Goal: Task Accomplishment & Management: Complete application form

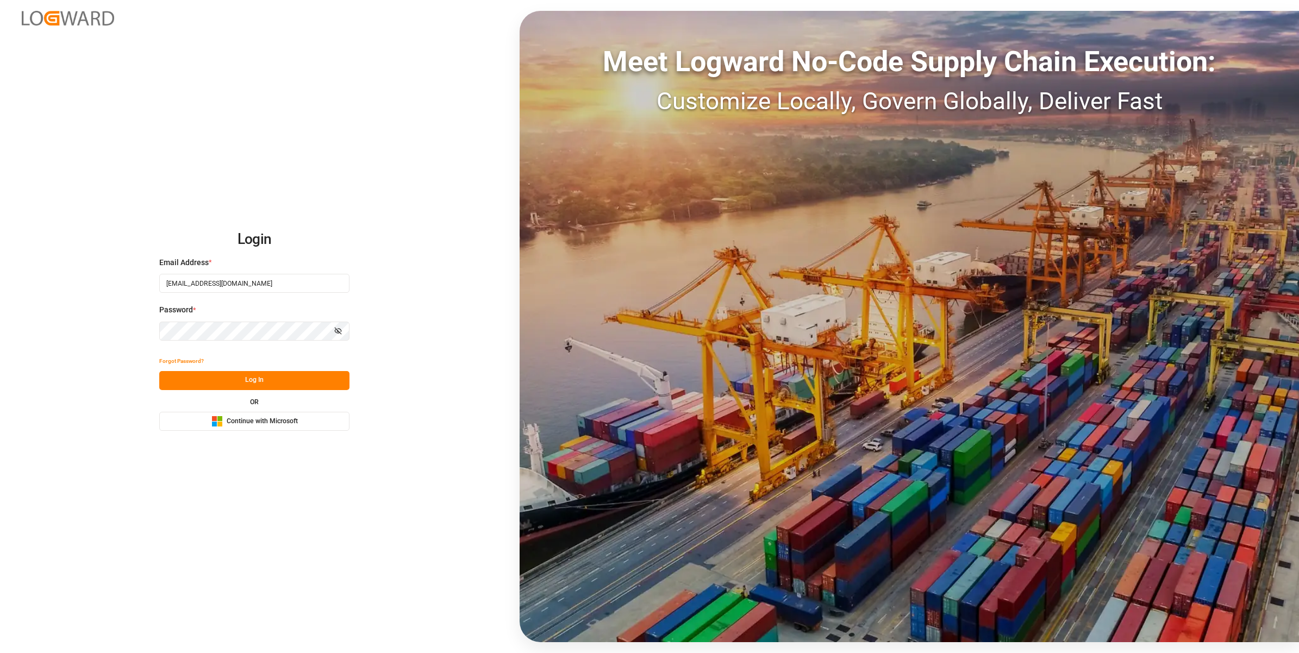
click at [201, 279] on input "servicecenter_017@leschaco.com" at bounding box center [254, 283] width 190 height 19
type input "sct_evonikoil-gas_booking@leschaco.com"
click at [409, 204] on div "Login Email Address * sct_evonikoil-gas_booking@leschaco.com Password * Show pa…" at bounding box center [649, 326] width 1299 height 653
click at [305, 379] on button "Log In" at bounding box center [254, 380] width 190 height 19
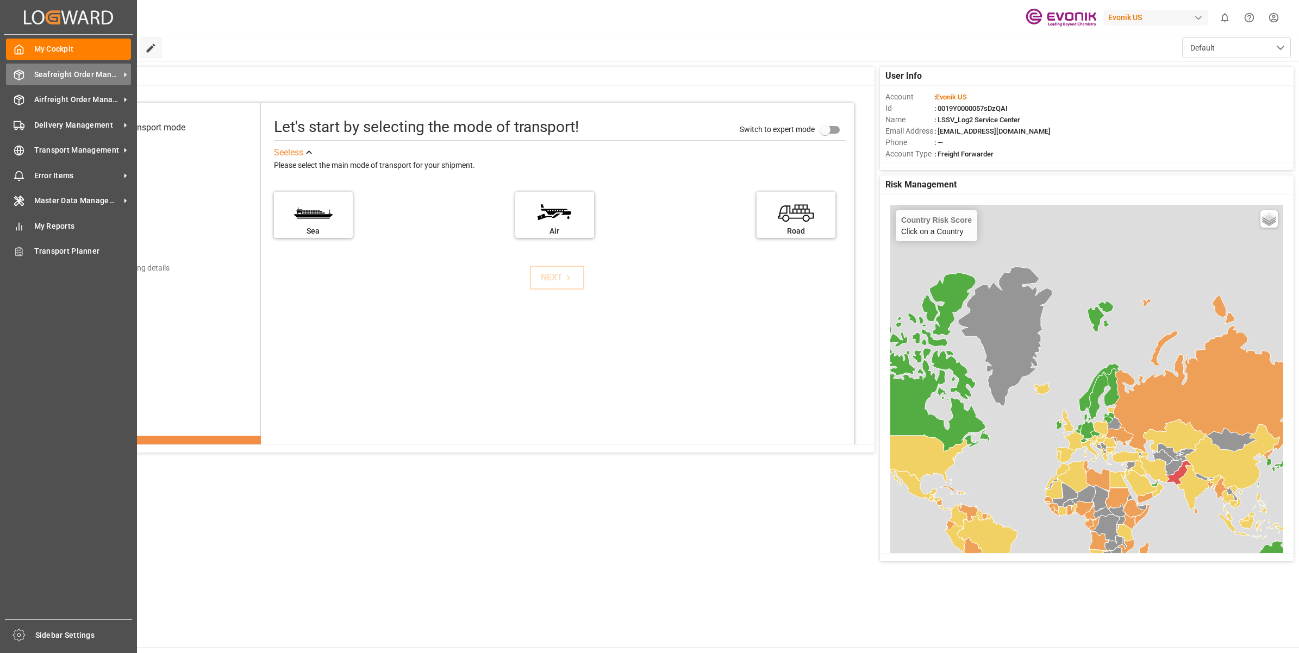
click at [23, 74] on icon at bounding box center [19, 75] width 9 height 10
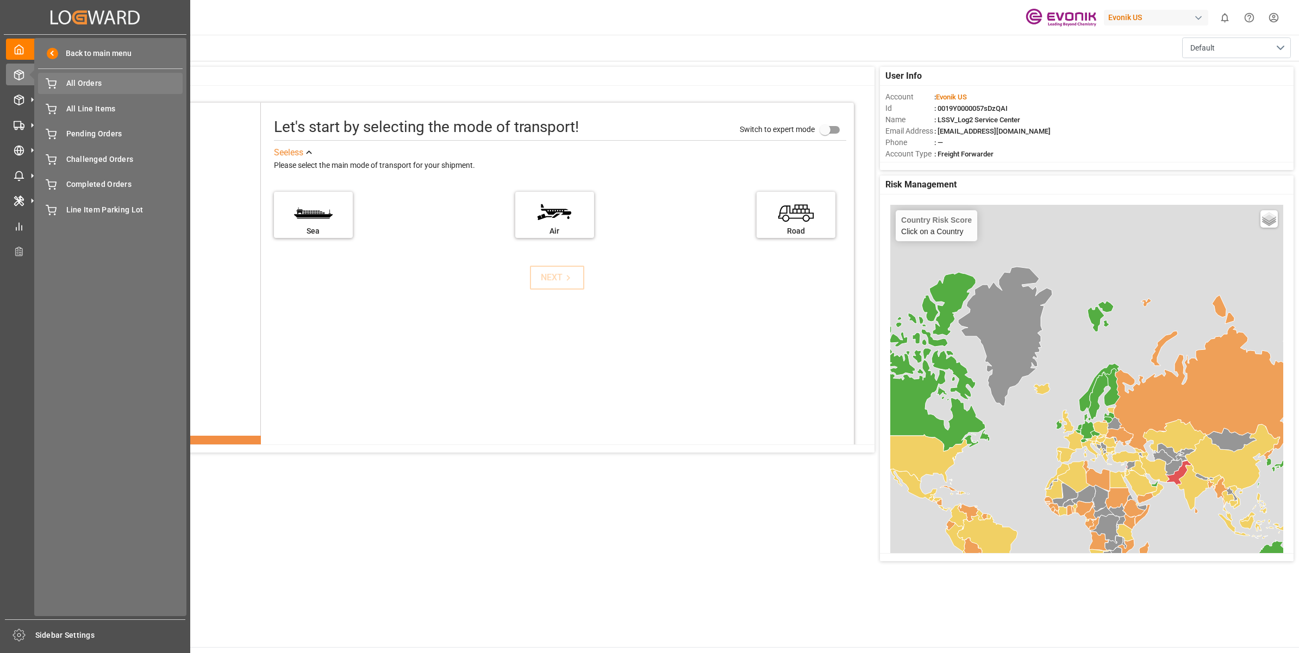
click at [76, 85] on span "All Orders" at bounding box center [124, 83] width 117 height 11
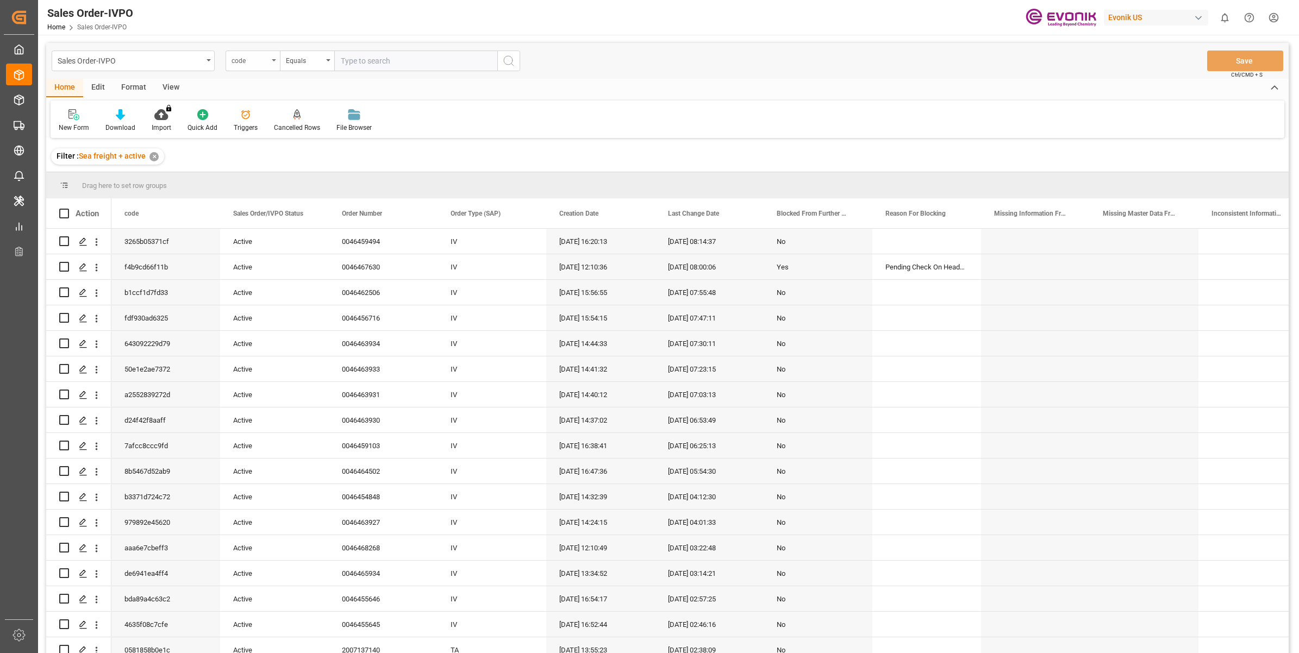
click at [240, 68] on div "code" at bounding box center [252, 61] width 54 height 21
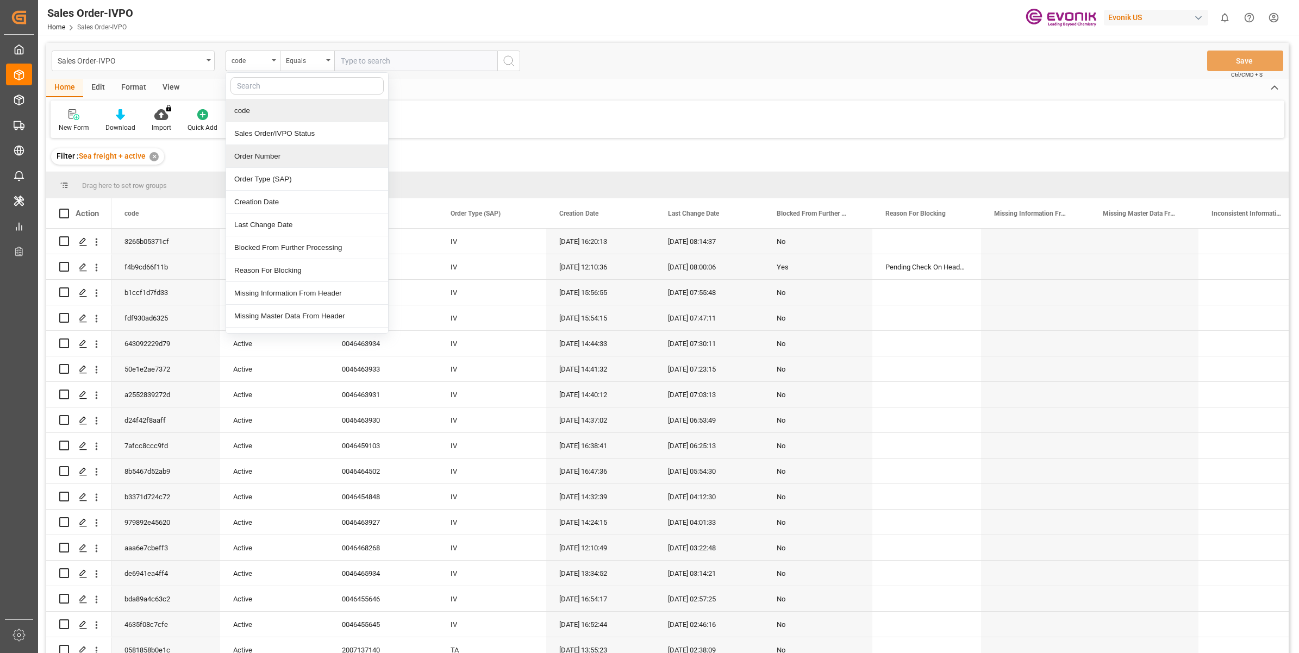
click at [271, 156] on div "Order Number" at bounding box center [307, 156] width 162 height 23
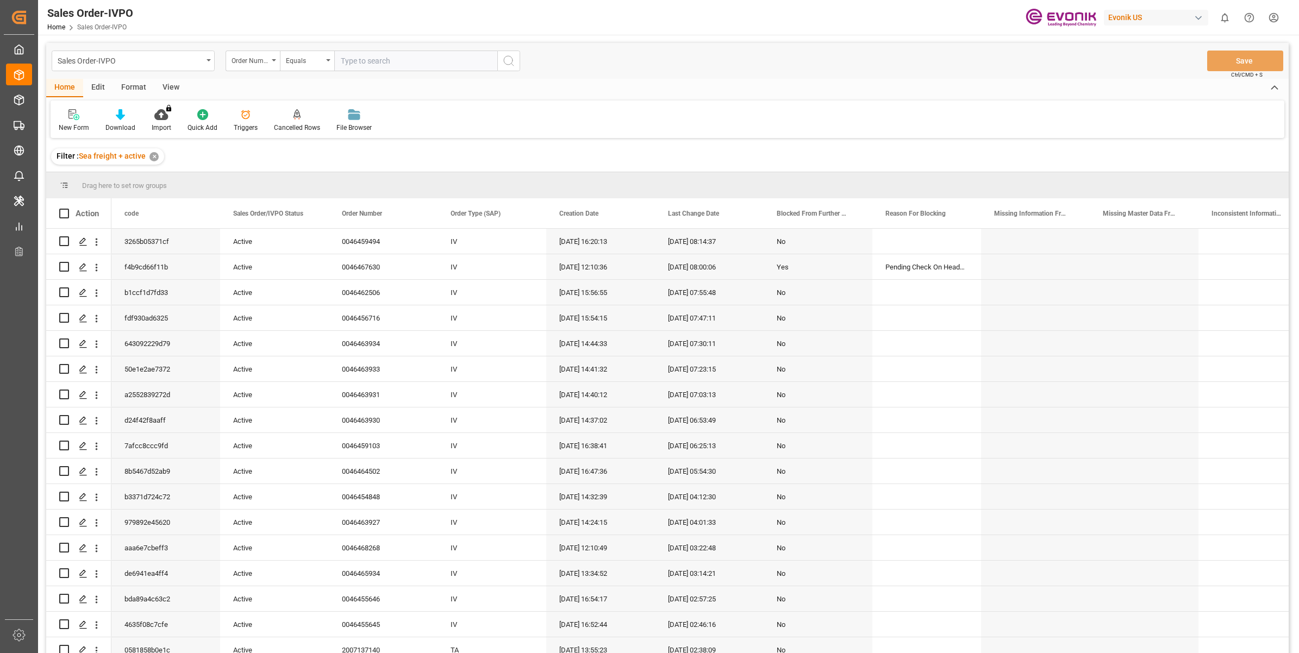
click at [404, 61] on input "text" at bounding box center [415, 61] width 163 height 21
paste input "2007135550"
type input "2007135550"
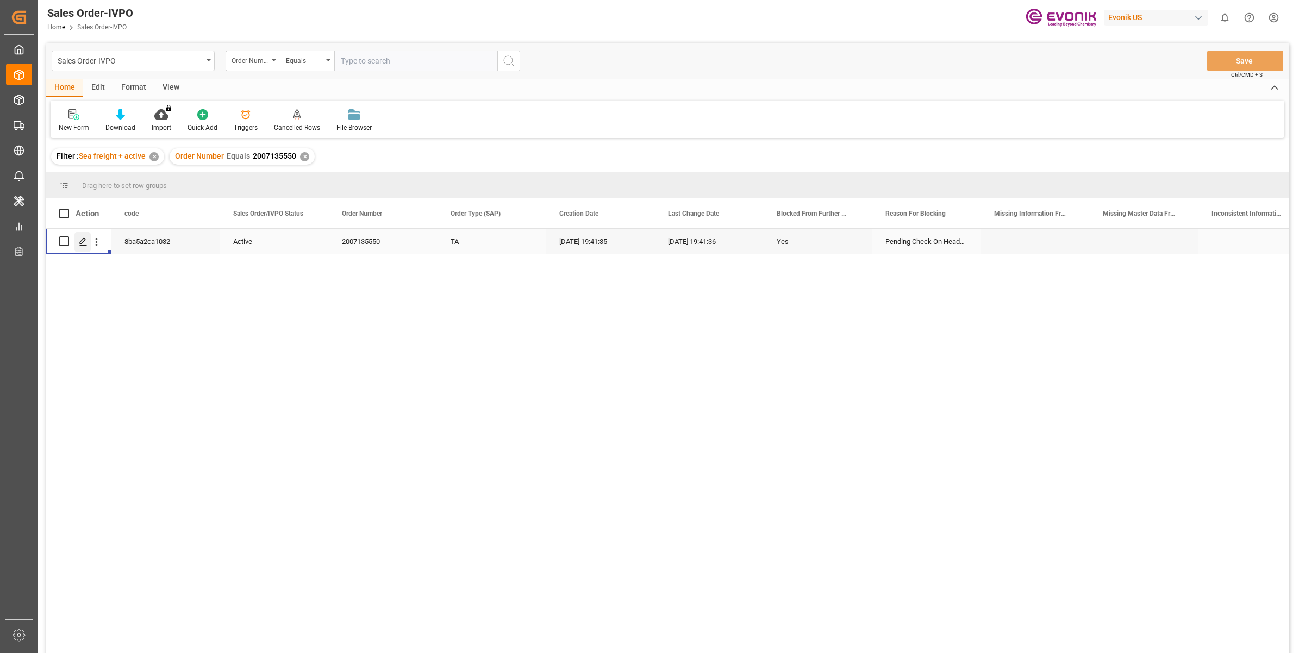
click at [84, 238] on polygon "Press SPACE to select this row." at bounding box center [82, 240] width 5 height 5
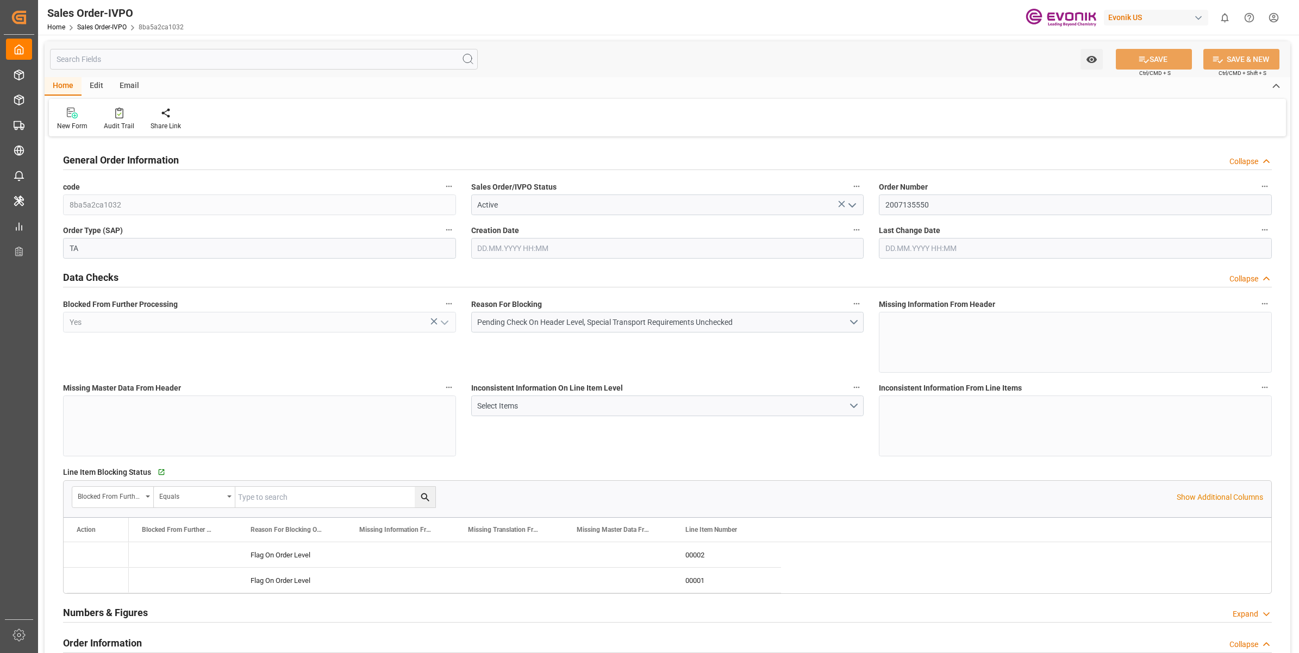
type input "COCTG"
type input "0"
type input "1"
type input "6480"
type input "13.08.2025 19:41"
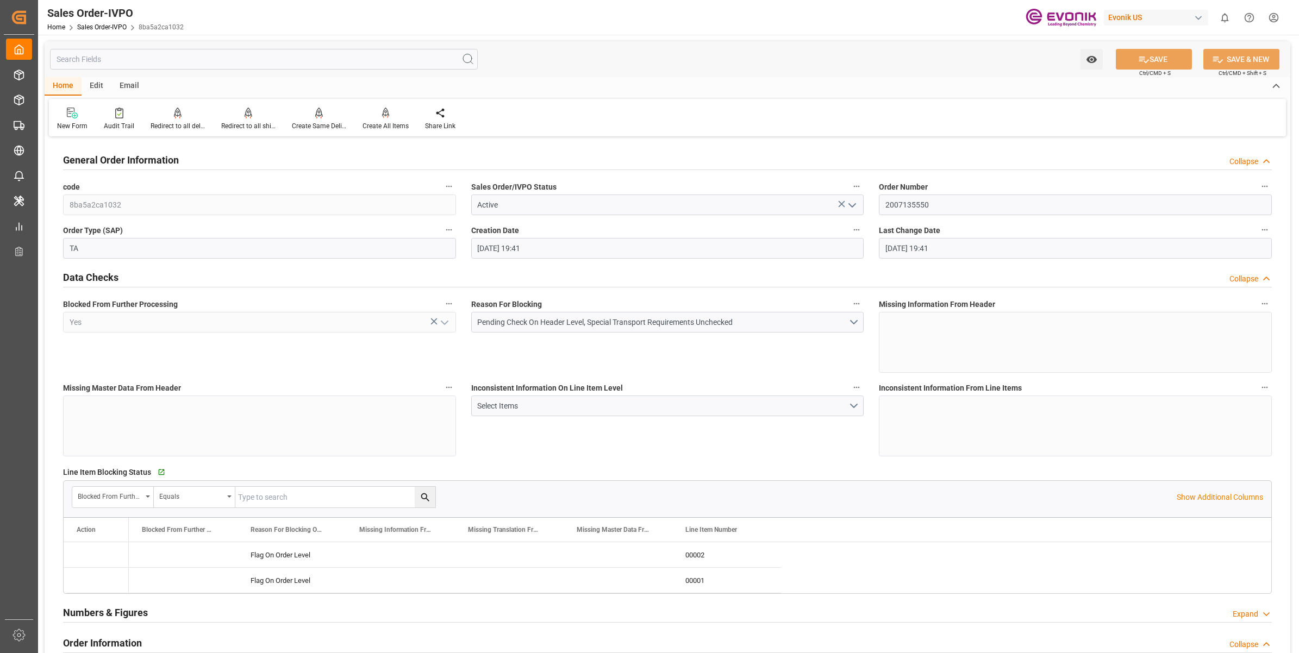
type input "13.08.2025 19:41"
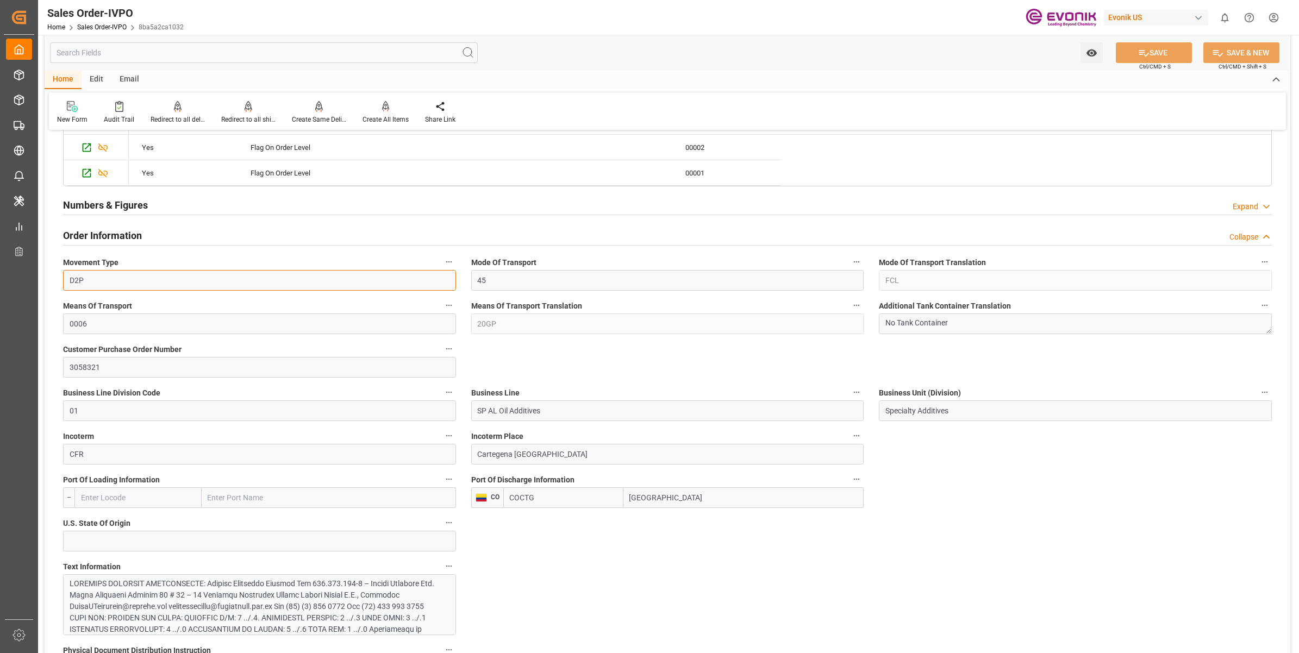
drag, startPoint x: 99, startPoint y: 275, endPoint x: 41, endPoint y: 267, distance: 59.2
click at [33, 269] on div "Created by potrace 1.15, written by Peter Selinger 2001-2017 Created by potrace…" at bounding box center [649, 326] width 1299 height 653
drag, startPoint x: 683, startPoint y: 495, endPoint x: 632, endPoint y: 485, distance: 52.7
click at [552, 487] on div "Port Of Discharge Information CO COCTG Cartagena" at bounding box center [667, 489] width 408 height 43
drag, startPoint x: 348, startPoint y: 362, endPoint x: 413, endPoint y: 369, distance: 66.1
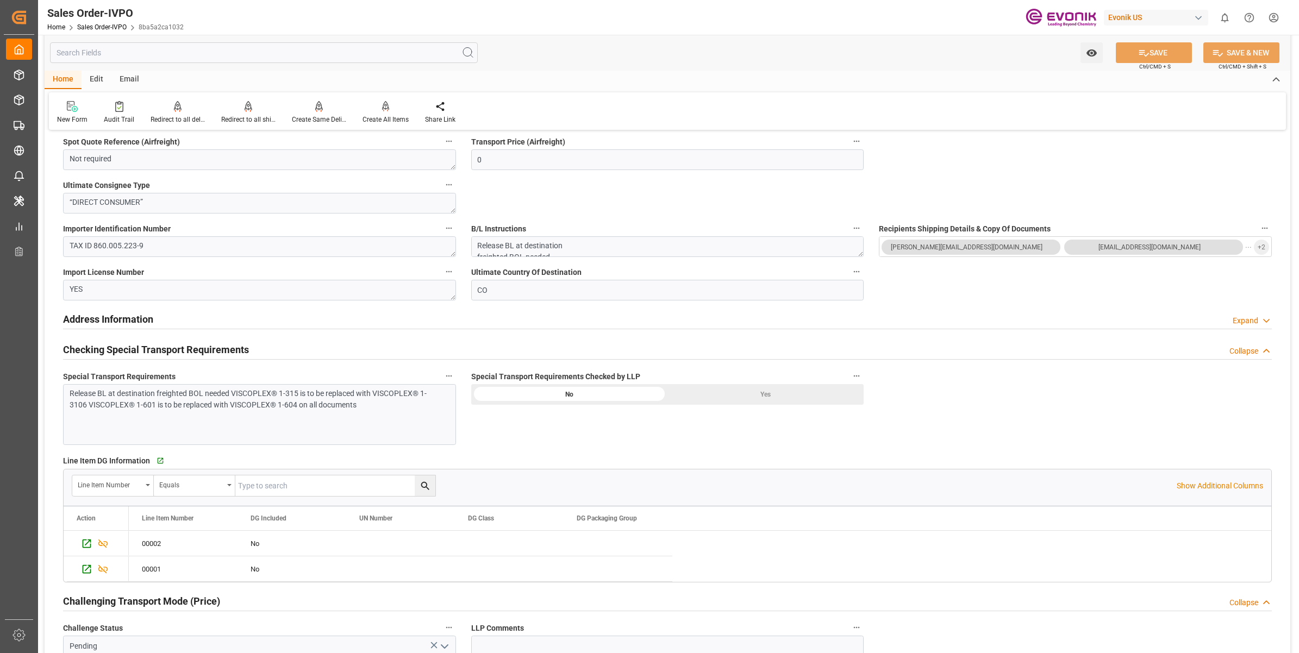
scroll to position [883, 0]
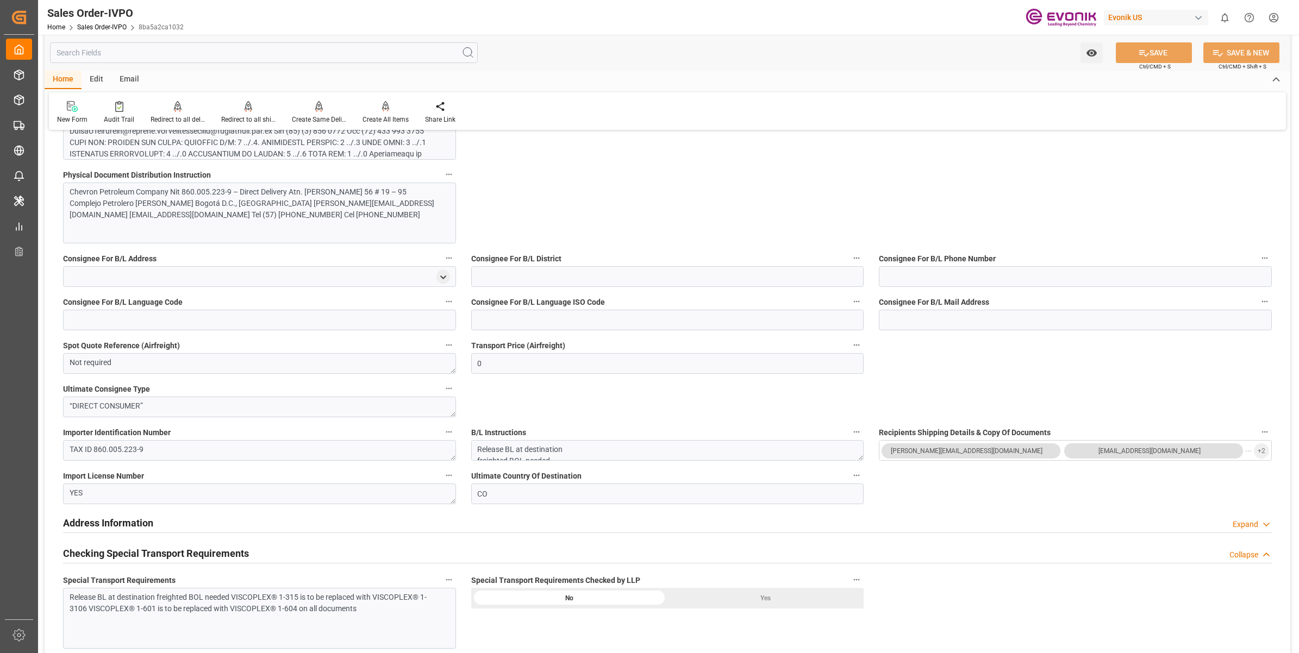
click at [302, 126] on div "New Form Audit Trail Redirect to all deliveries Redirect to all deliveries Redi…" at bounding box center [667, 110] width 1237 height 37
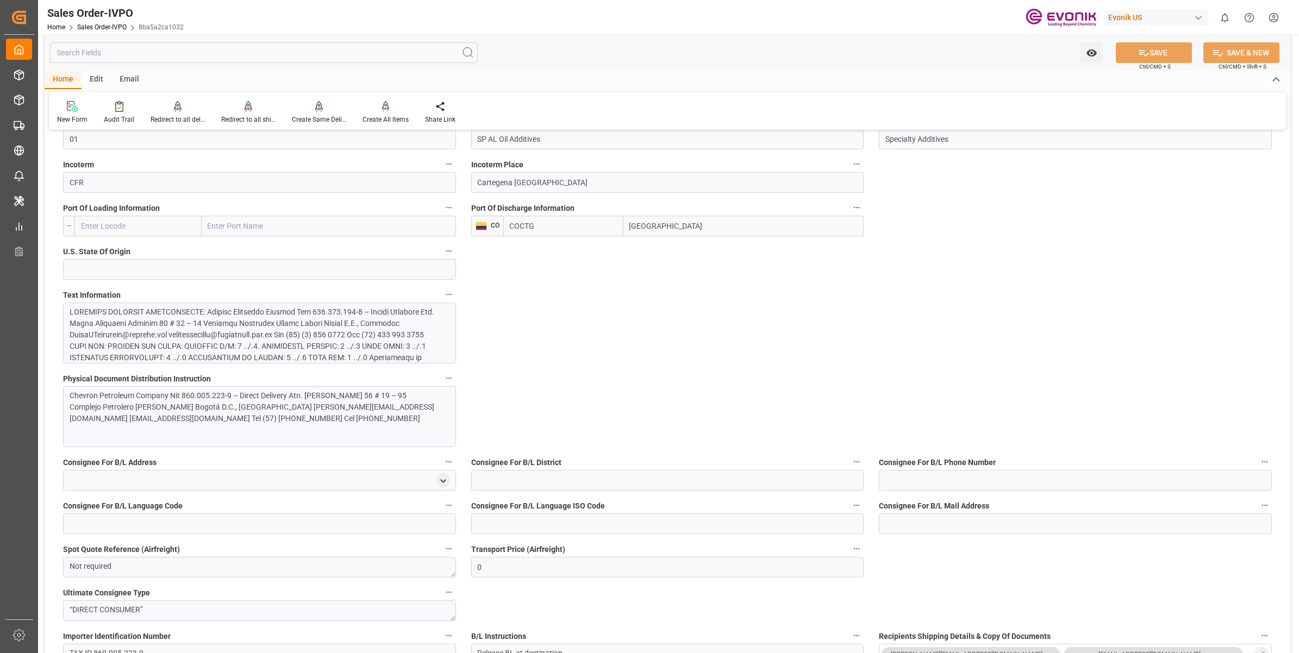
click at [313, 352] on div at bounding box center [254, 391] width 369 height 171
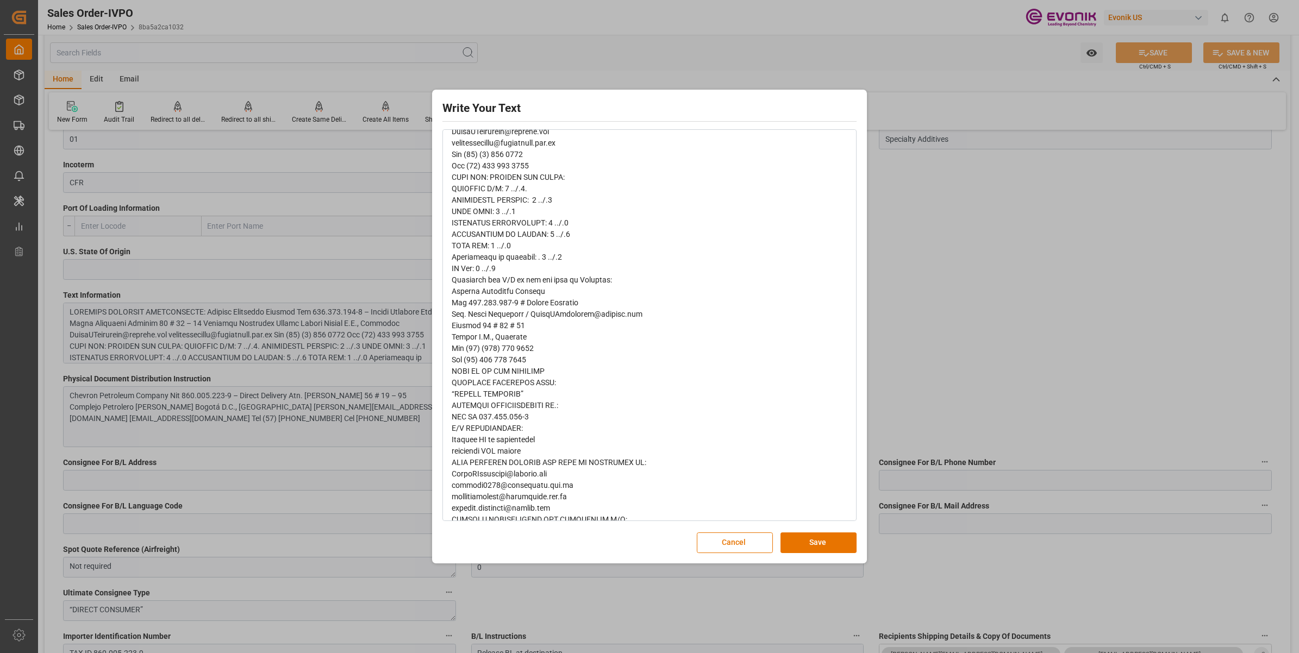
scroll to position [229, 0]
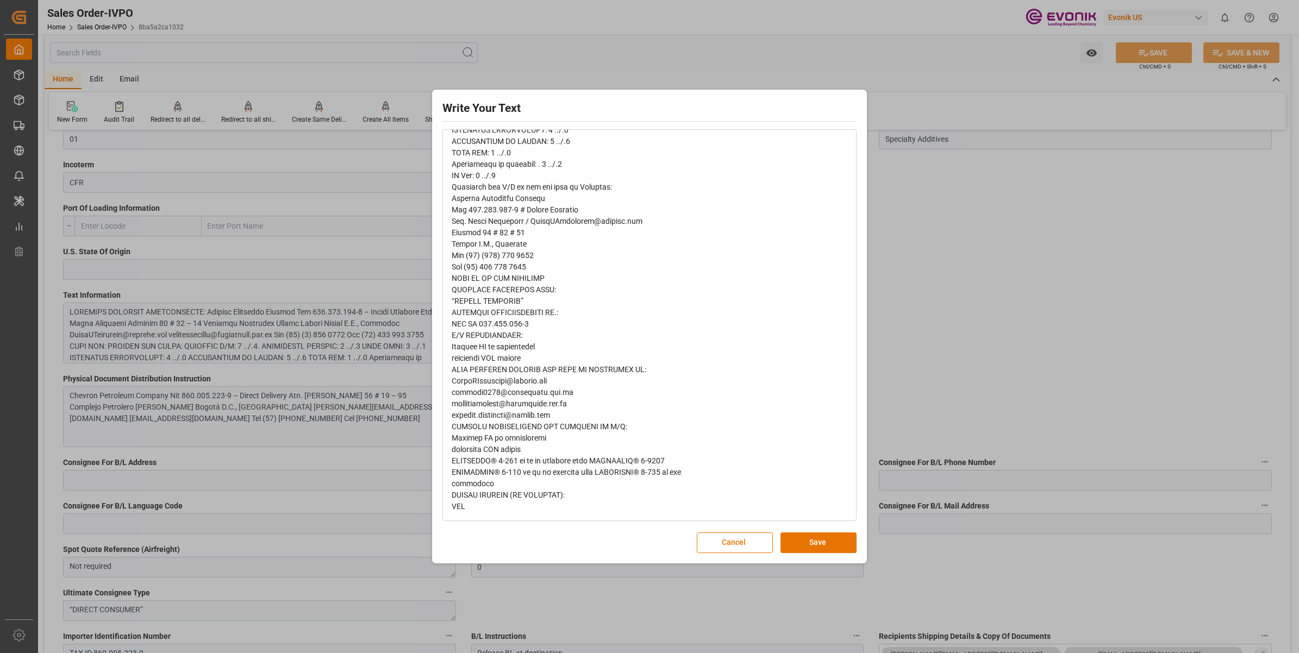
click at [973, 395] on div "Write Your Text Normal 14 Font Cancel Save" at bounding box center [649, 326] width 1299 height 653
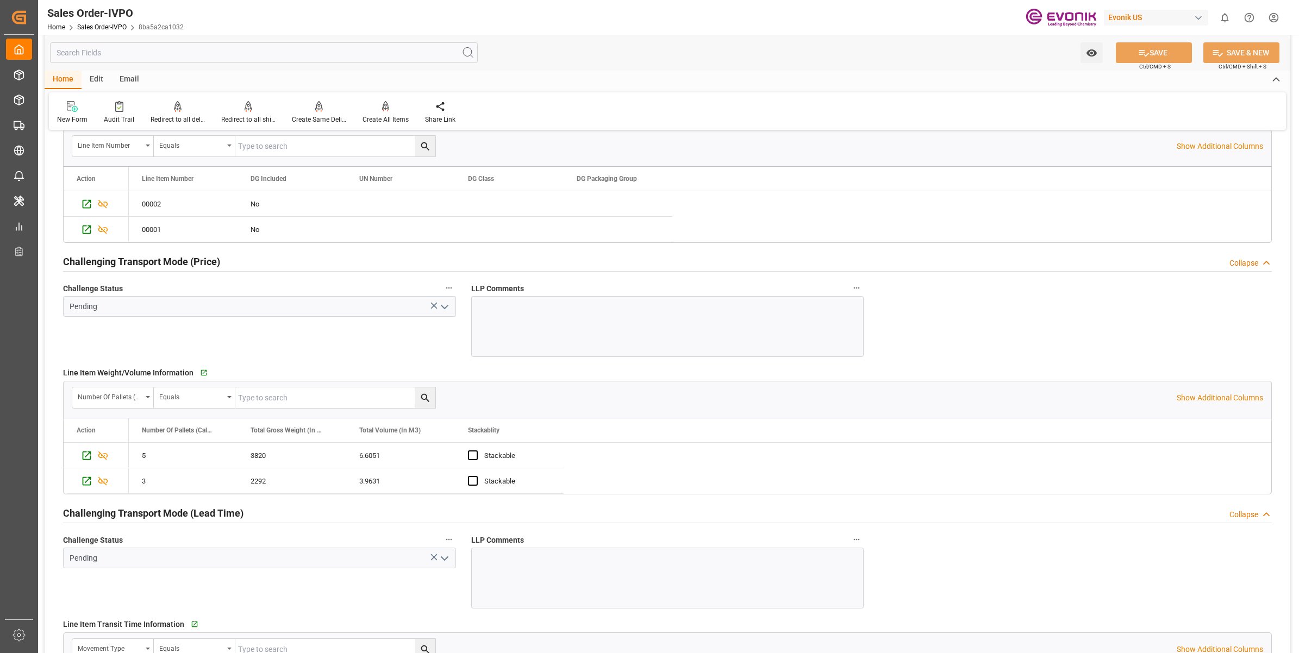
scroll to position [1494, 0]
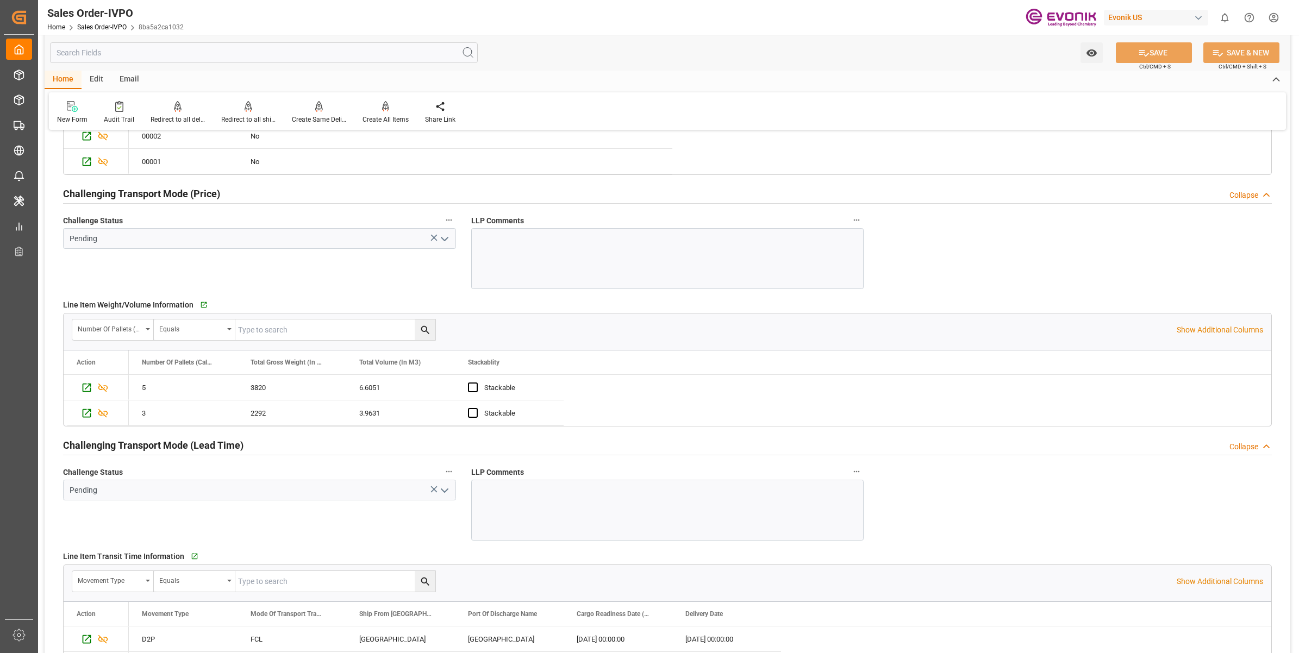
click at [443, 240] on icon "open menu" at bounding box center [444, 239] width 13 height 13
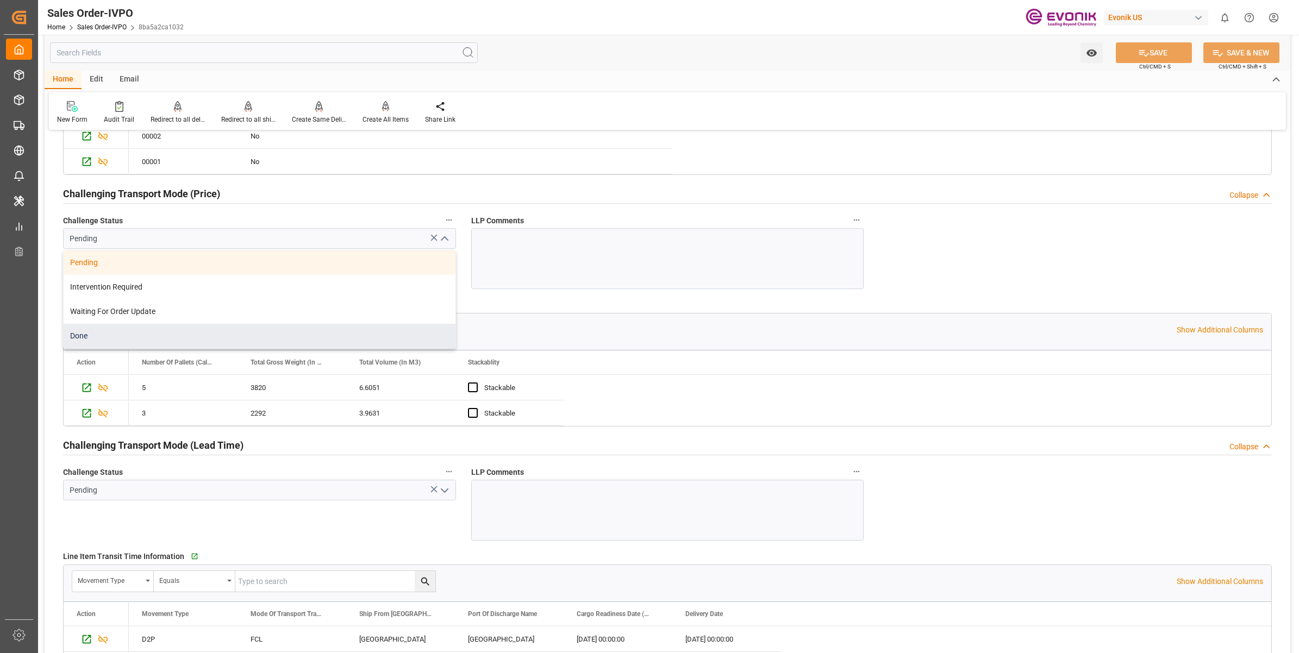
click at [133, 340] on div "Done" at bounding box center [260, 336] width 392 height 24
type input "Done"
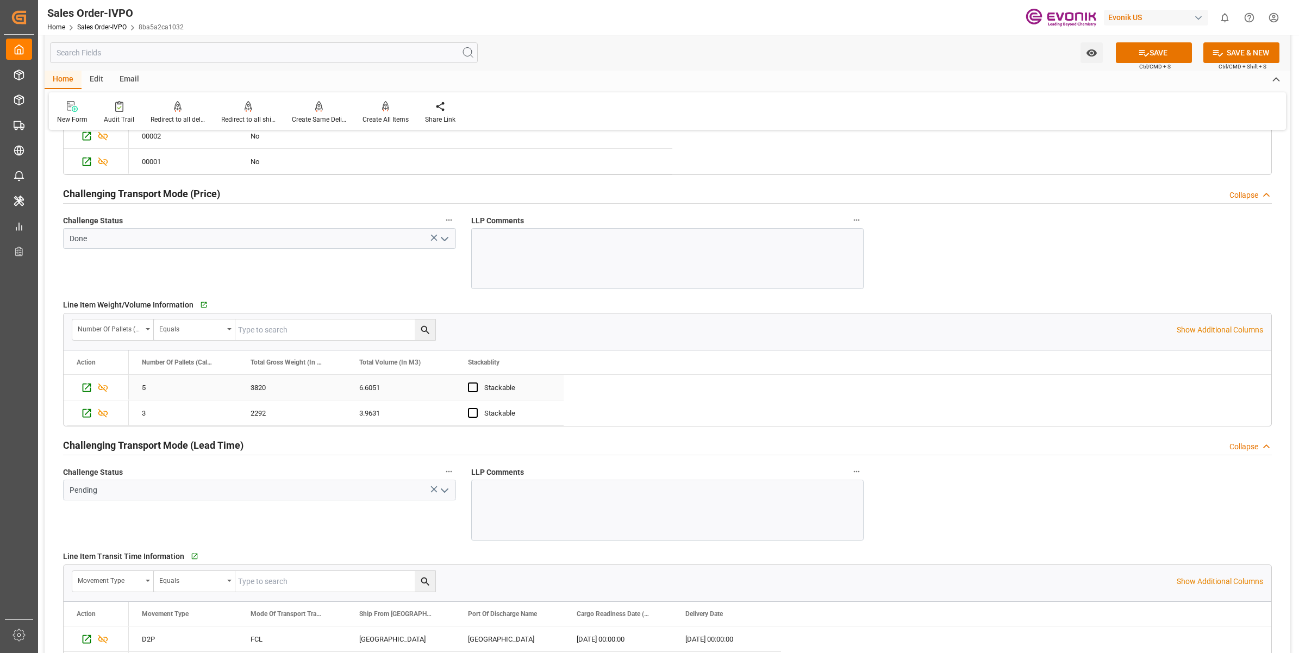
scroll to position [1222, 0]
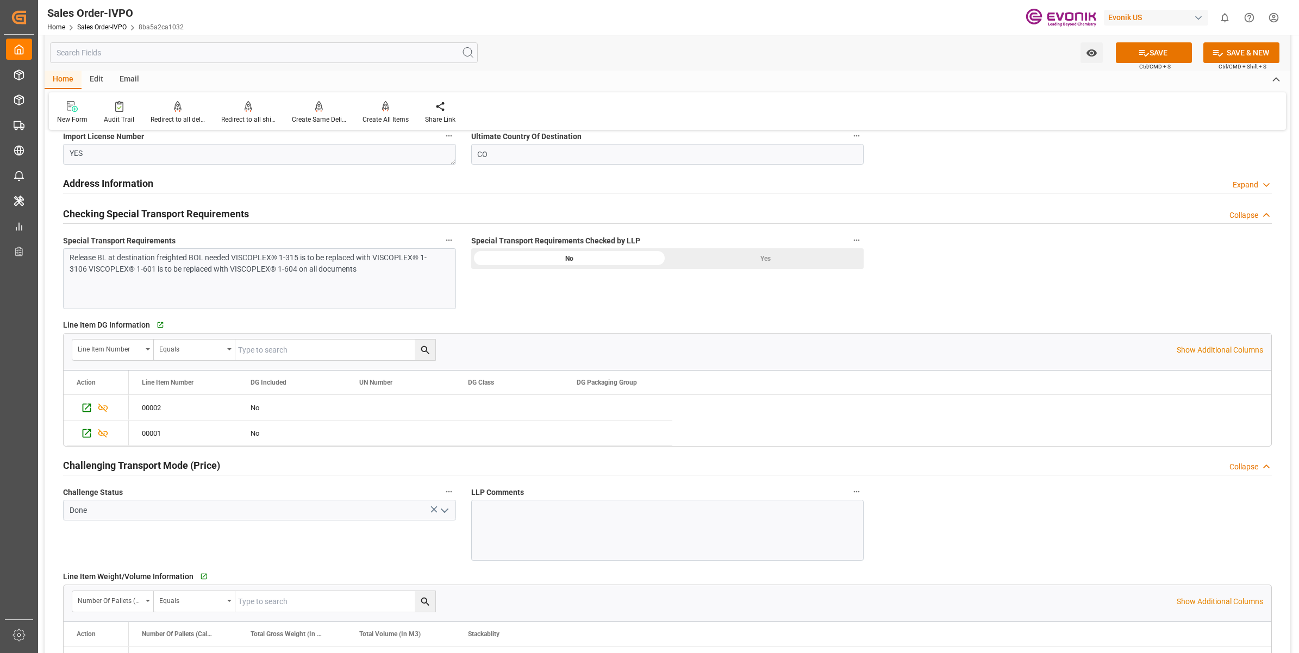
click at [751, 256] on div "Yes" at bounding box center [765, 258] width 196 height 21
click at [367, 288] on div "Release BL at destination freighted BOL needed VISCOPLEX® 1-315 is to be replac…" at bounding box center [259, 278] width 393 height 61
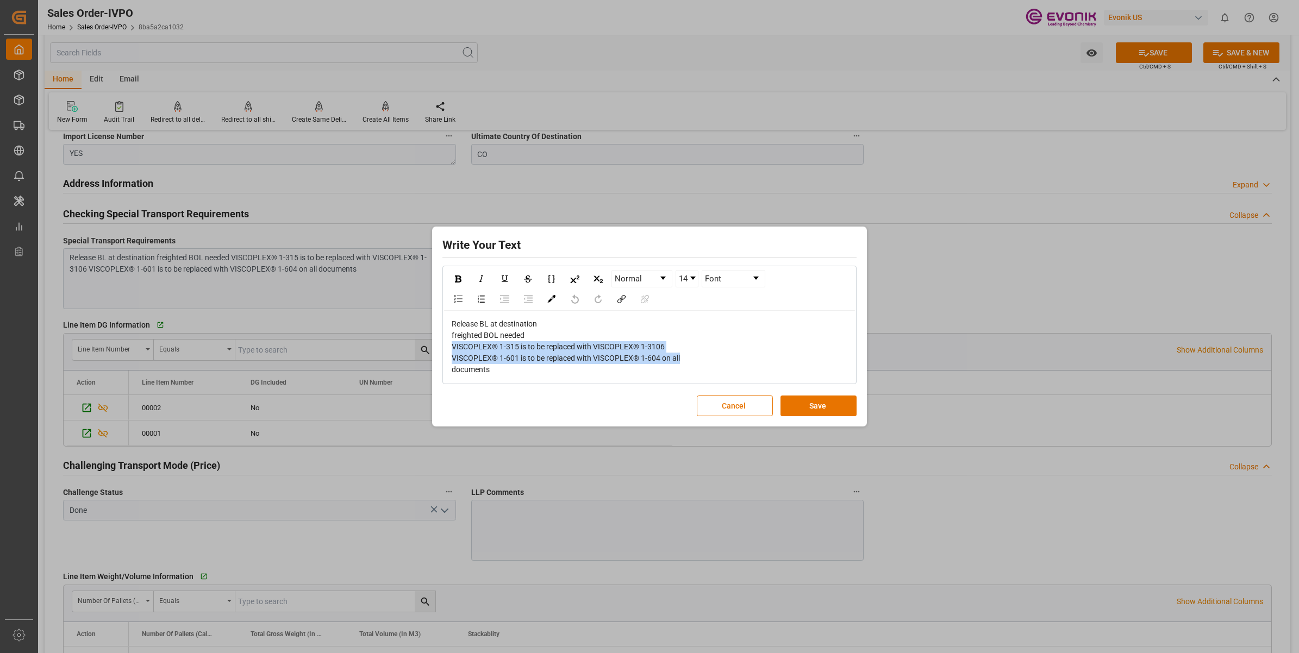
drag, startPoint x: 695, startPoint y: 360, endPoint x: 446, endPoint y: 346, distance: 250.3
click at [446, 346] on div "Release BL at destination freighted BOL needed VISCOPLEX® 1-315 is to be replac…" at bounding box center [649, 347] width 412 height 72
copy span "VISCOPLEX® 1-315 is to be replaced with VISCOPLEX® 1-3106 VISCOPLEX® 1-601 is t…"
click at [804, 405] on button "Save" at bounding box center [818, 406] width 76 height 21
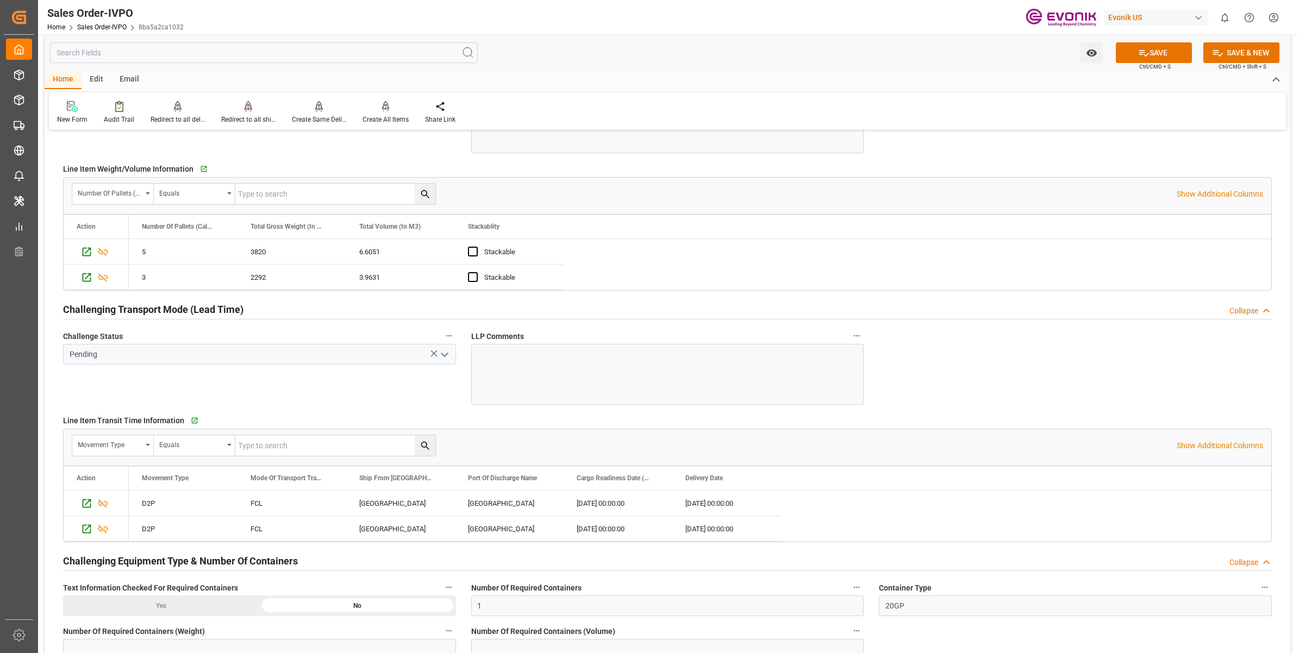
scroll to position [1698, 0]
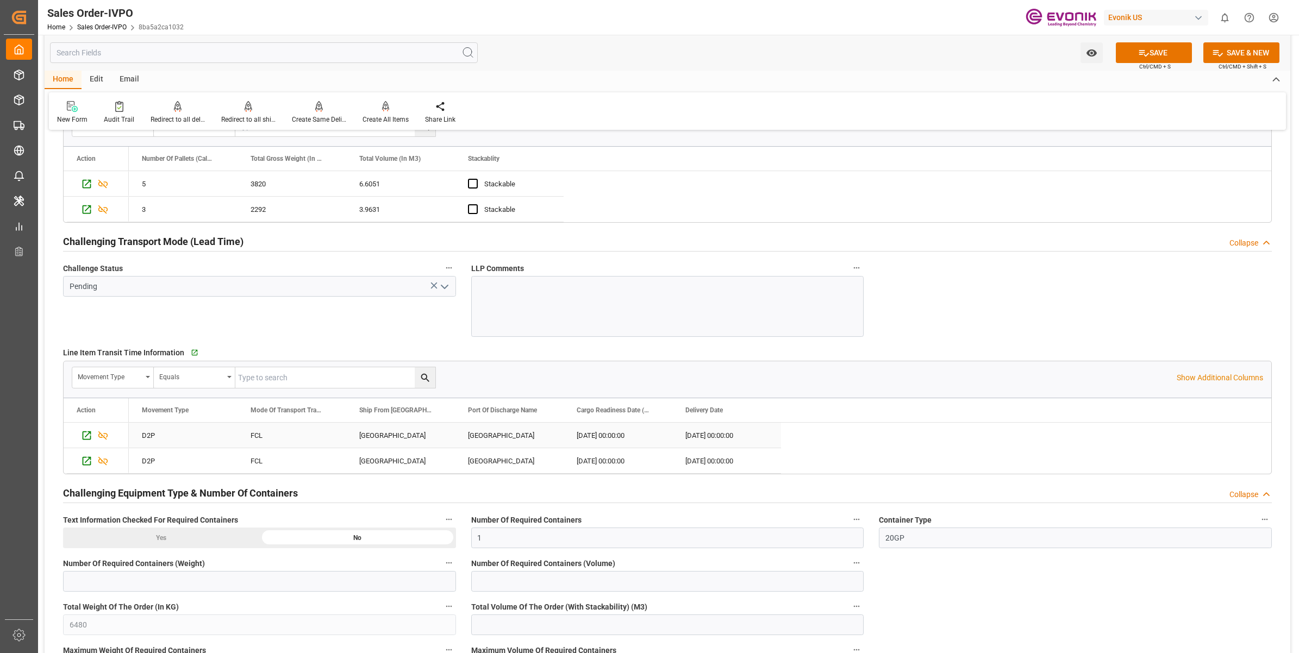
click at [386, 417] on div "Ship From City" at bounding box center [395, 410] width 73 height 24
click at [404, 448] on div "Pasadena" at bounding box center [400, 435] width 109 height 25
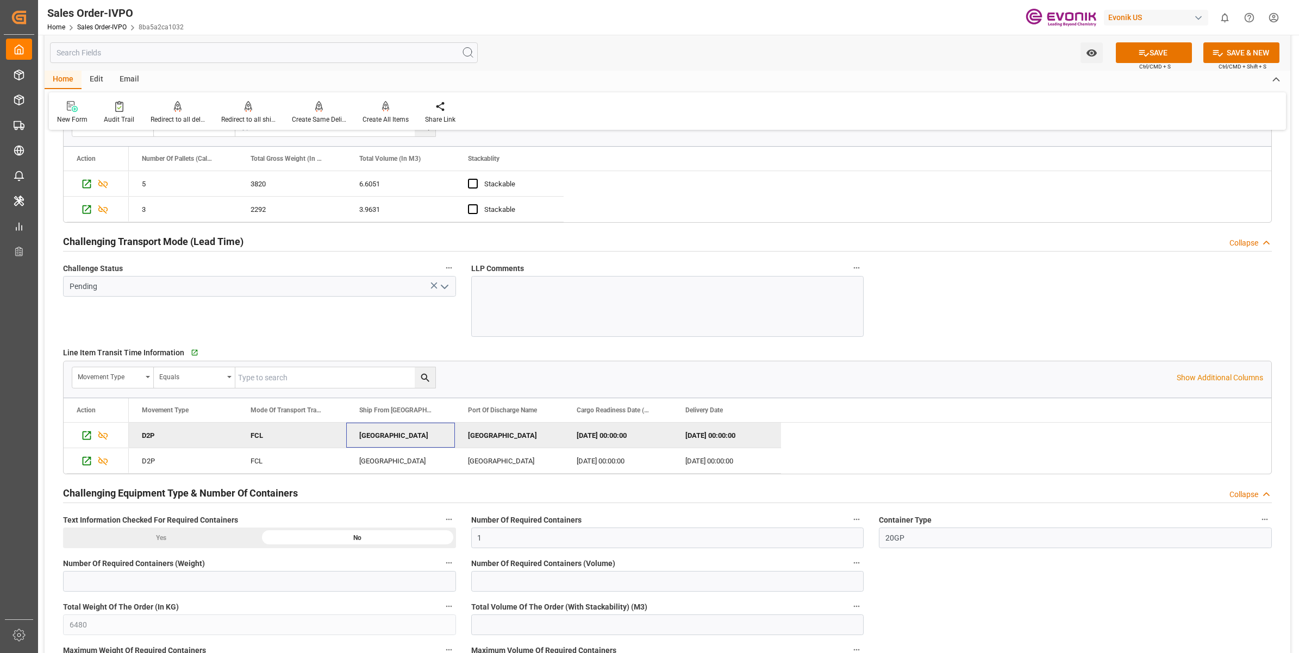
scroll to position [1969, 0]
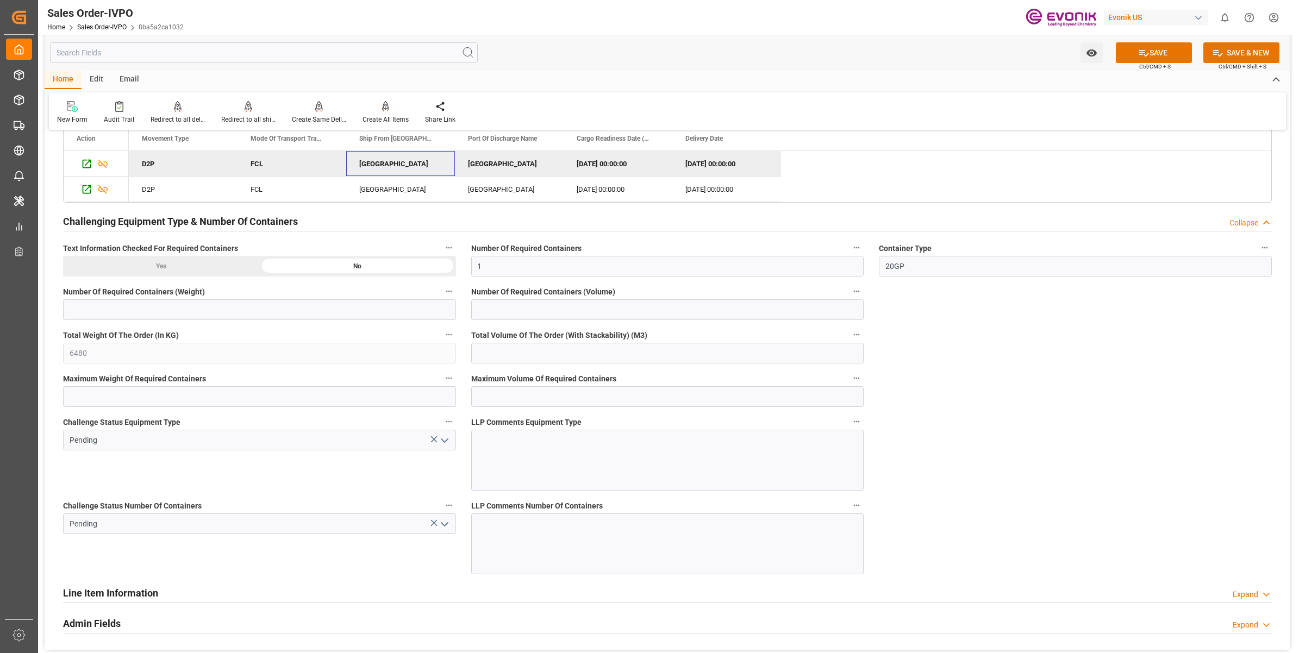
click at [443, 449] on button "open menu" at bounding box center [443, 440] width 16 height 17
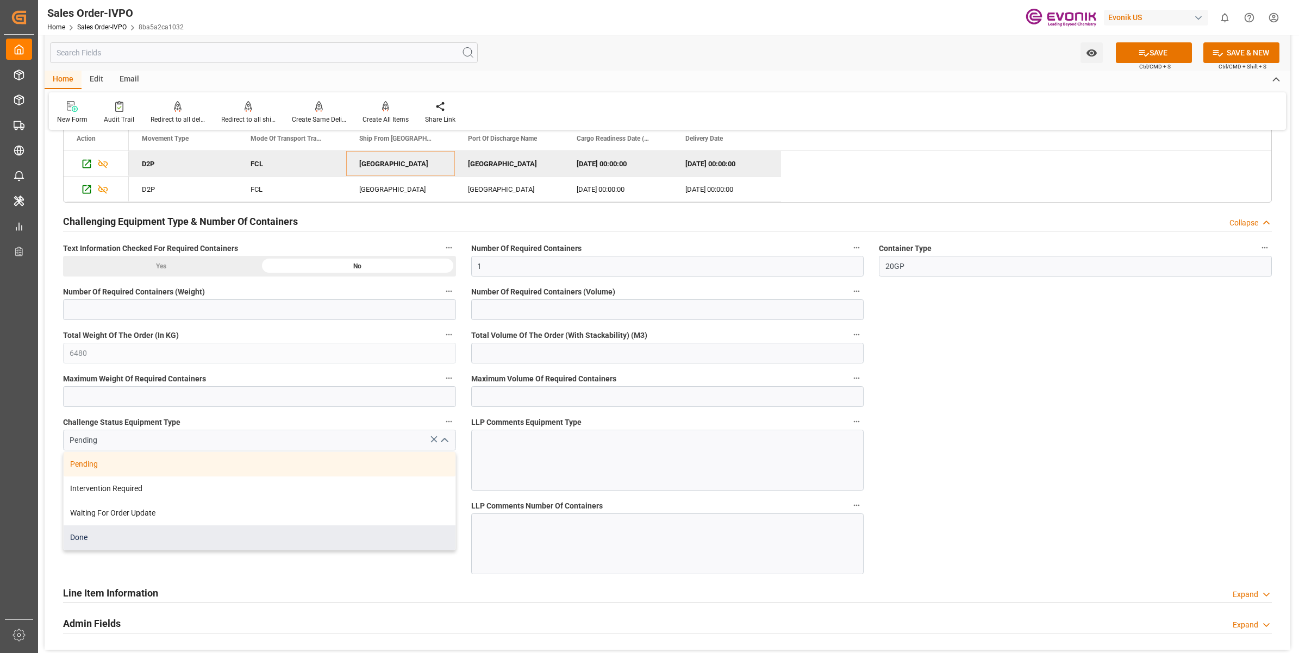
click at [121, 540] on div "Done" at bounding box center [260, 537] width 392 height 24
type input "Done"
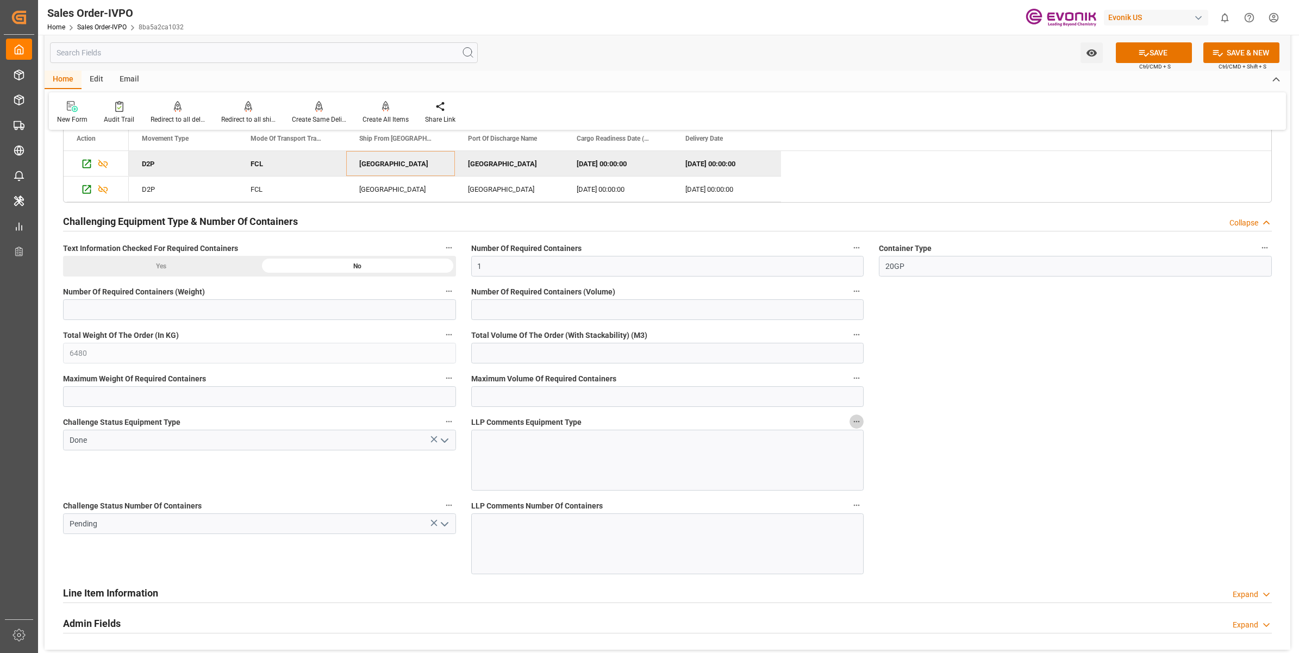
click at [449, 530] on icon "open menu" at bounding box center [444, 524] width 13 height 13
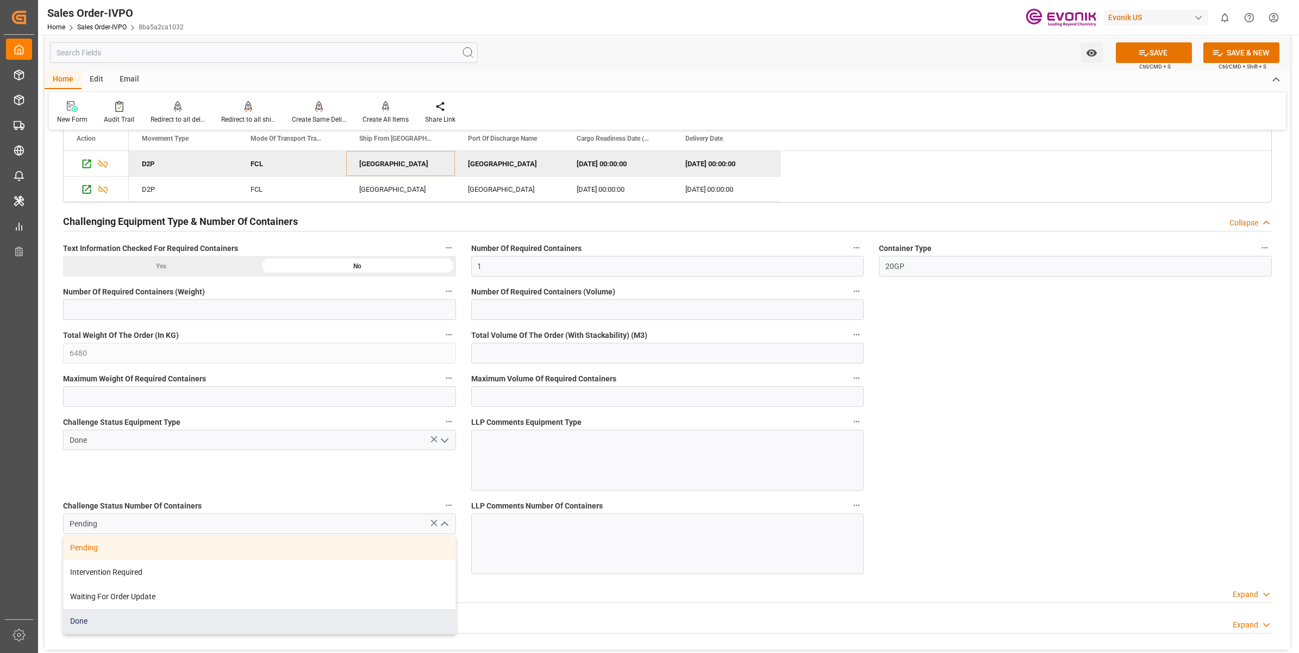
click at [111, 625] on div "Done" at bounding box center [260, 621] width 392 height 24
type input "Done"
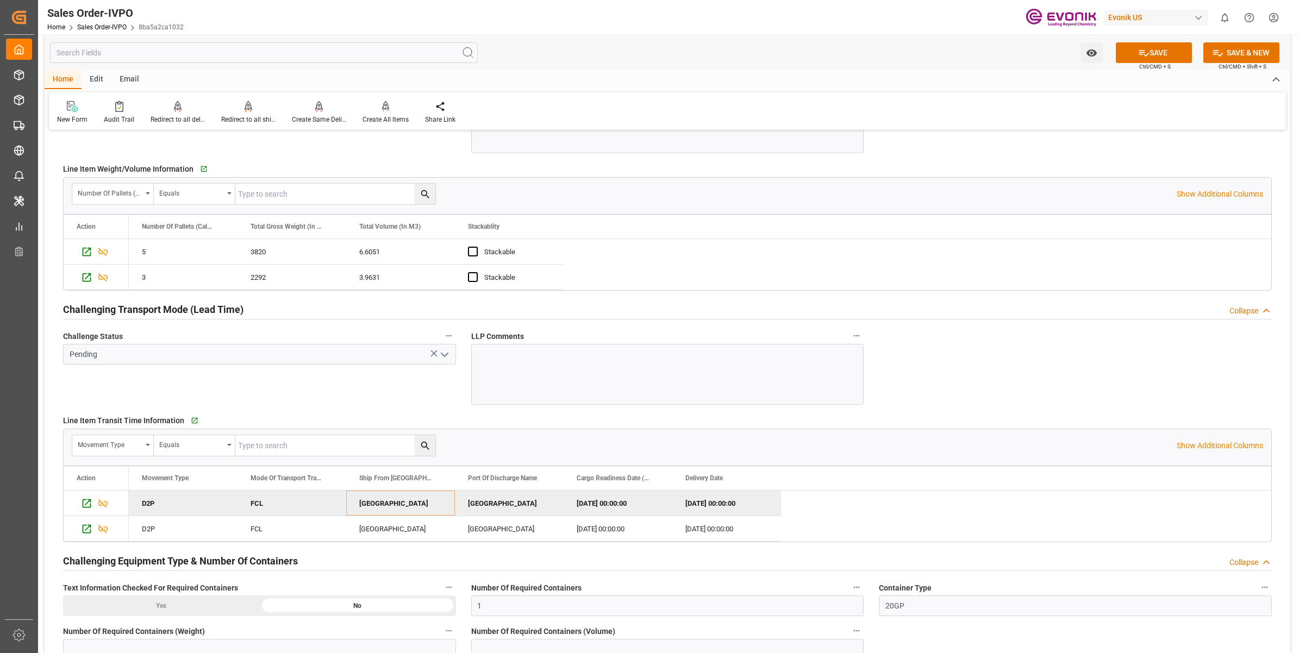
scroll to position [1562, 0]
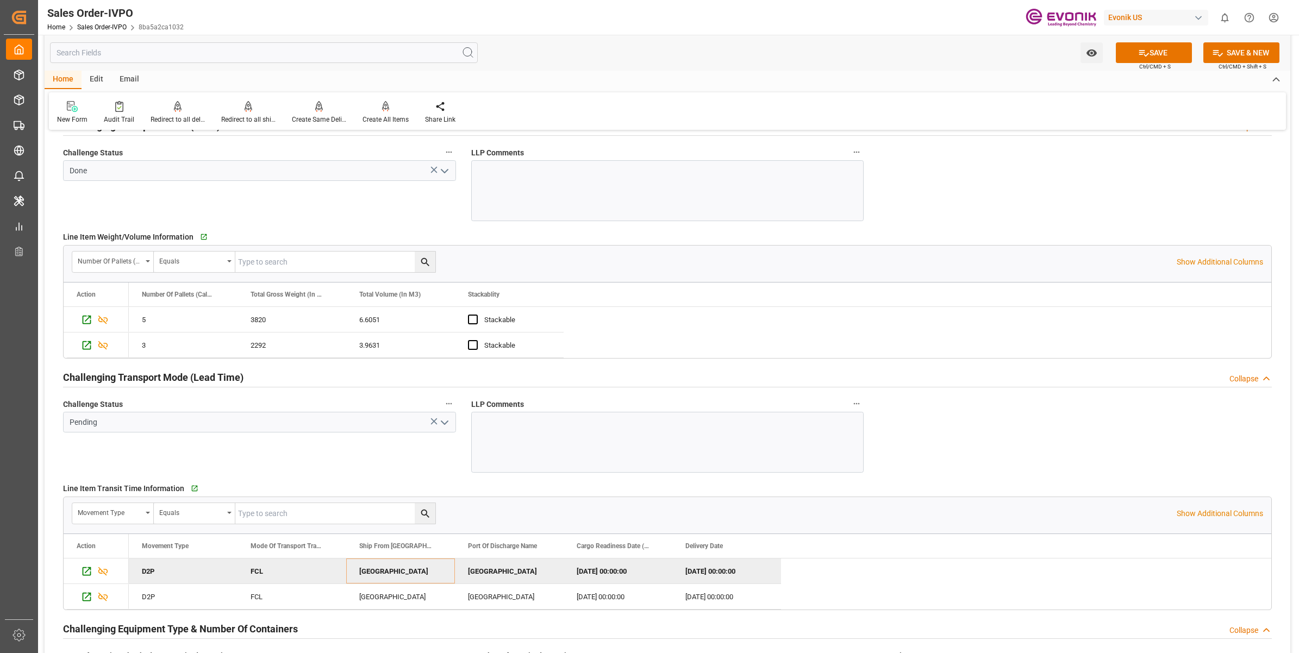
click at [443, 425] on icon "open menu" at bounding box center [444, 422] width 13 height 13
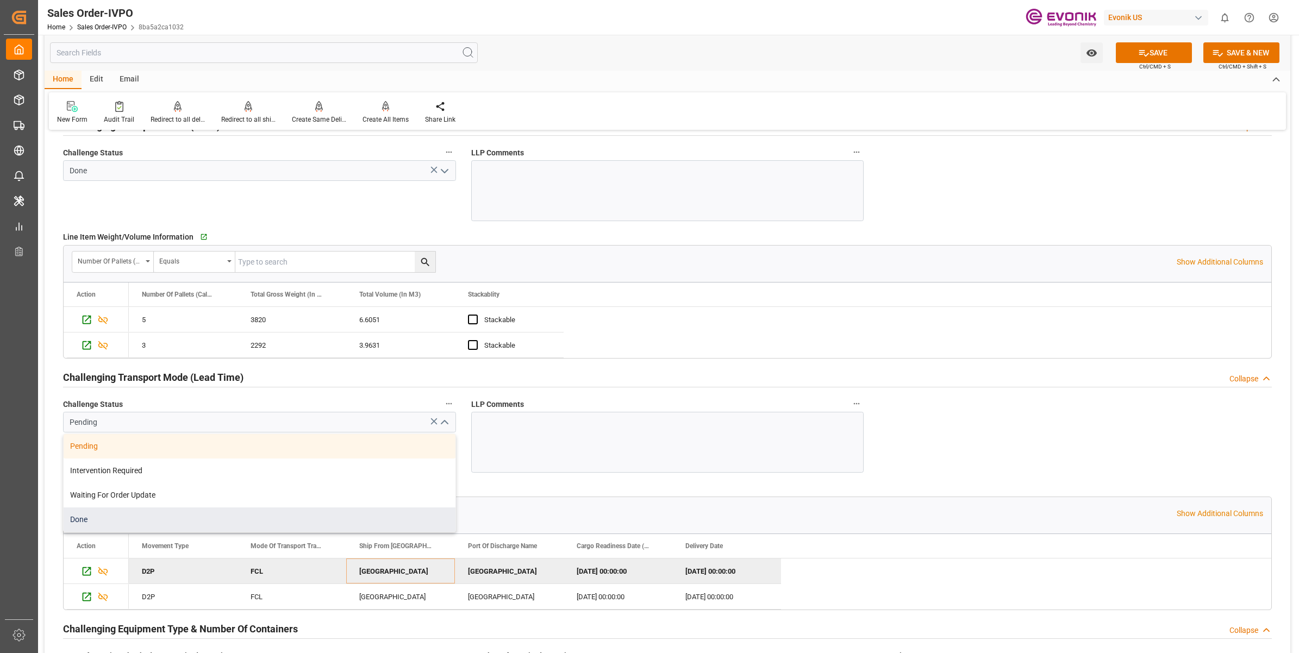
click at [159, 532] on div "Done" at bounding box center [260, 519] width 392 height 24
type input "Done"
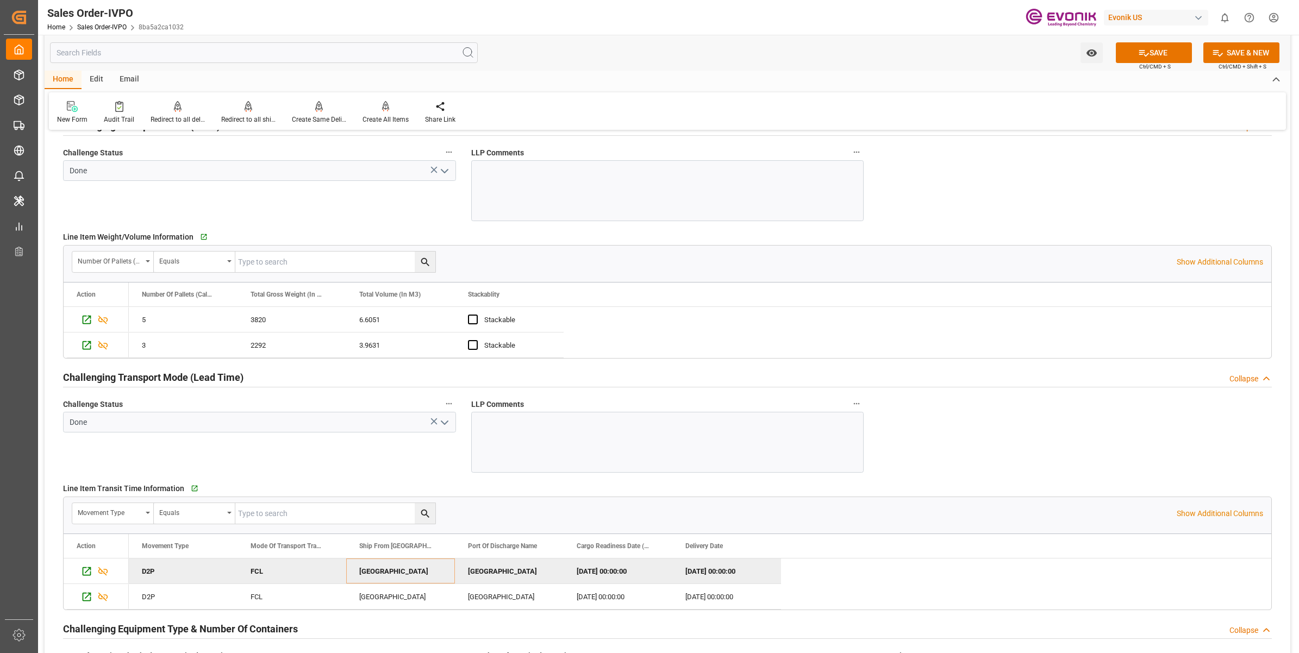
scroll to position [1969, 0]
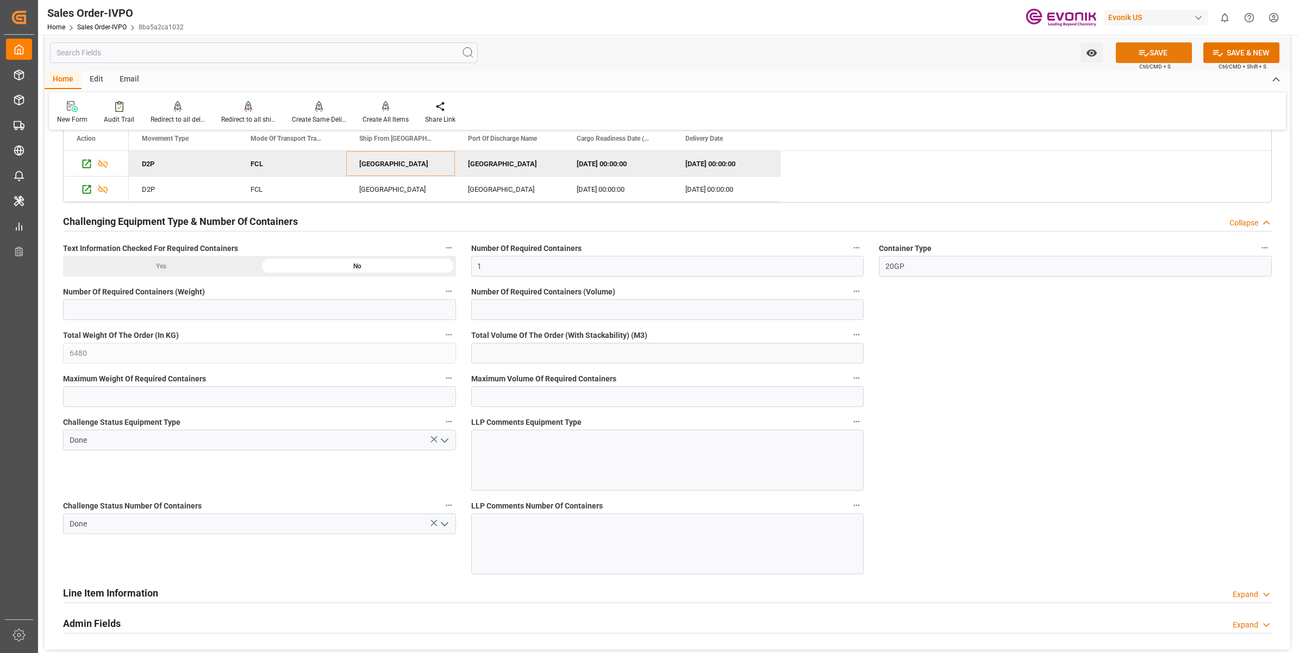
click at [1161, 47] on button "SAVE" at bounding box center [1153, 52] width 76 height 21
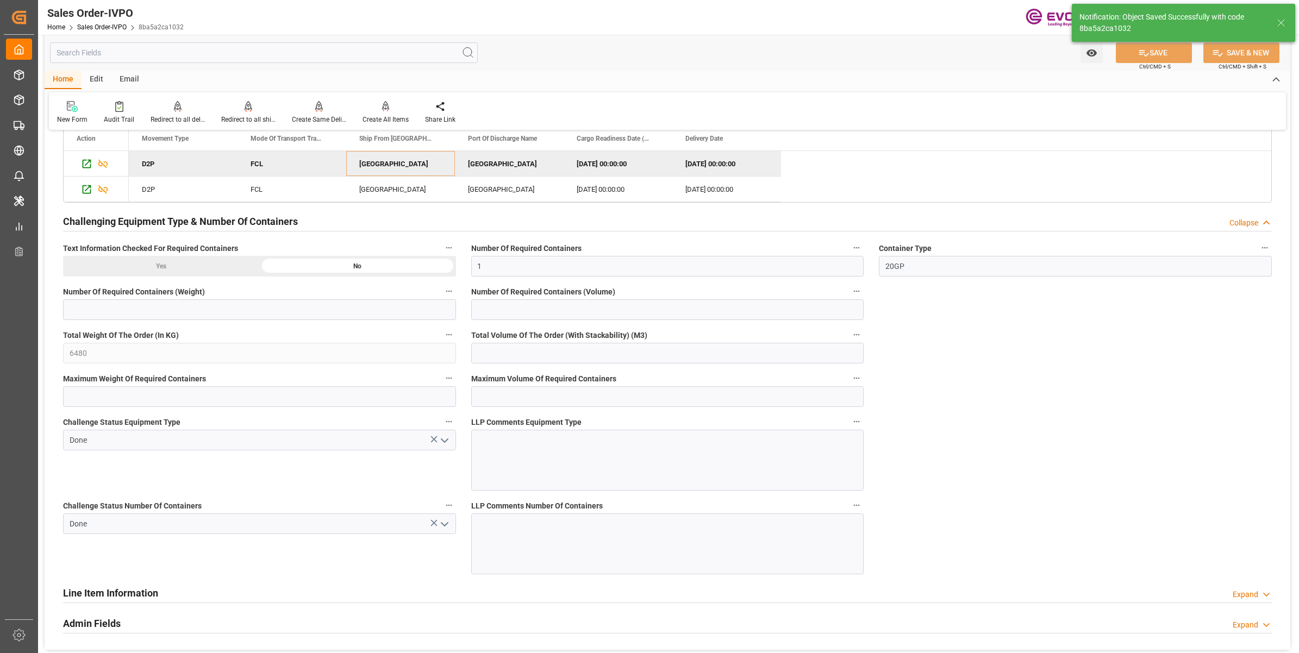
type input "No"
type input "1"
type input "10.5682"
type input "17000"
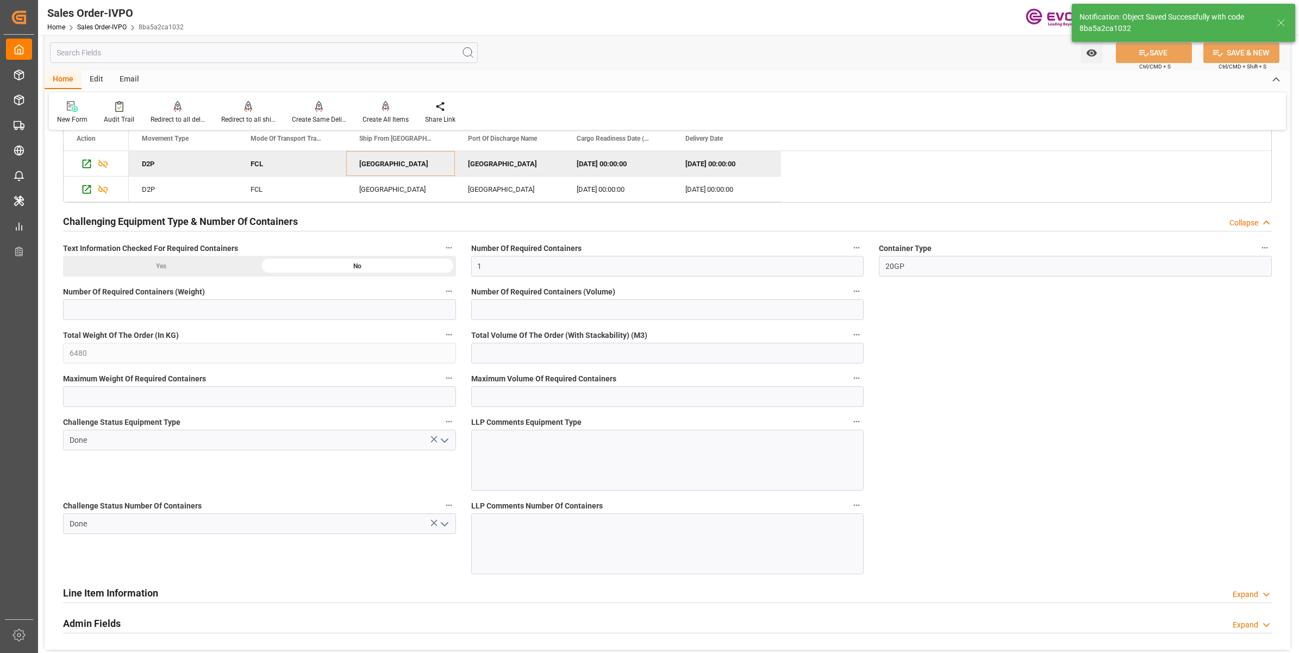
type input "30"
type input "14.08.2025 08:40"
click at [387, 106] on div at bounding box center [385, 106] width 46 height 11
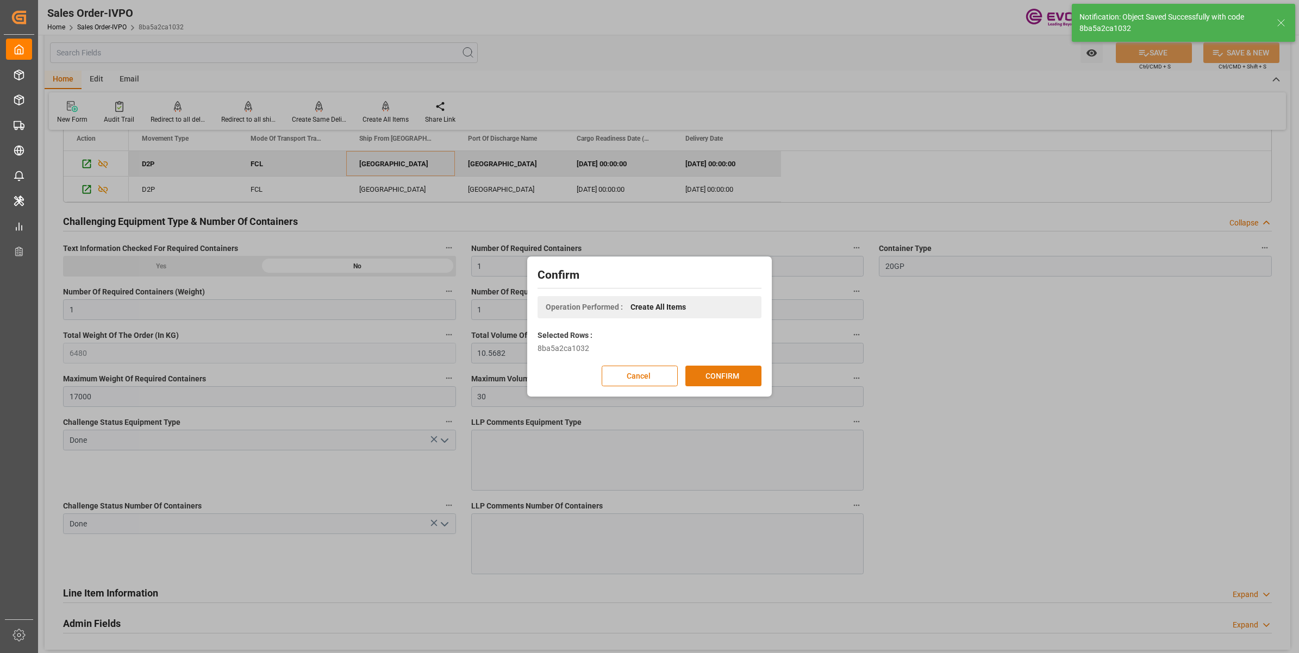
click at [744, 371] on button "CONFIRM" at bounding box center [723, 376] width 76 height 21
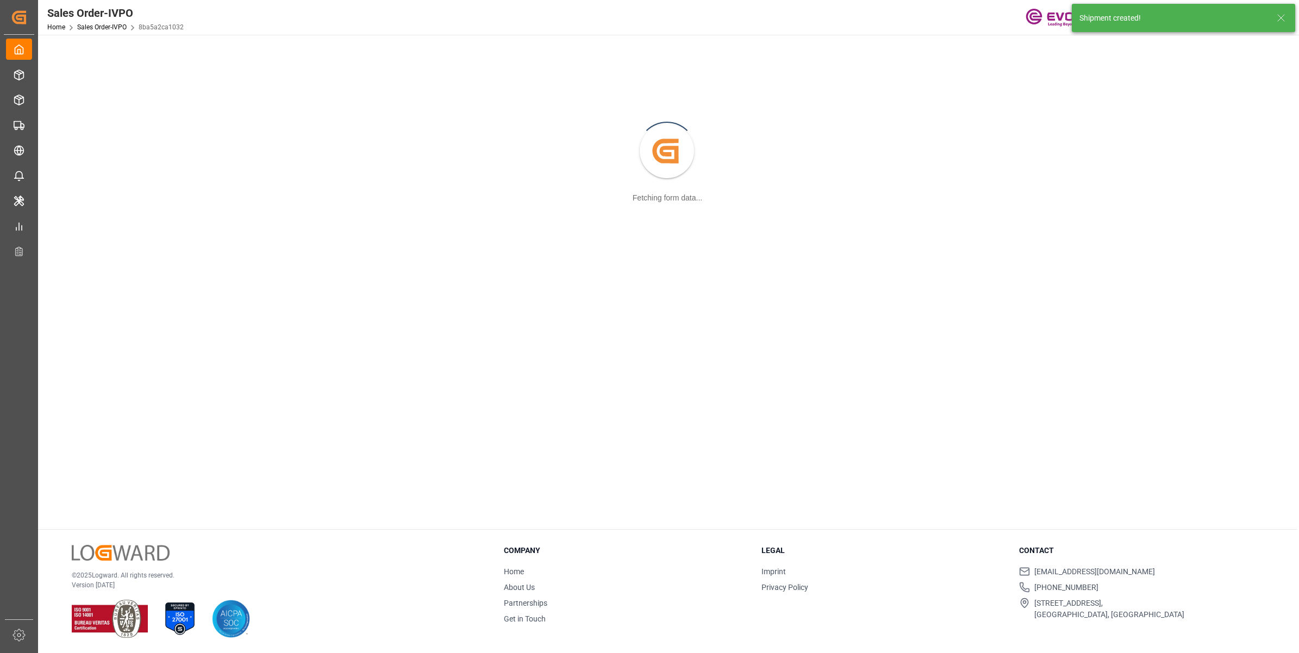
scroll to position [117, 0]
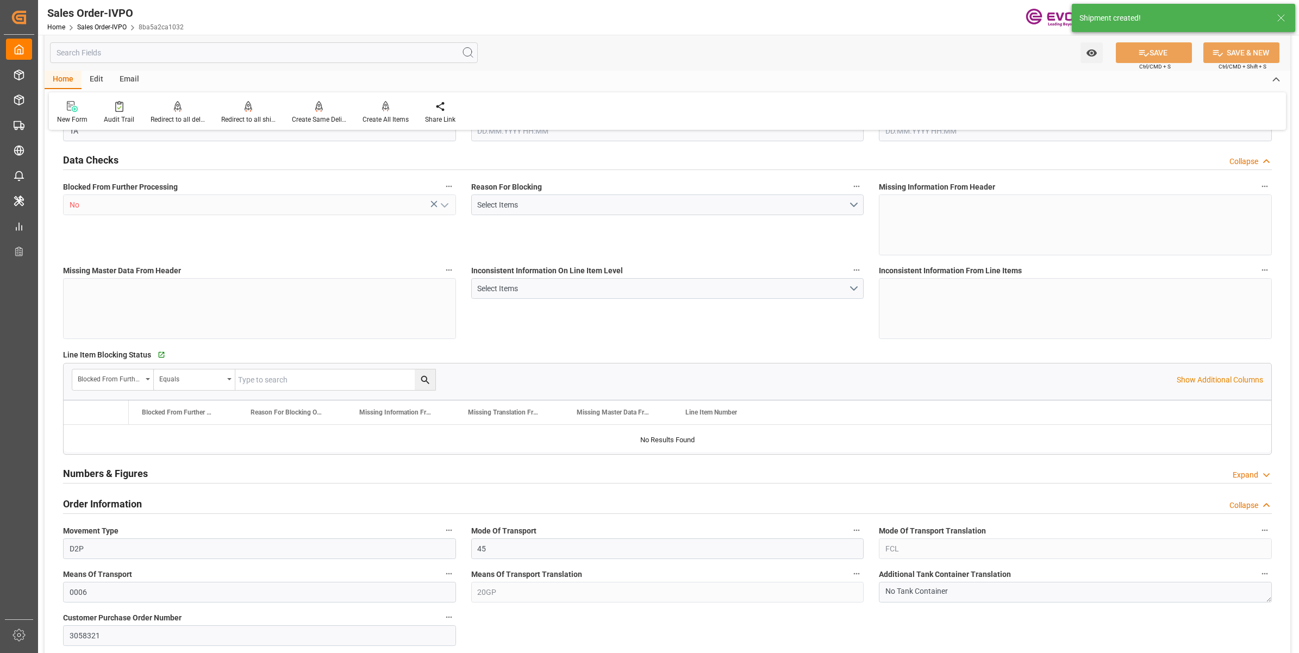
type input "COCTG"
type input "0"
type input "1"
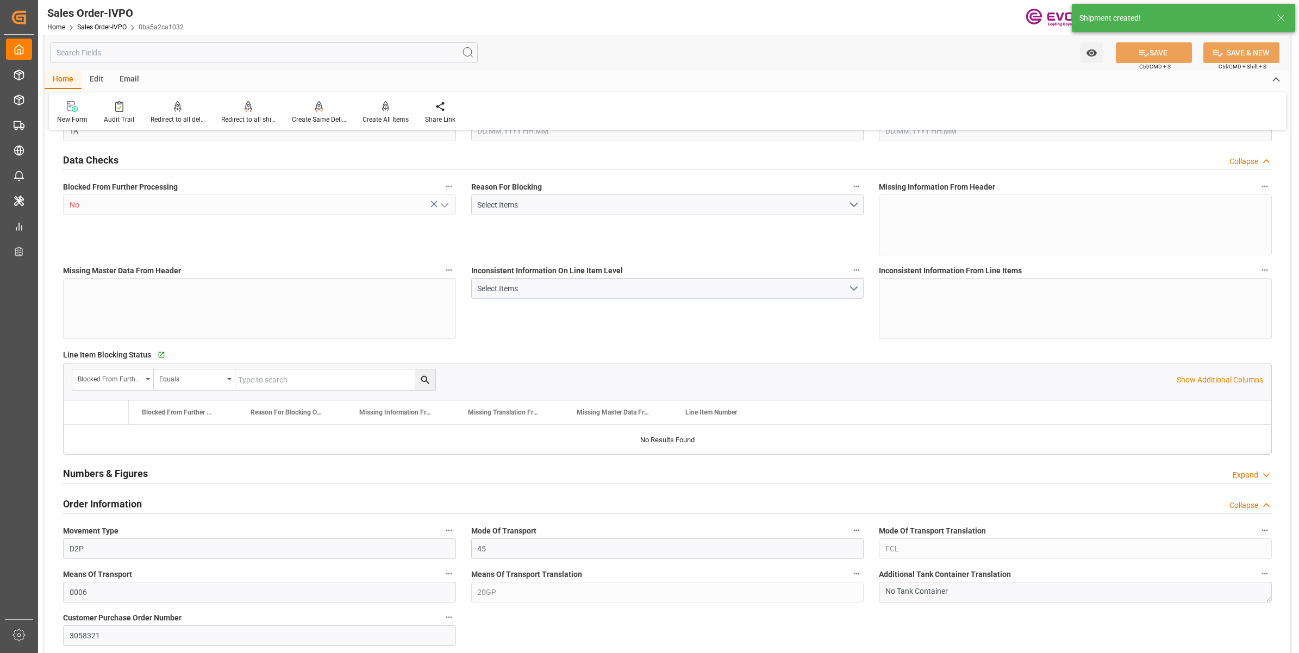
type input "6480"
type input "10.5682"
type input "17000"
type input "30"
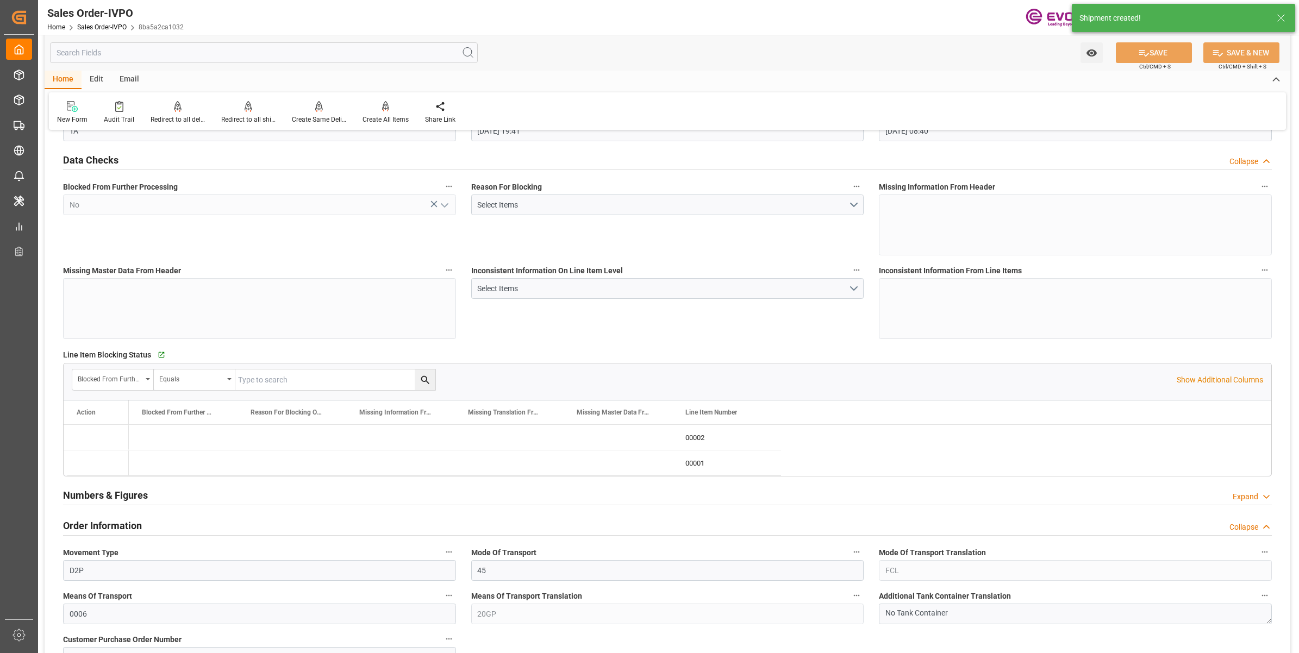
type input "13.08.2025 19:41"
type input "14.08.2025 08:40"
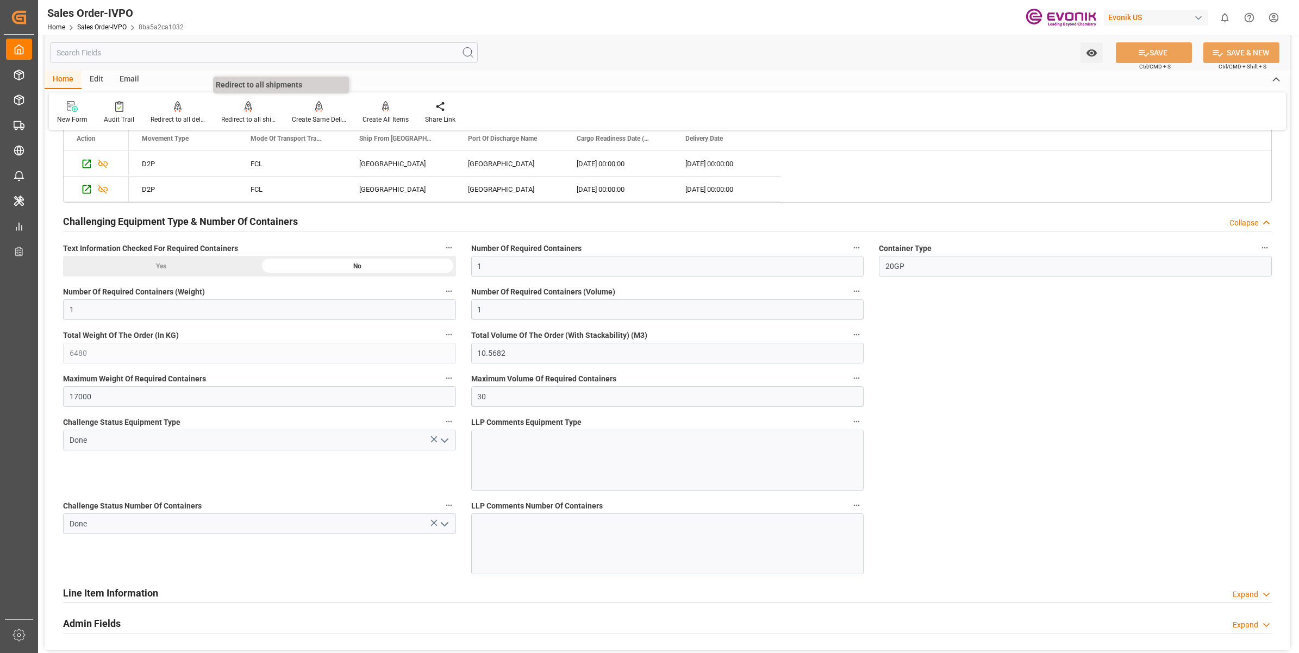
click at [244, 110] on icon at bounding box center [248, 106] width 8 height 11
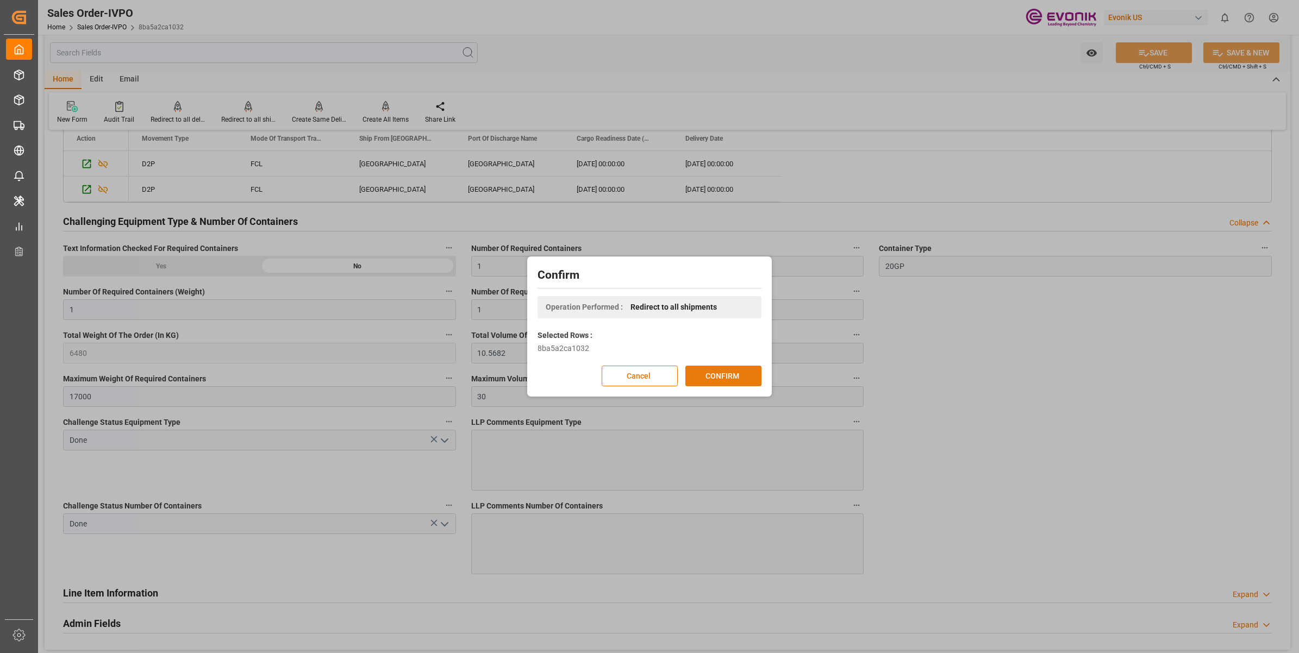
click at [712, 381] on button "CONFIRM" at bounding box center [723, 376] width 76 height 21
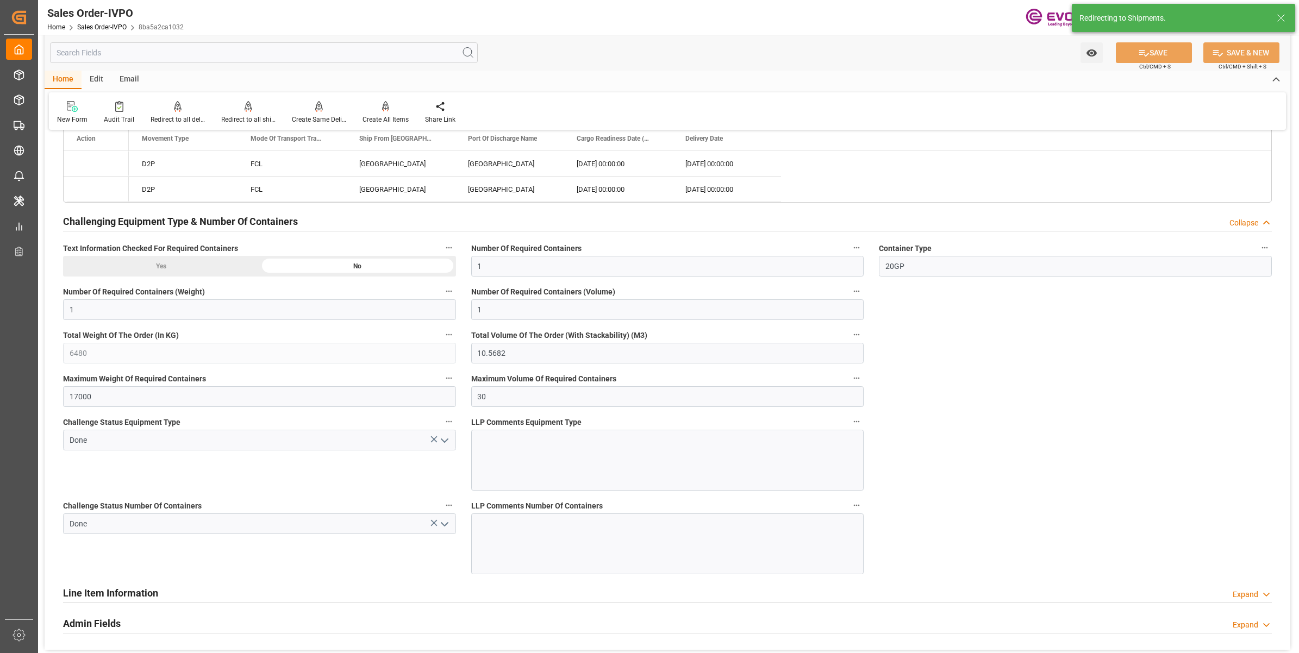
type input "13.08.2025 19:41"
type input "14.08.2025 08:40"
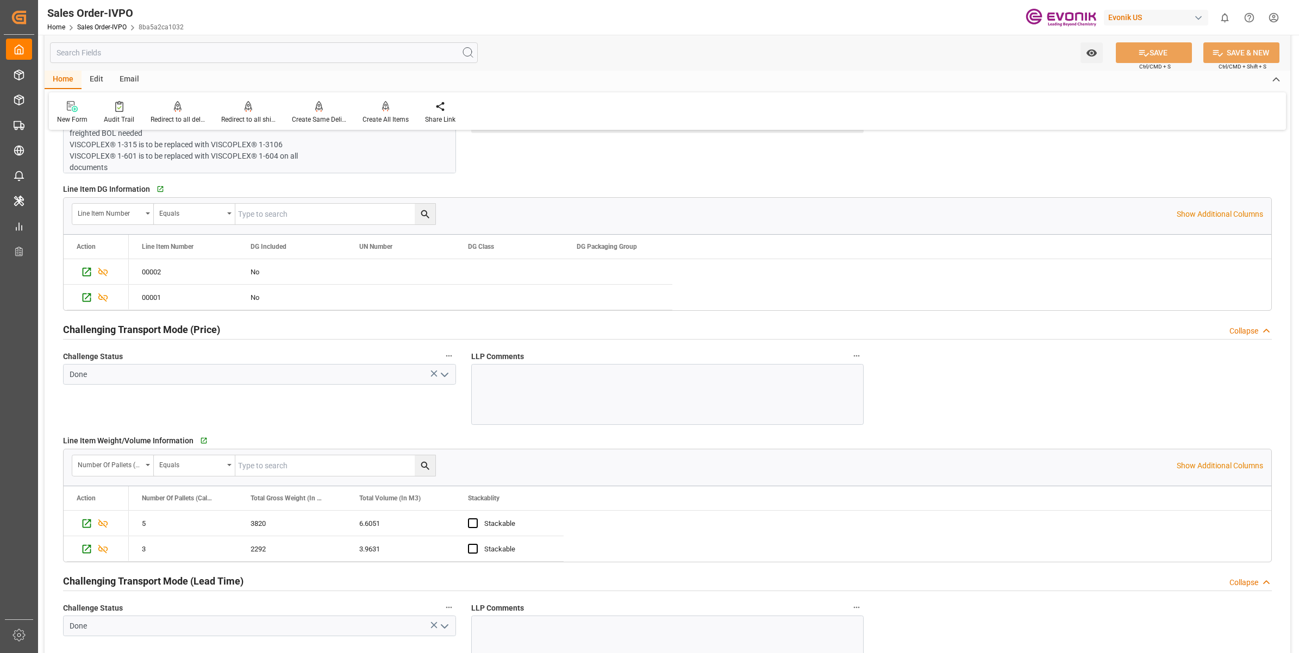
scroll to position [1087, 0]
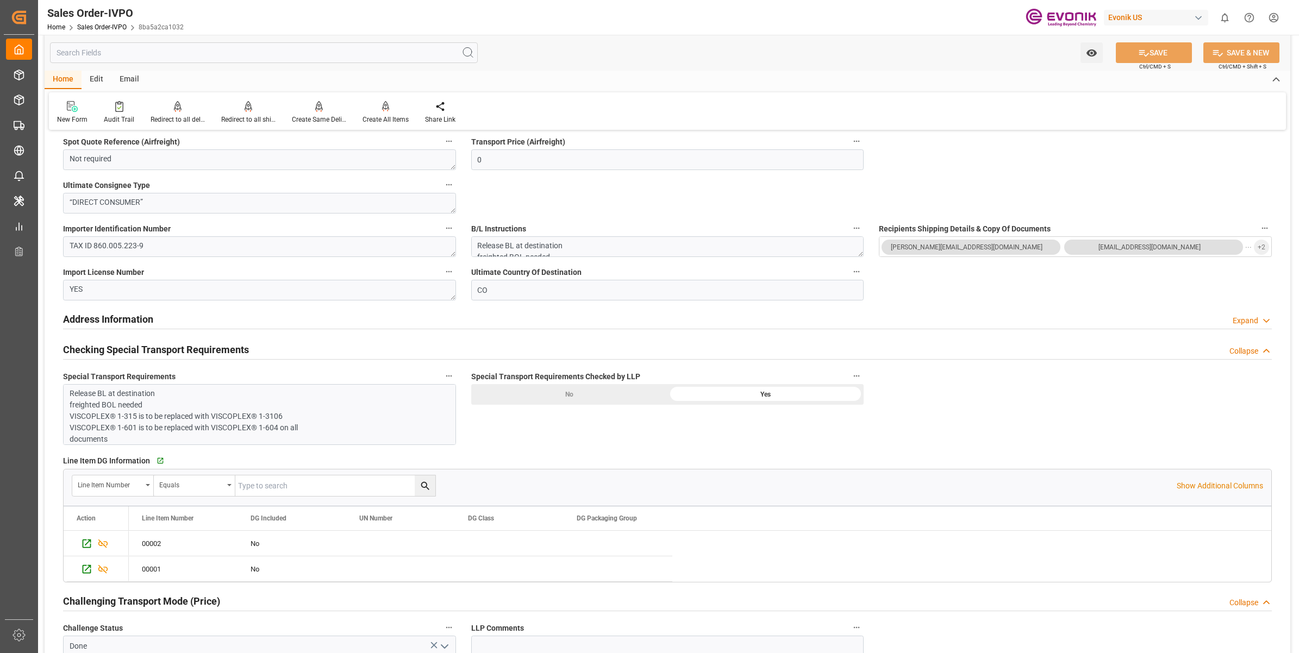
click at [210, 440] on p "Release BL at destination freighted BOL needed VISCOPLEX® 1-315 is to be replac…" at bounding box center [254, 416] width 369 height 57
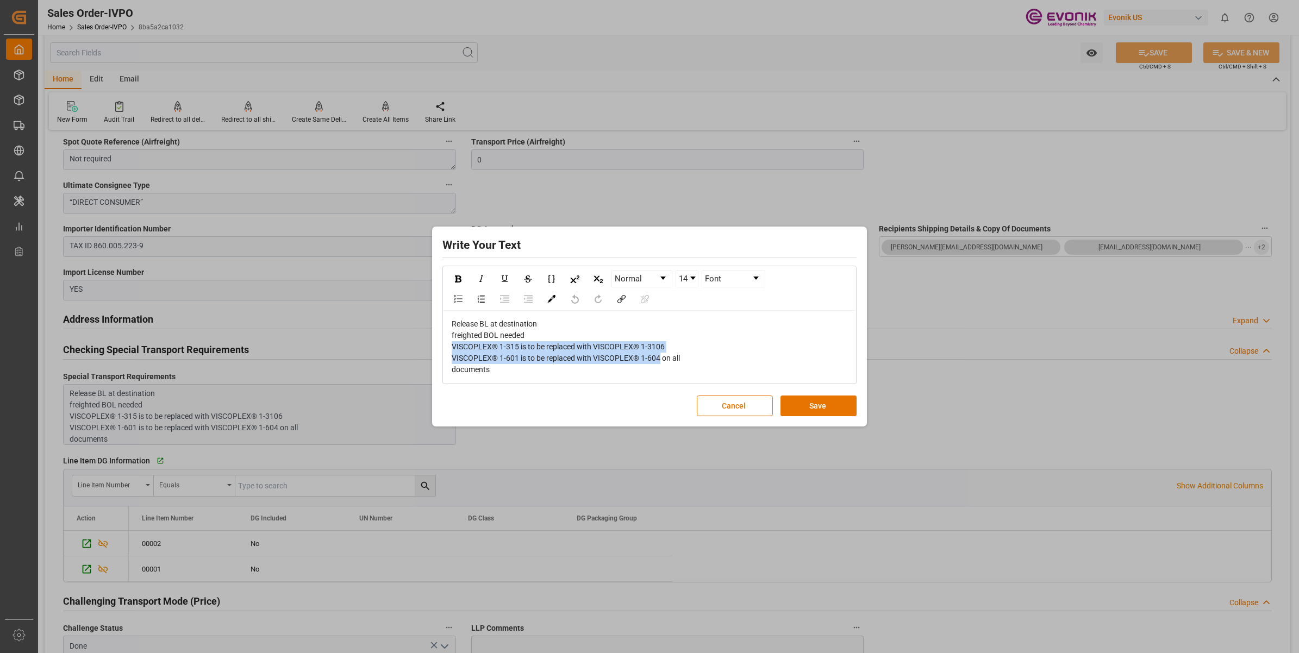
drag, startPoint x: 453, startPoint y: 342, endPoint x: 660, endPoint y: 360, distance: 208.3
click at [660, 360] on span "Release BL at destination freighted BOL needed VISCOPLEX® 1-315 is to be replac…" at bounding box center [565, 346] width 228 height 54
drag, startPoint x: 734, startPoint y: 398, endPoint x: 724, endPoint y: 392, distance: 11.5
click at [734, 398] on button "Cancel" at bounding box center [735, 406] width 76 height 21
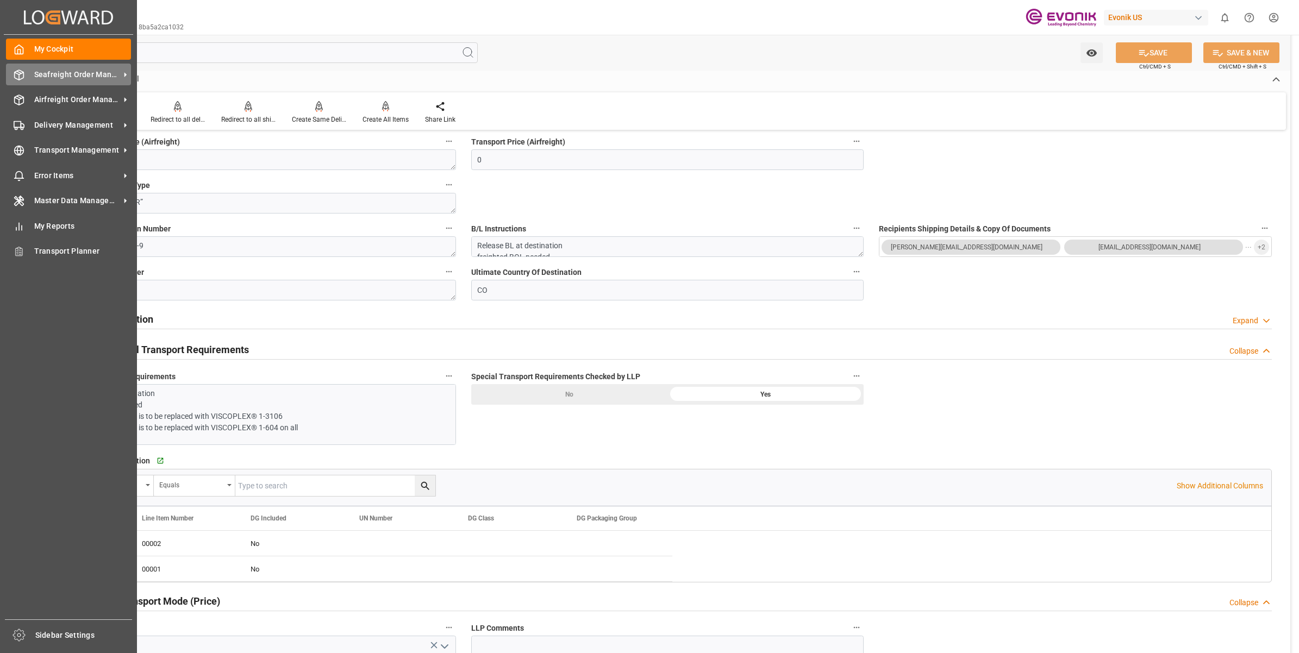
click at [20, 73] on icon at bounding box center [19, 75] width 11 height 11
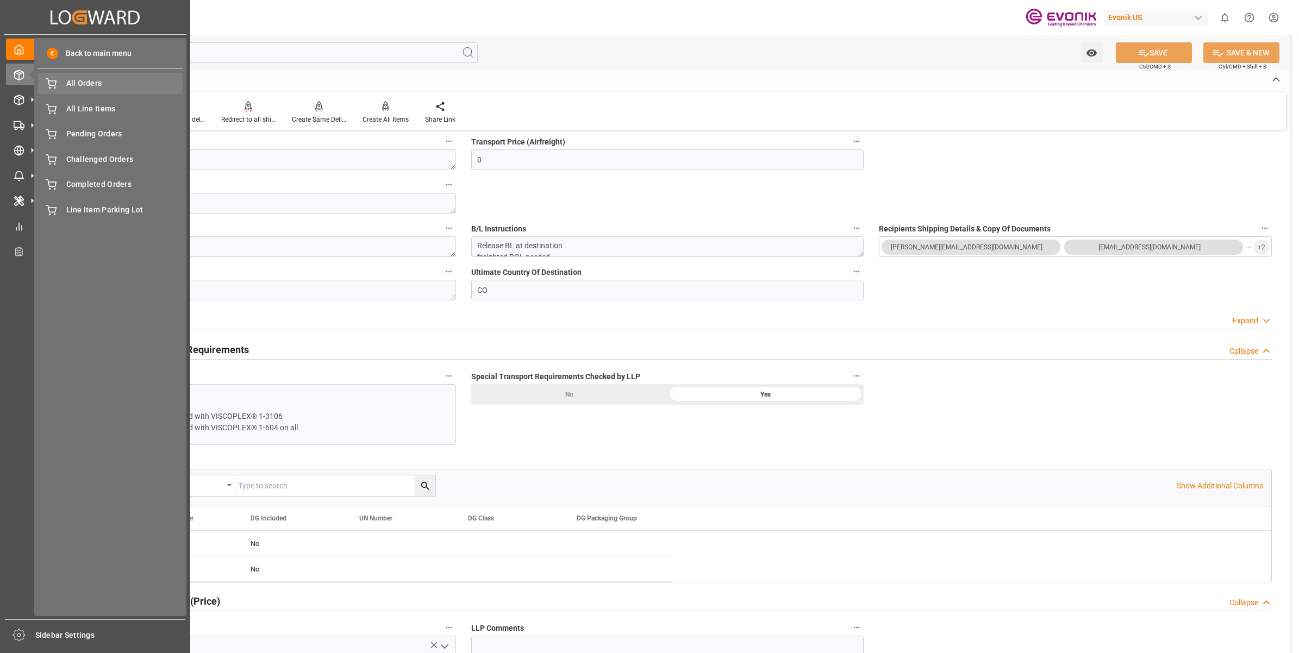
click at [91, 87] on span "All Orders" at bounding box center [124, 83] width 117 height 11
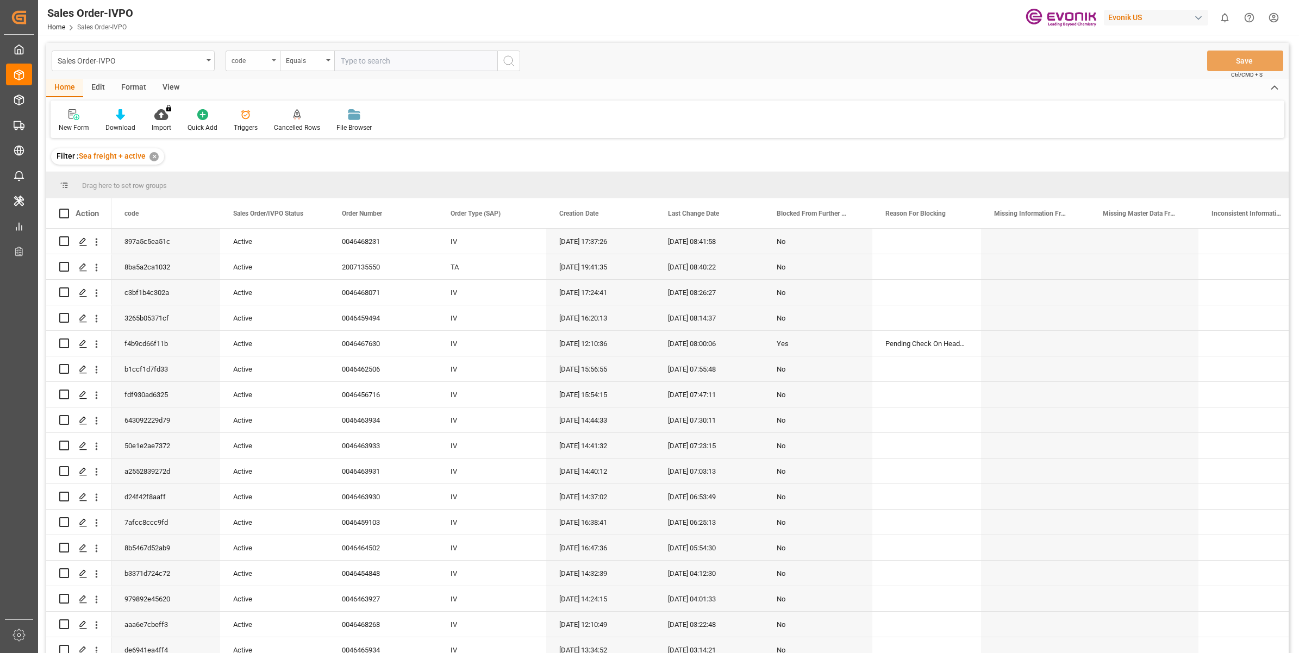
click at [264, 63] on div "code" at bounding box center [249, 59] width 37 height 12
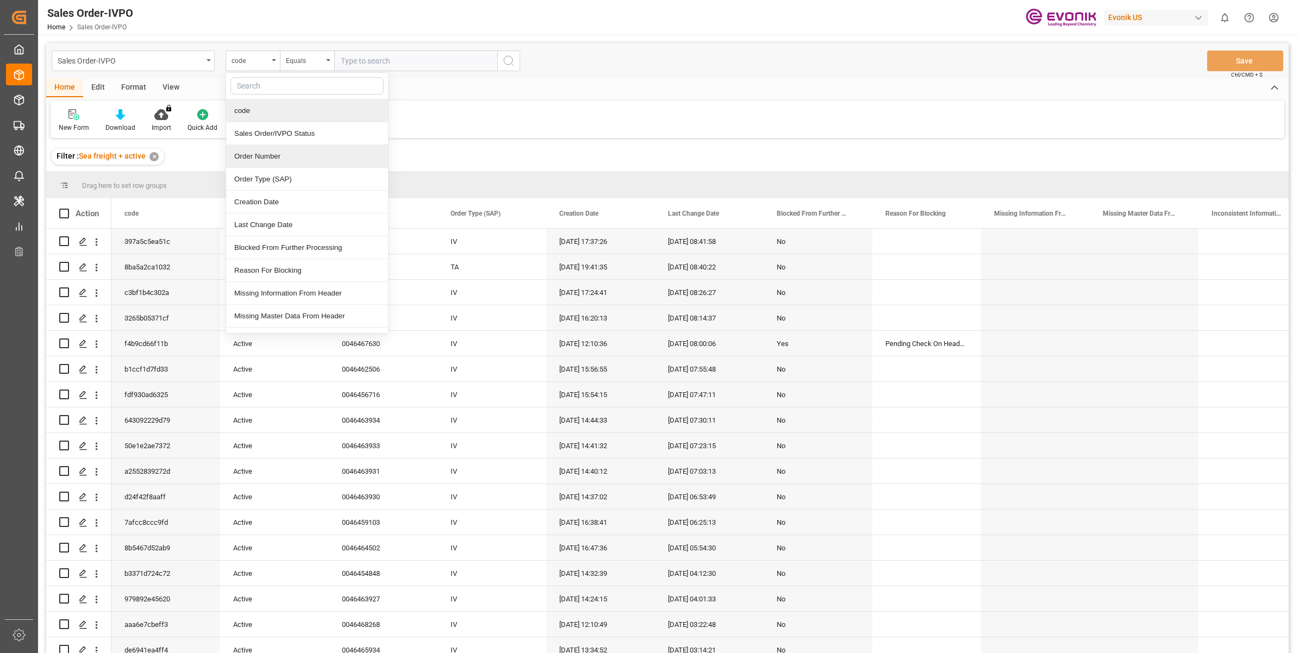
click at [256, 159] on div "Order Number" at bounding box center [307, 156] width 162 height 23
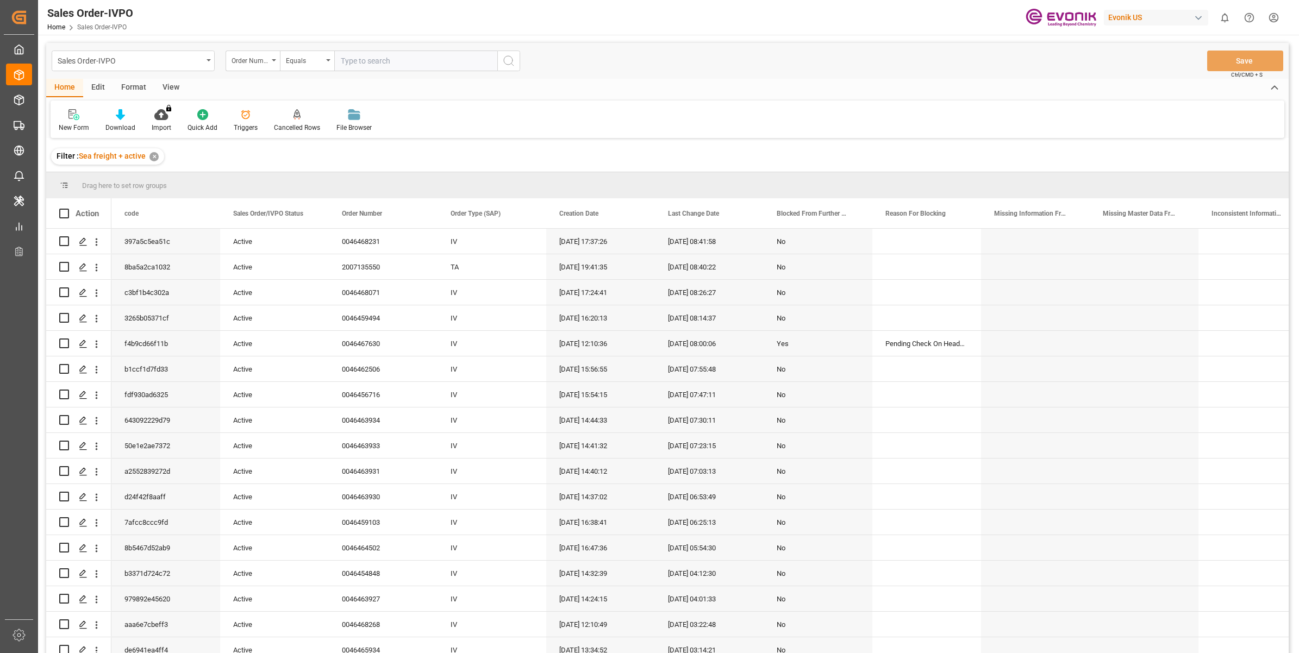
click at [381, 60] on input "text" at bounding box center [415, 61] width 163 height 21
paste input "2007132963"
type input "2007132963"
click at [514, 63] on icon "search button" at bounding box center [508, 60] width 13 height 13
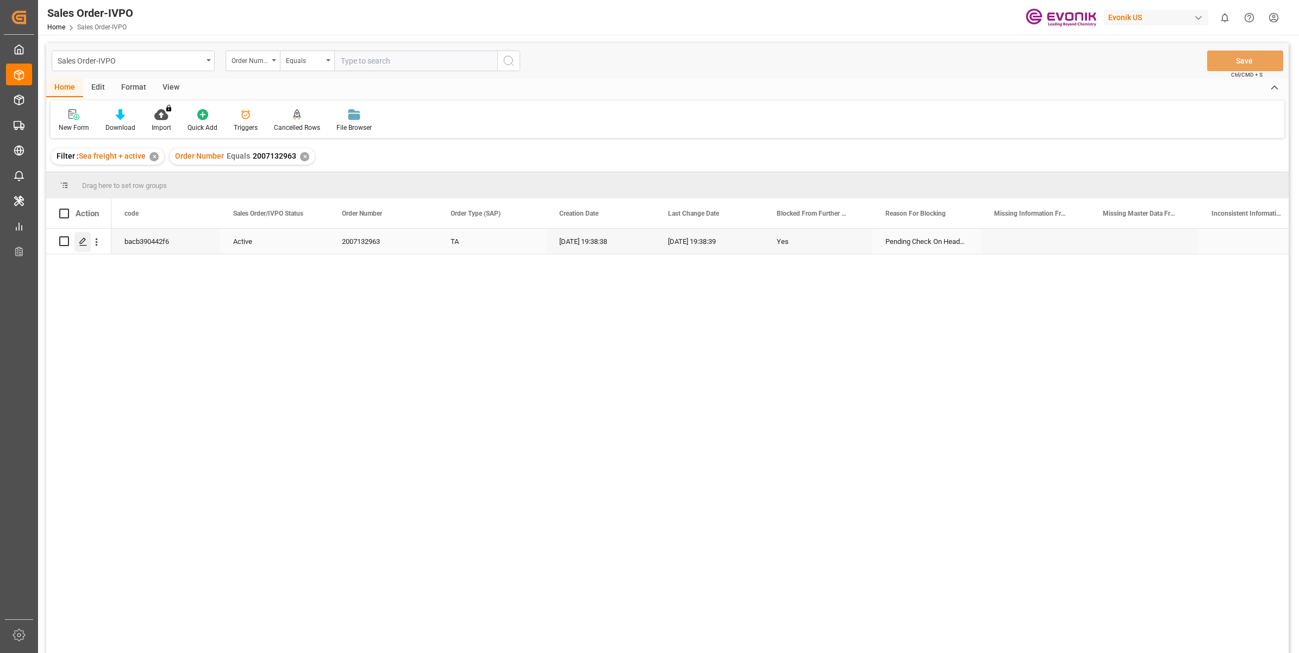
click at [83, 237] on icon "Press SPACE to select this row." at bounding box center [83, 241] width 9 height 9
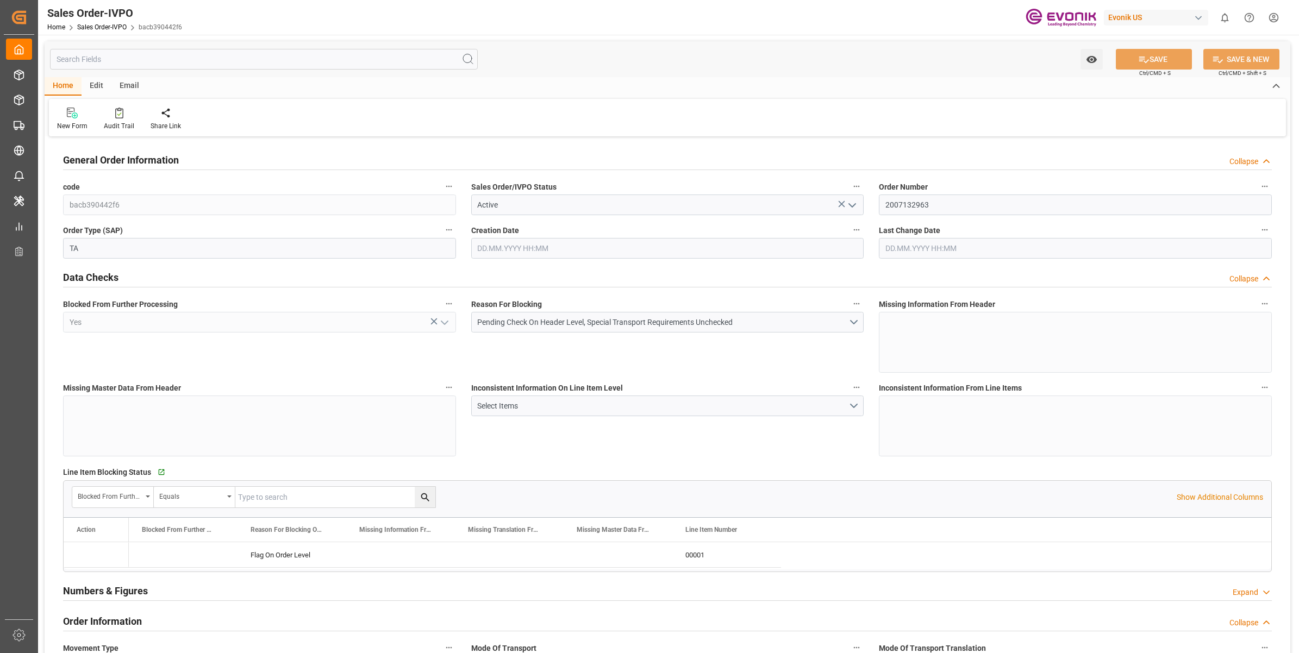
type input "SGSIN"
type input "0"
type input "1"
type input "15440"
type input "13.08.2025 19:38"
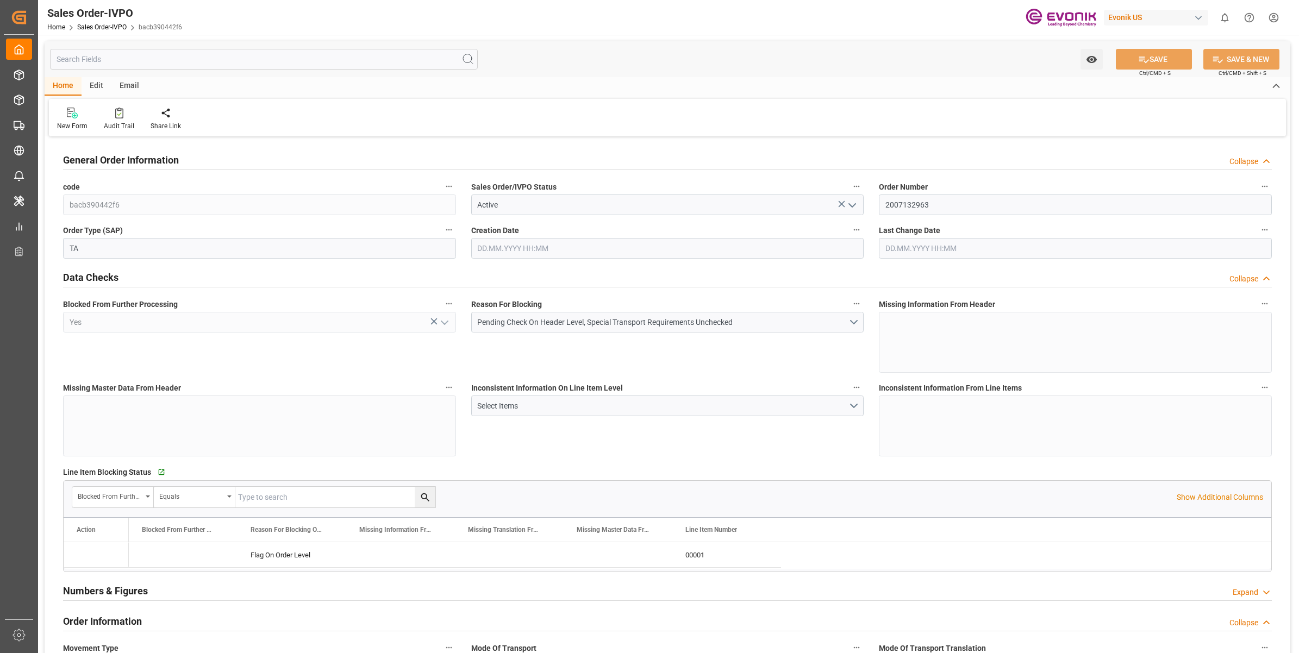
type input "13.08.2025 19:38"
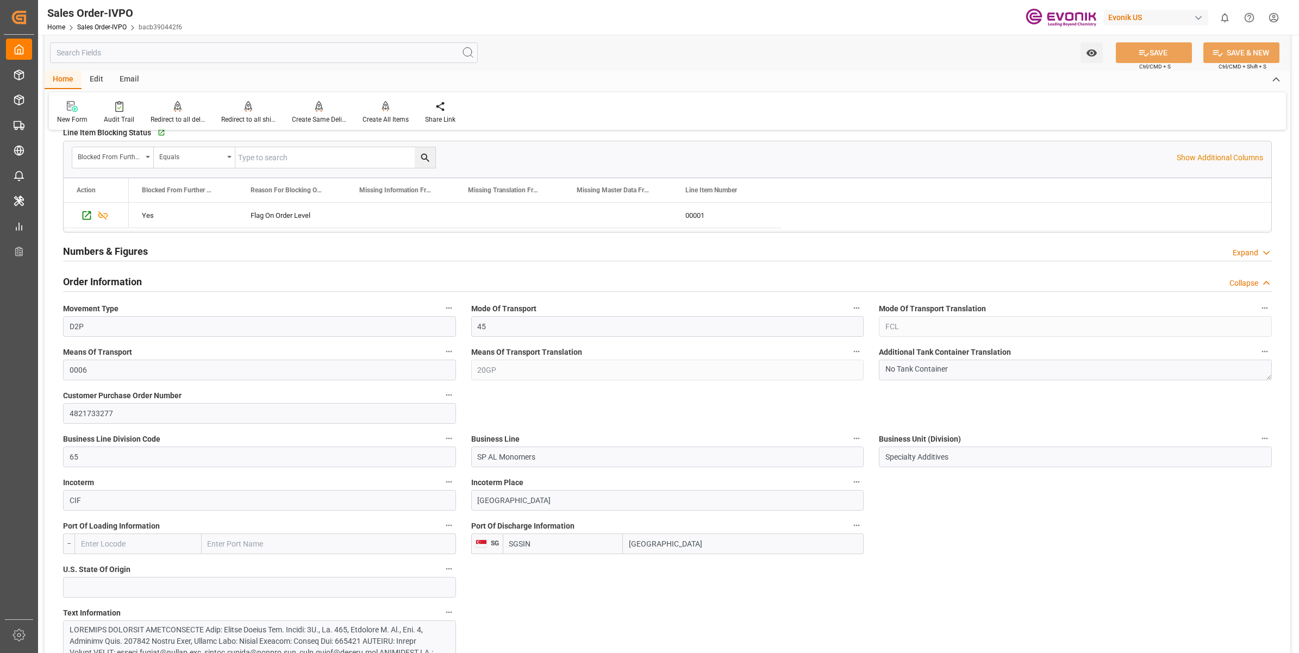
scroll to position [475, 0]
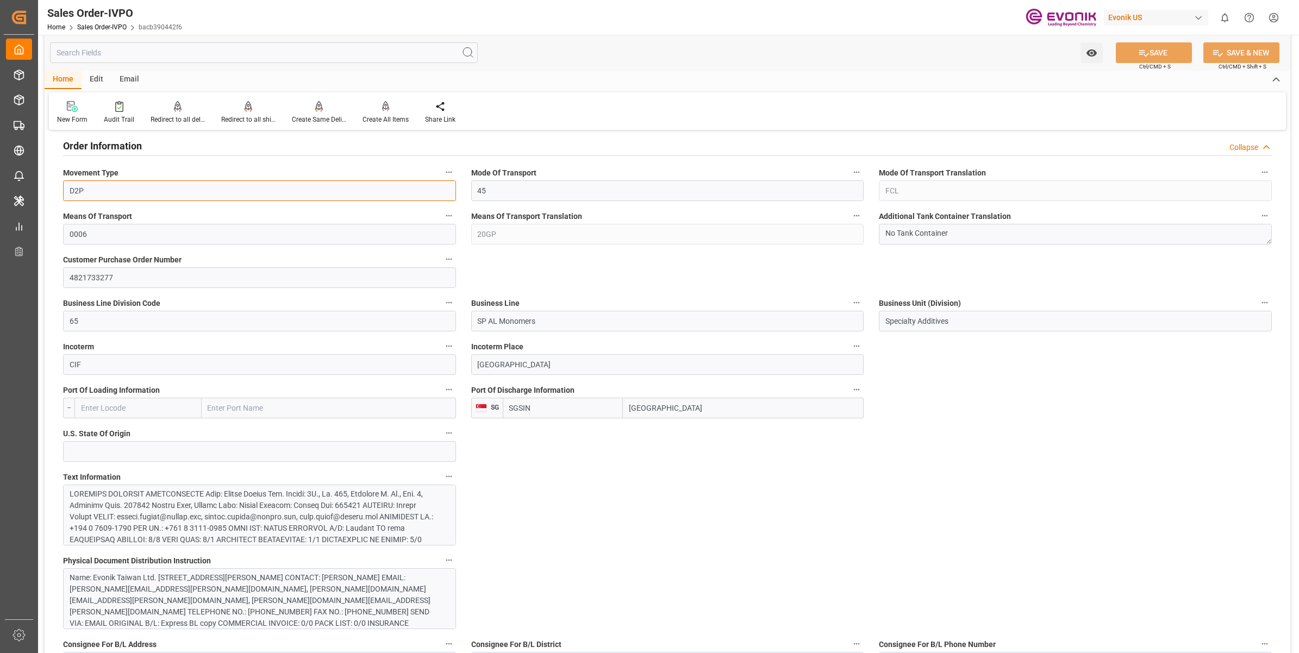
drag, startPoint x: 115, startPoint y: 193, endPoint x: 34, endPoint y: 191, distance: 80.4
click at [34, 191] on div "Created by potrace 1.15, written by Peter Selinger 2001-2017 Created by potrace…" at bounding box center [649, 326] width 1299 height 653
drag, startPoint x: 401, startPoint y: 284, endPoint x: 384, endPoint y: 280, distance: 17.4
drag, startPoint x: 667, startPoint y: 409, endPoint x: 687, endPoint y: 406, distance: 20.8
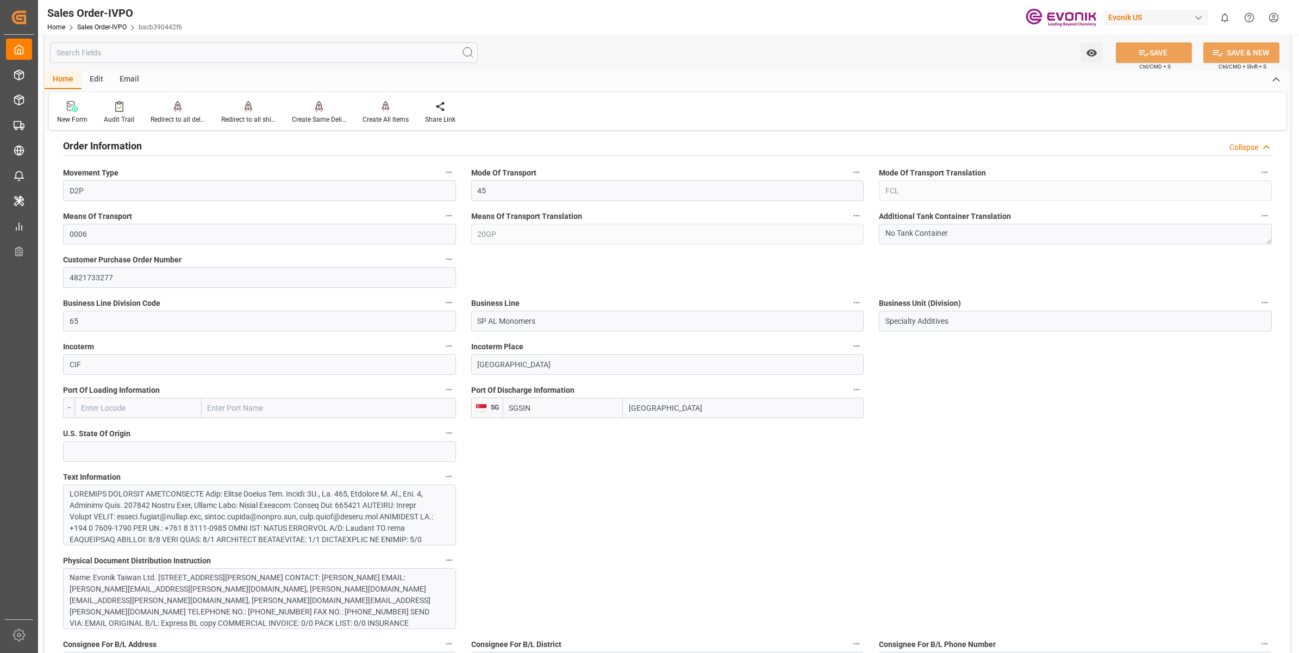
click at [667, 409] on input "Singapore" at bounding box center [743, 408] width 241 height 21
drag, startPoint x: 694, startPoint y: 406, endPoint x: 485, endPoint y: 373, distance: 211.9
click at [224, 489] on div at bounding box center [254, 596] width 369 height 217
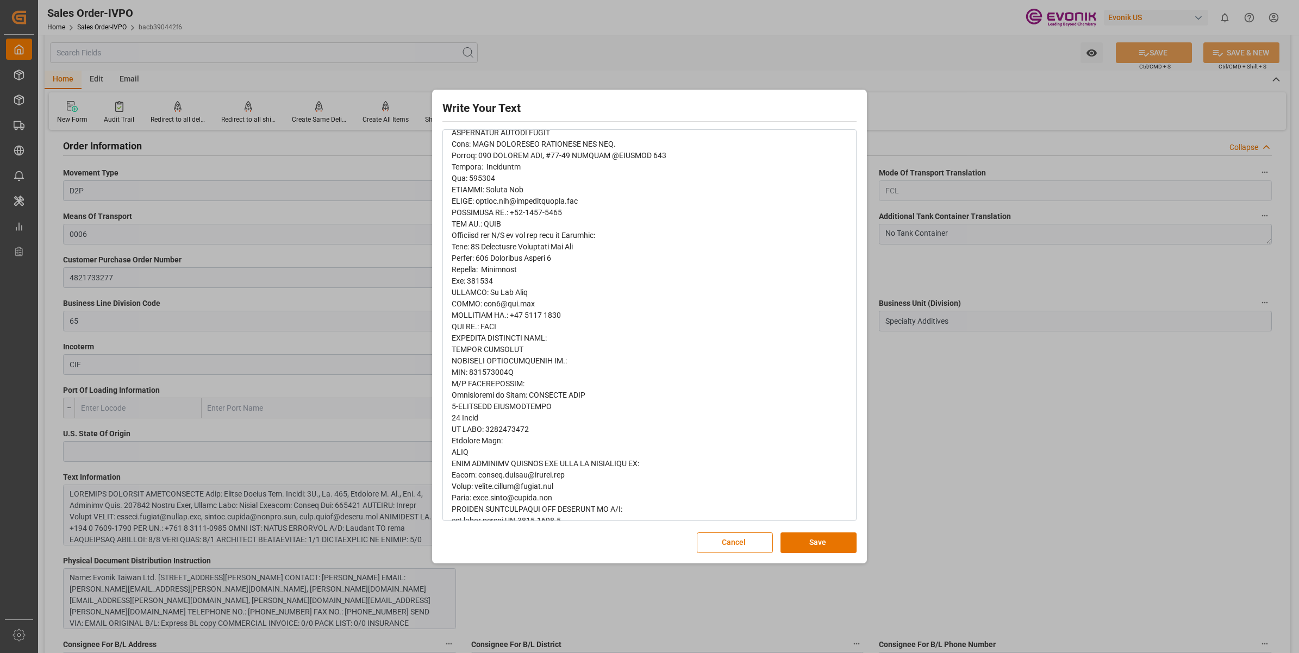
scroll to position [400, 0]
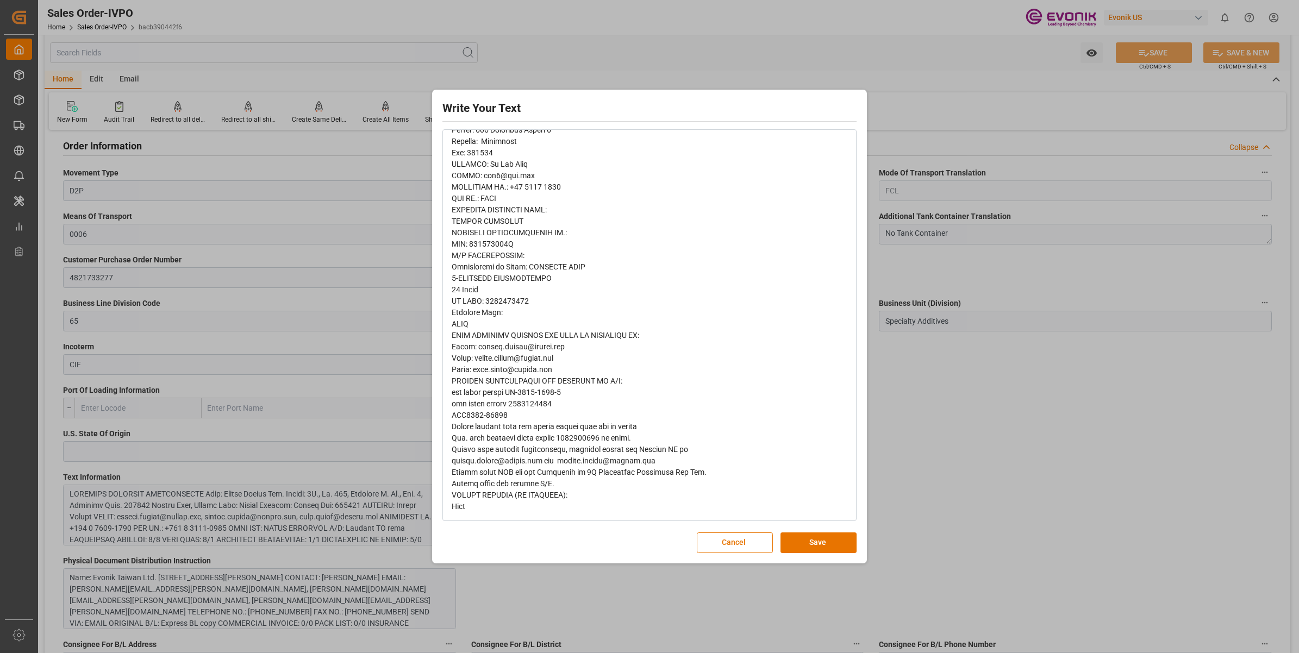
click at [944, 442] on div "Write Your Text Normal 14 Font Cancel Save" at bounding box center [649, 326] width 1299 height 653
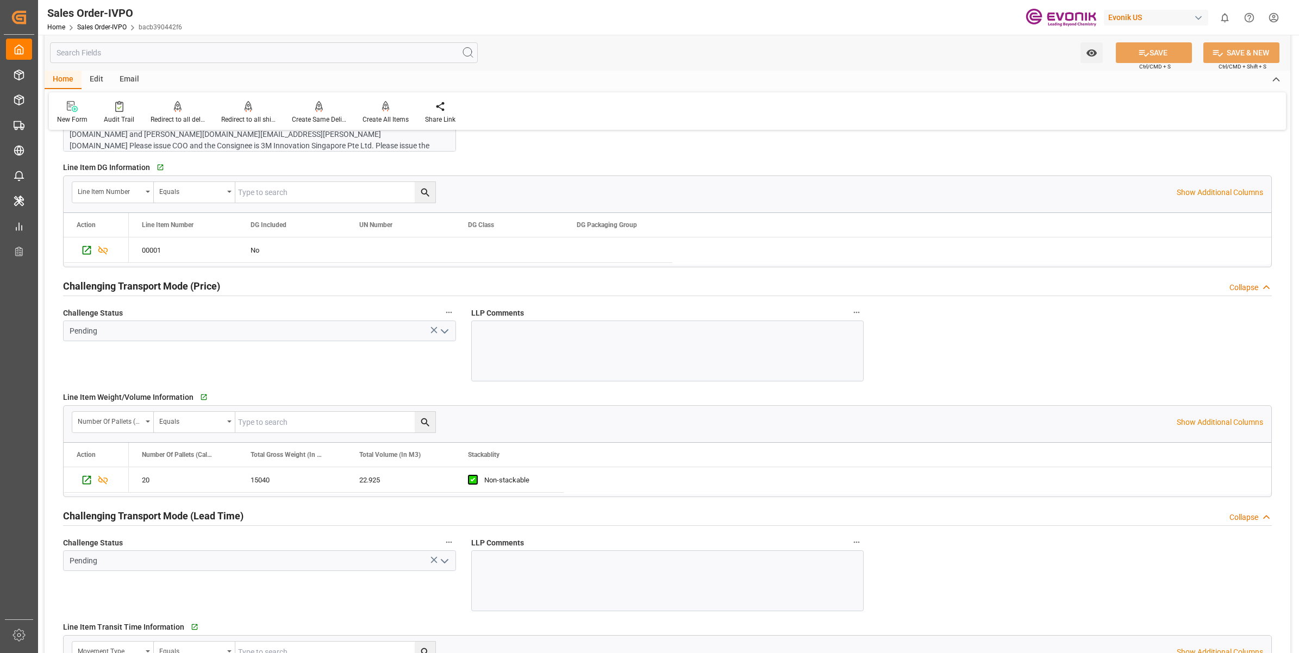
scroll to position [1087, 0]
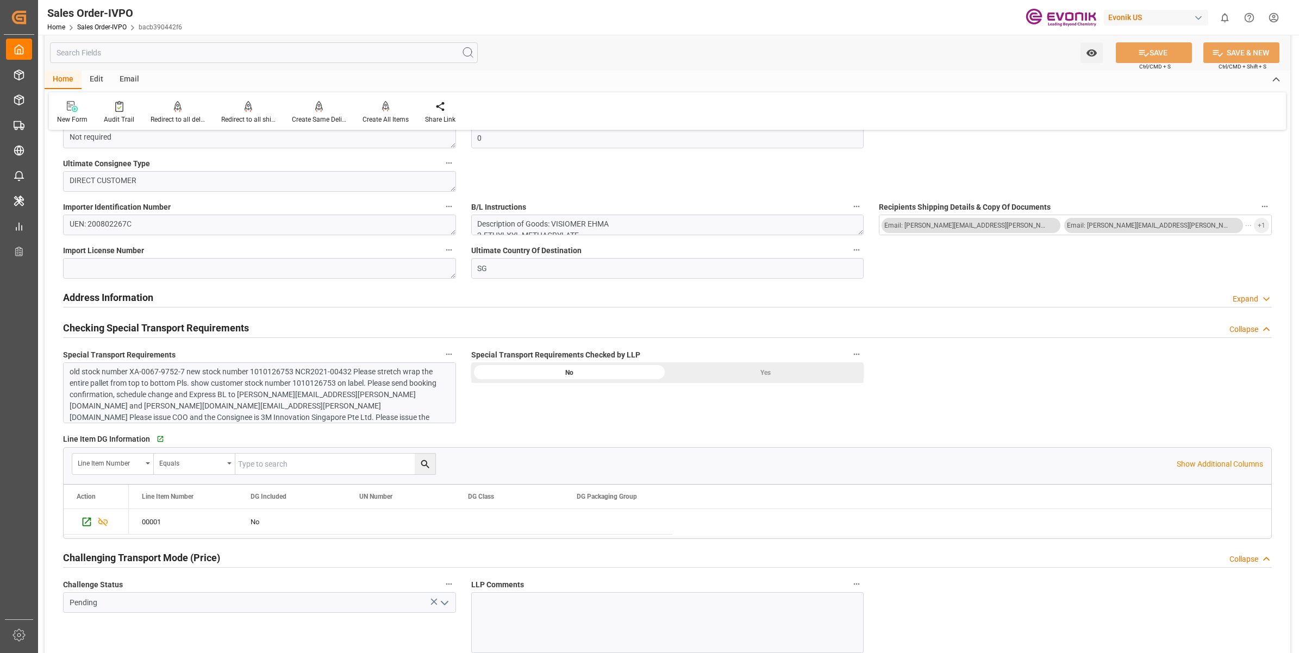
click at [781, 370] on div "Yes" at bounding box center [765, 372] width 196 height 21
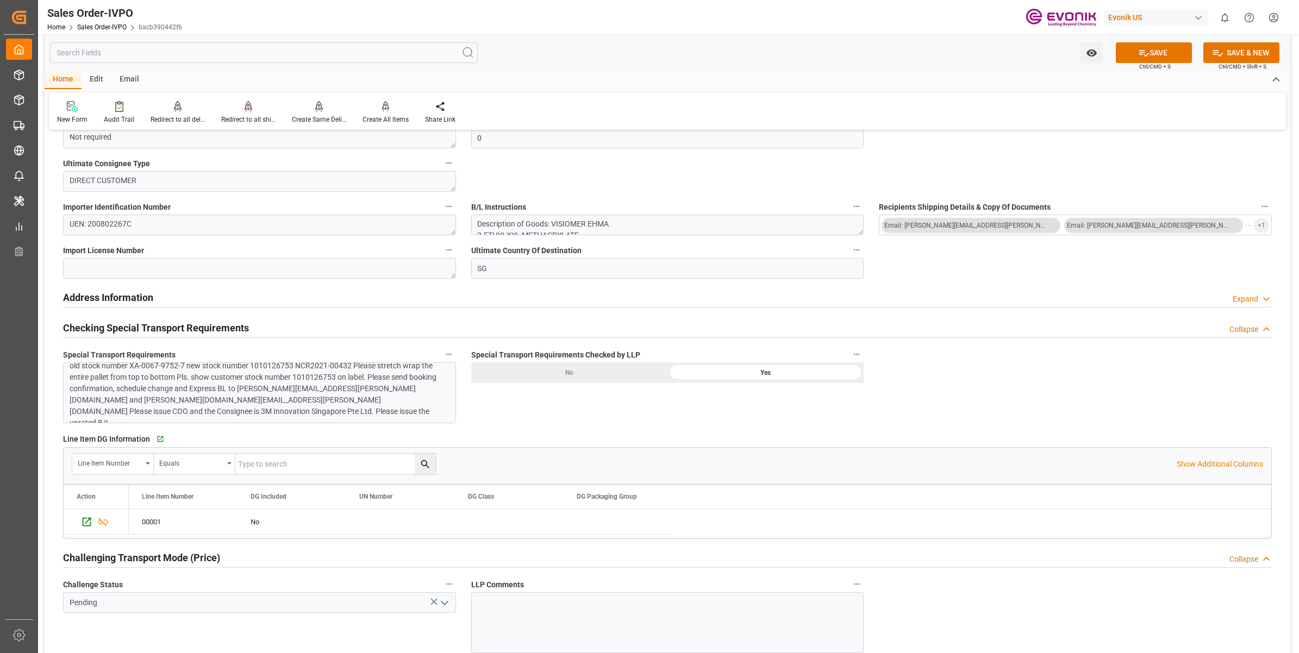
scroll to position [1358, 0]
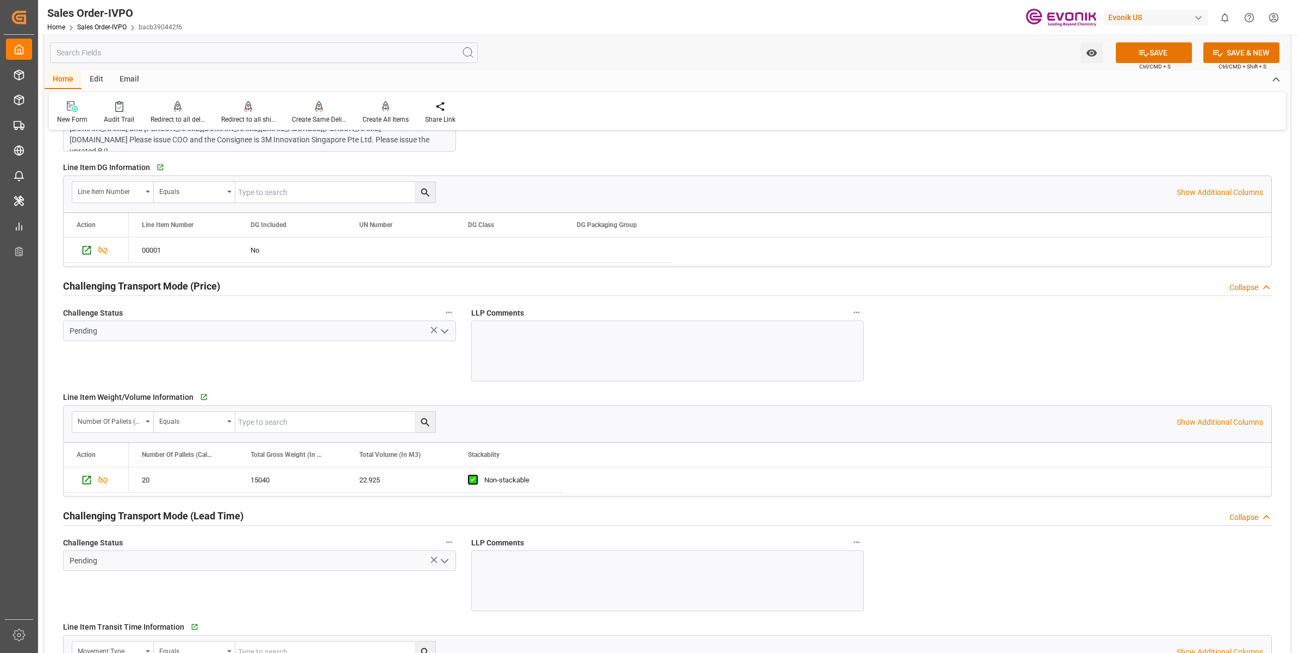
click at [441, 338] on icon "open menu" at bounding box center [444, 331] width 13 height 13
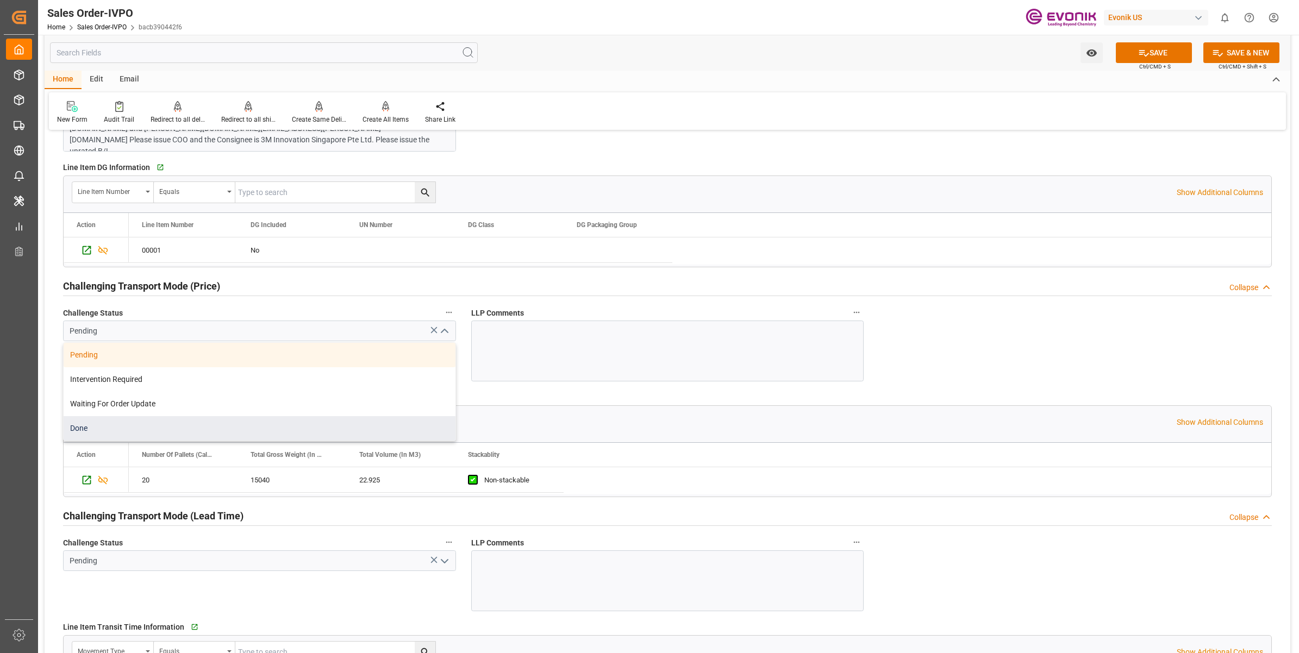
click at [98, 432] on div "Done" at bounding box center [260, 428] width 392 height 24
type input "Done"
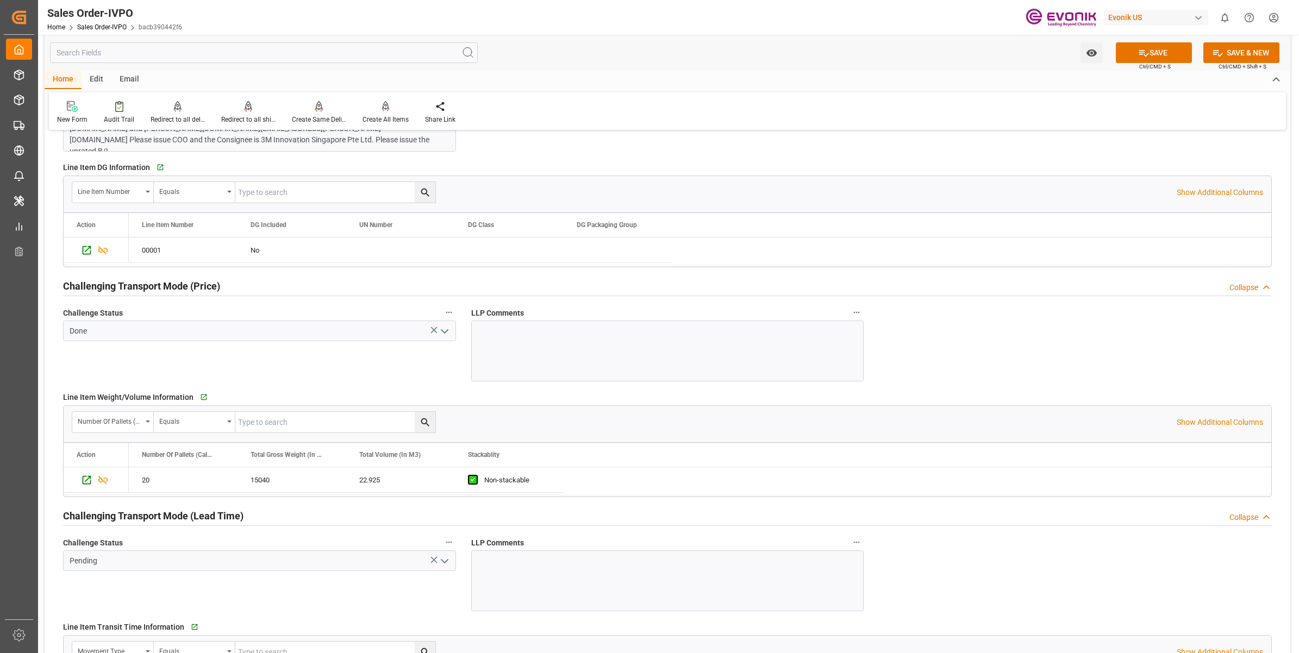
scroll to position [1630, 0]
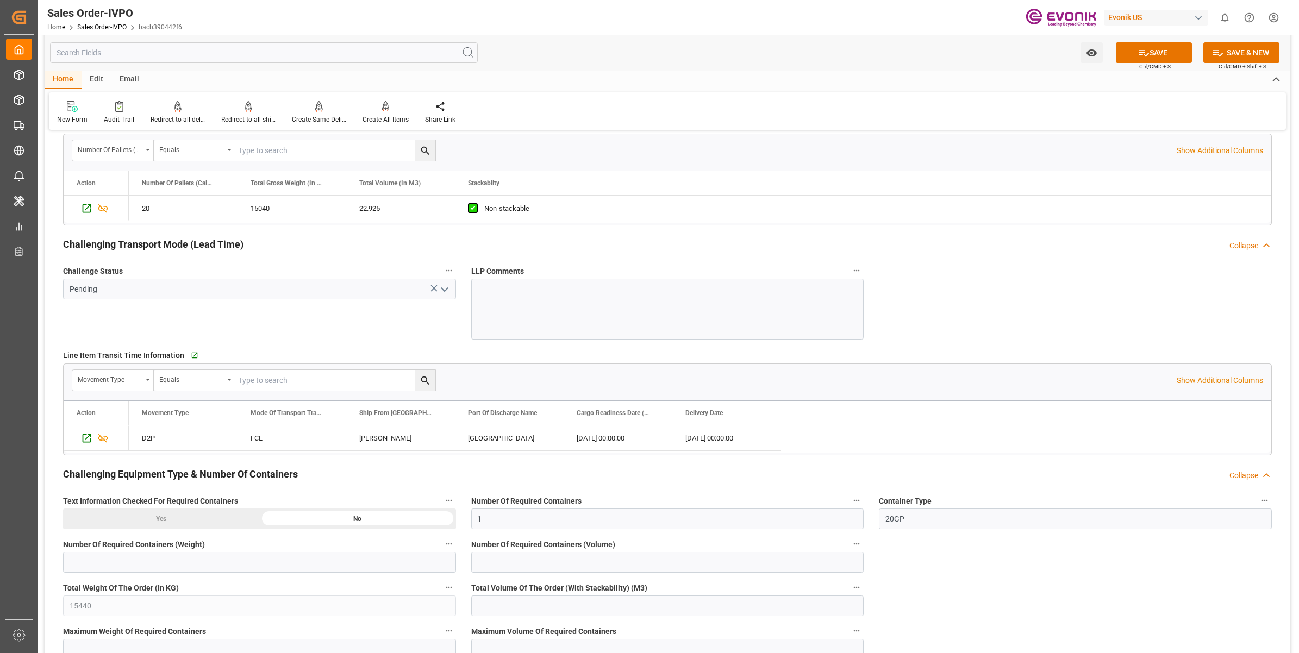
click at [447, 294] on icon "open menu" at bounding box center [444, 289] width 13 height 13
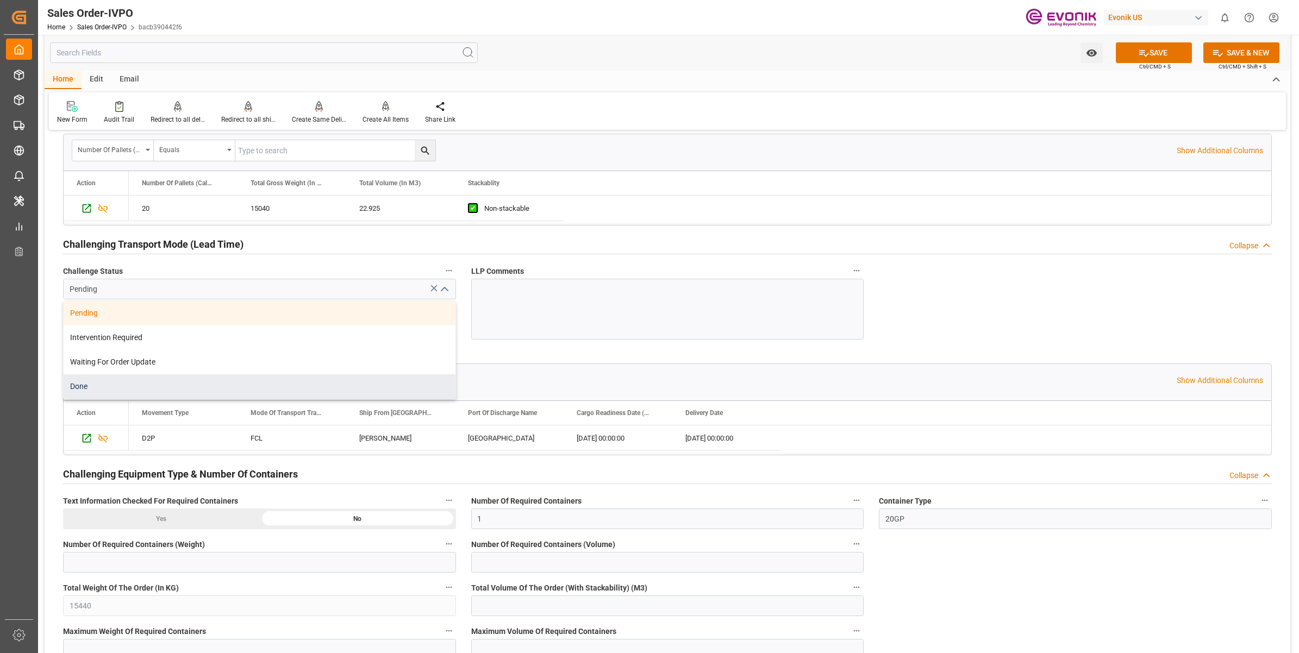
click at [126, 387] on div "Done" at bounding box center [260, 386] width 392 height 24
type input "Done"
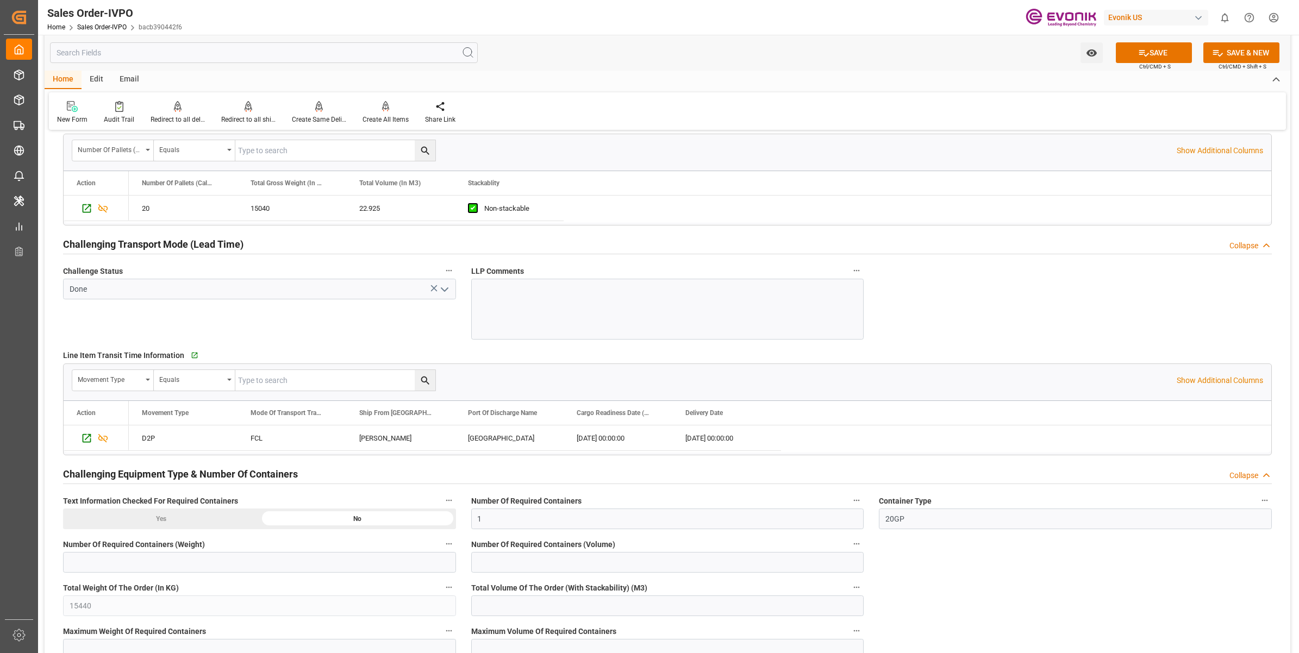
scroll to position [1834, 0]
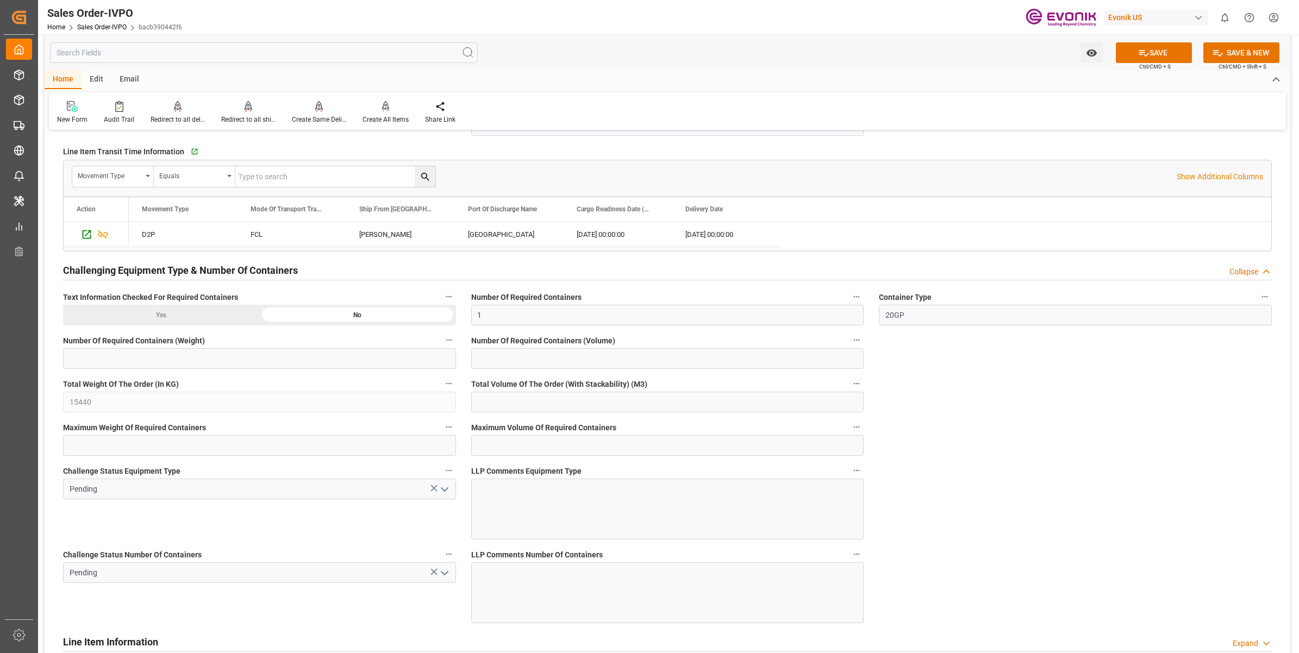
click at [390, 235] on div "Theodore" at bounding box center [400, 234] width 109 height 25
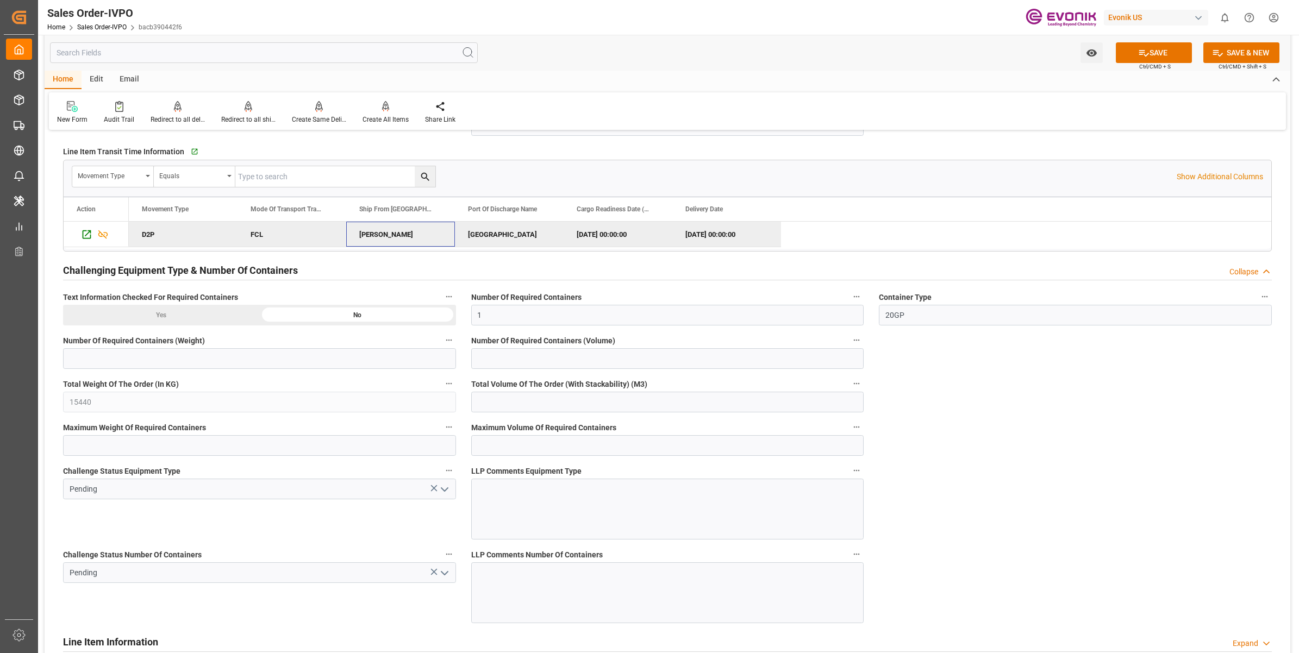
click at [447, 493] on icon "open menu" at bounding box center [444, 489] width 13 height 13
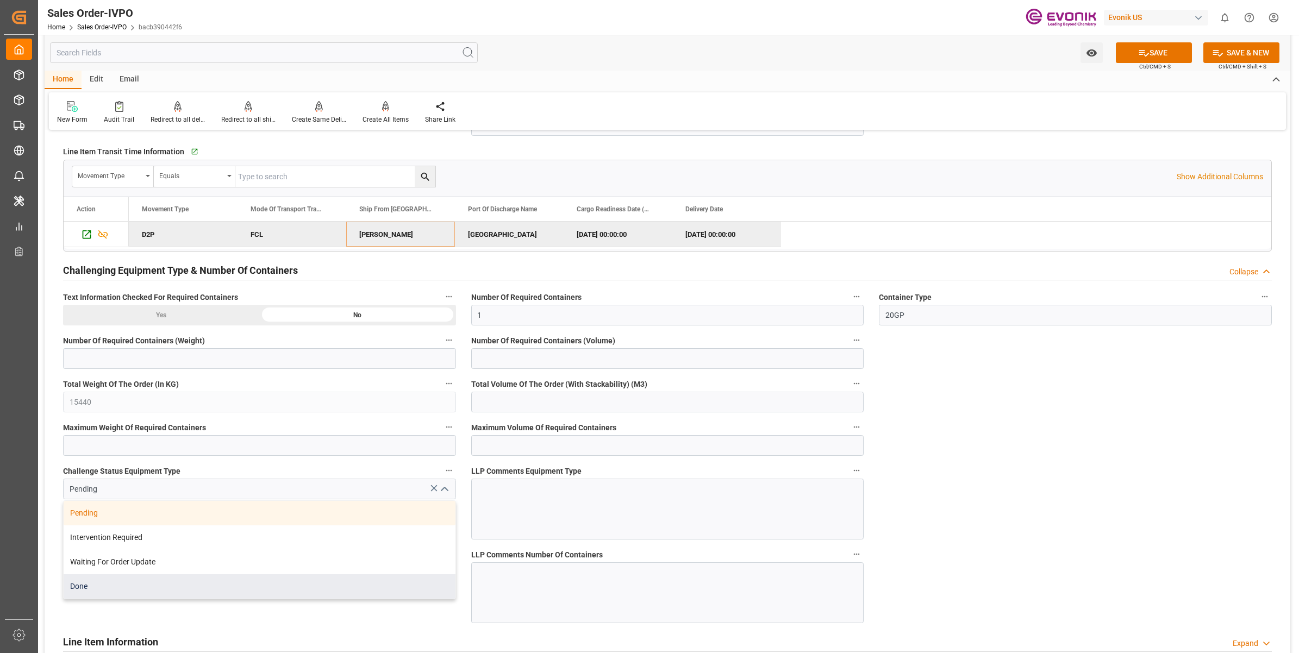
click at [120, 591] on div "Done" at bounding box center [260, 586] width 392 height 24
type input "Done"
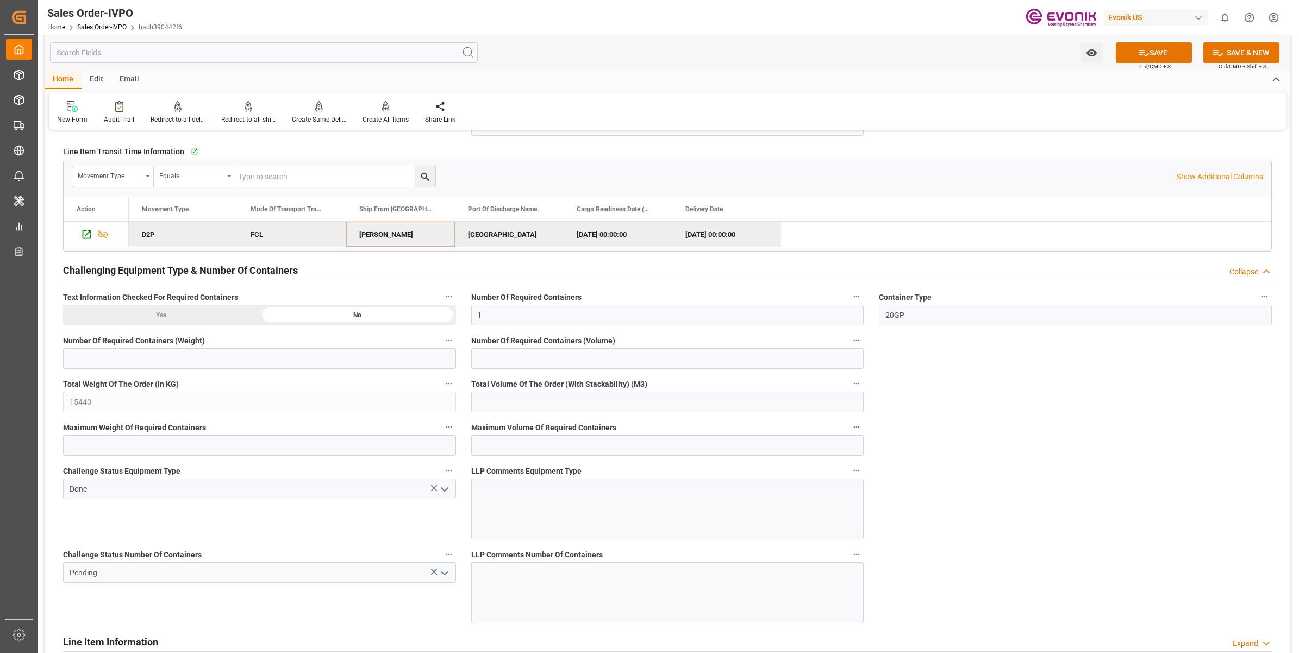
scroll to position [2037, 0]
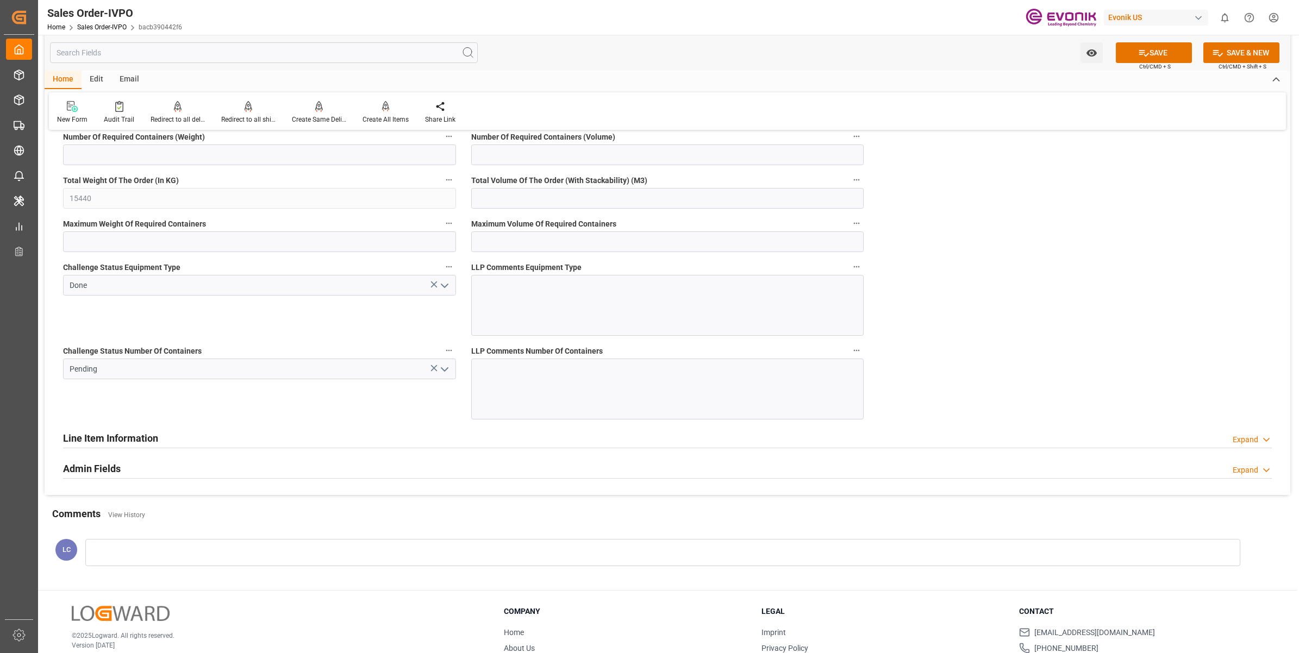
click at [444, 374] on icon "open menu" at bounding box center [444, 369] width 13 height 13
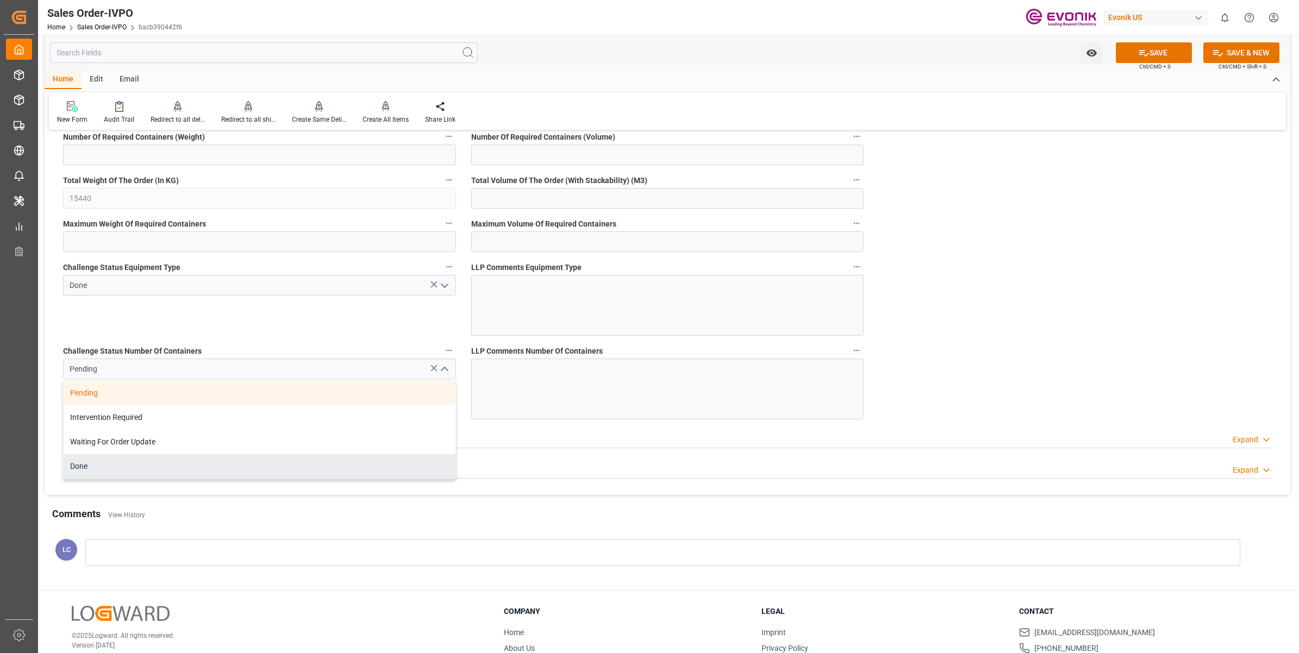
click at [131, 473] on div "Done" at bounding box center [260, 466] width 392 height 24
type input "Done"
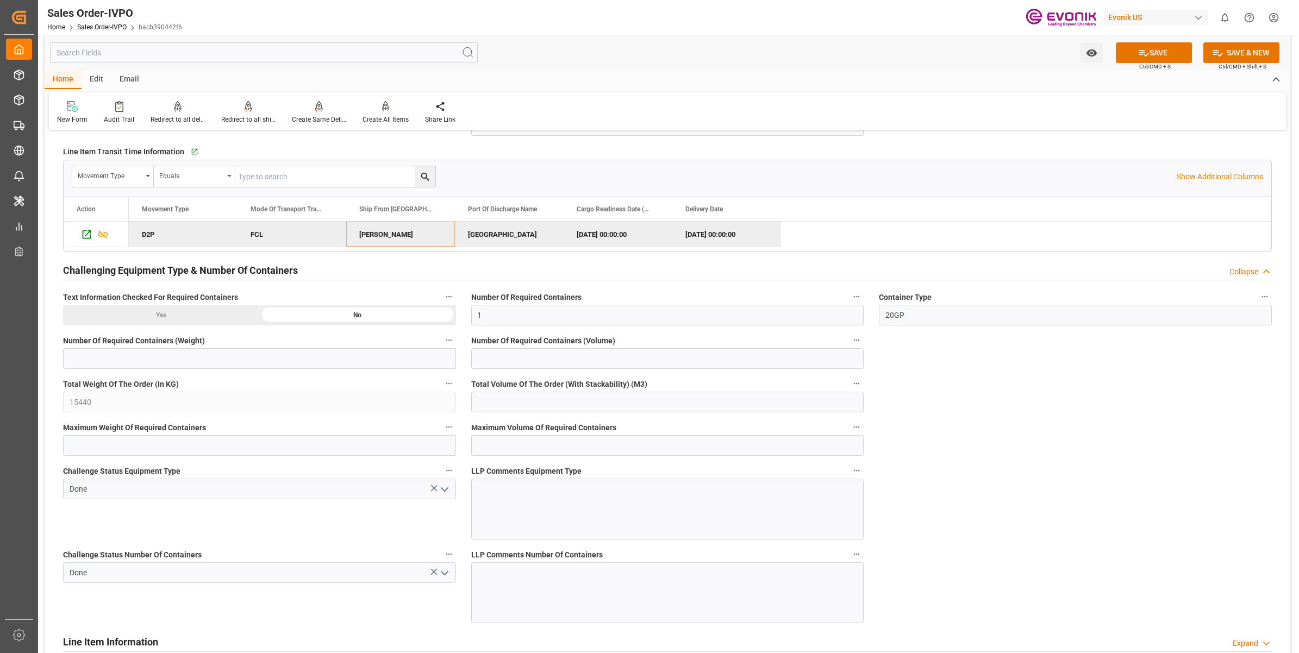
scroll to position [1562, 0]
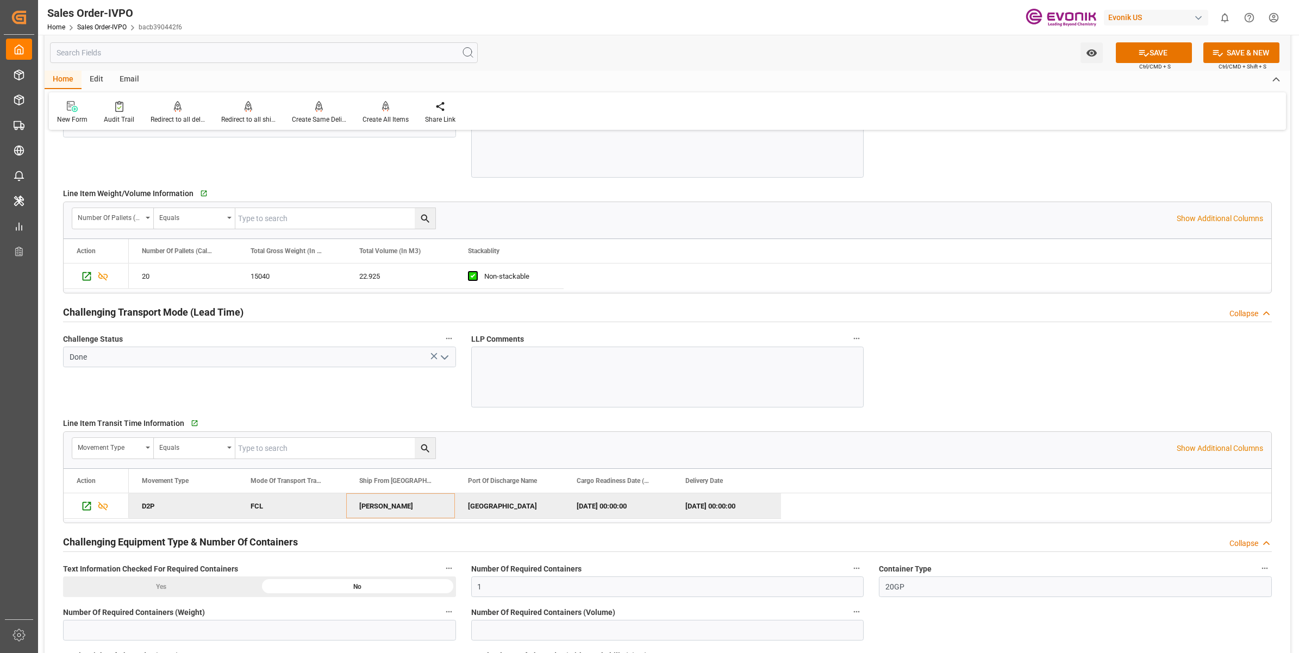
click at [330, 409] on div "Challenge Status Done" at bounding box center [259, 370] width 408 height 84
click at [390, 116] on div "Create All Items" at bounding box center [385, 120] width 46 height 10
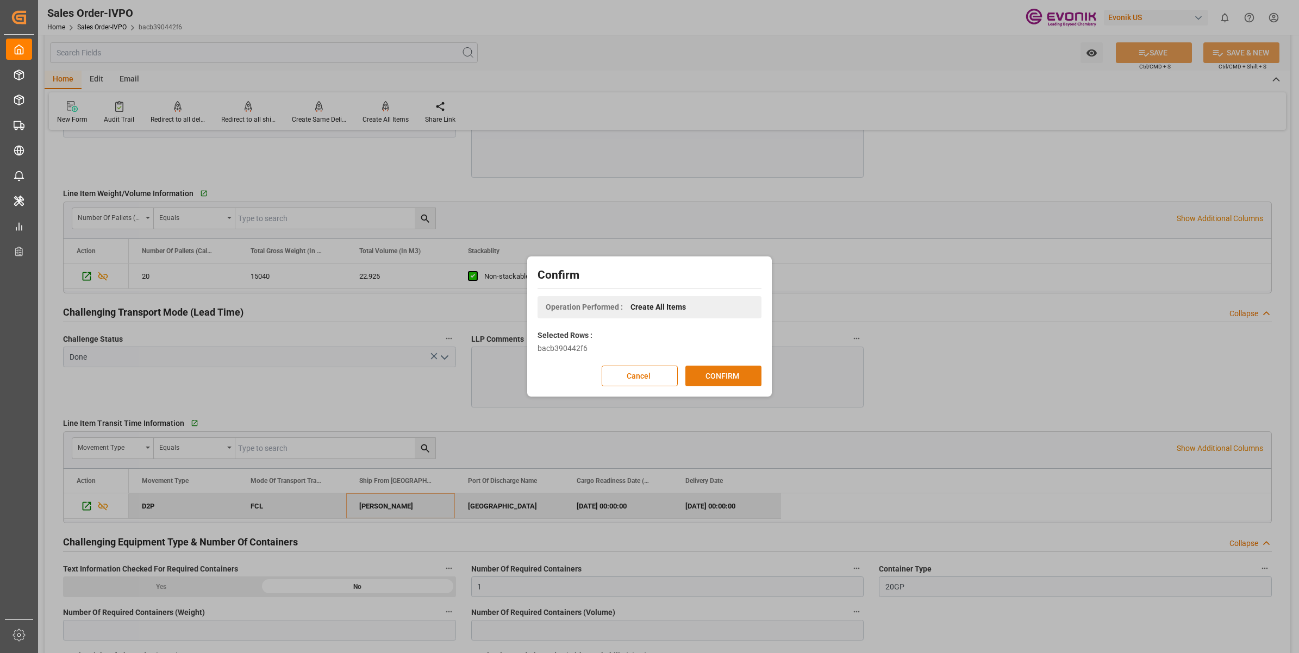
click at [735, 375] on button "CONFIRM" at bounding box center [723, 376] width 76 height 21
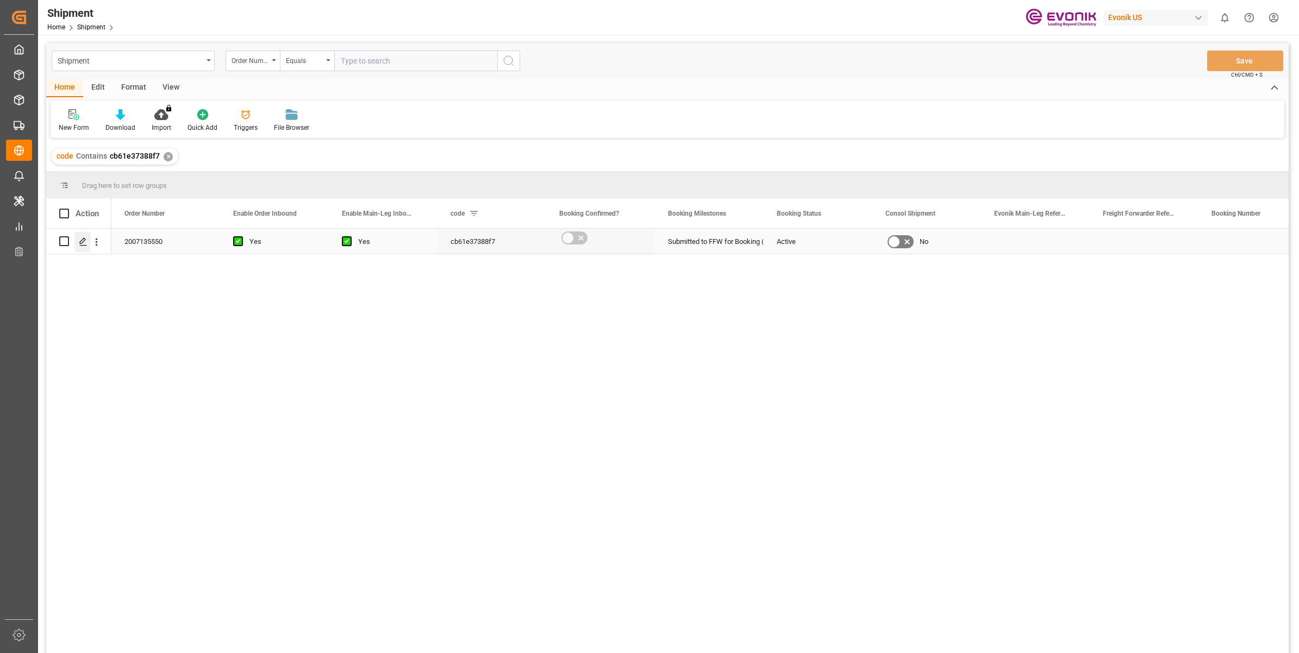
click at [85, 243] on icon "Press SPACE to select this row." at bounding box center [83, 241] width 9 height 9
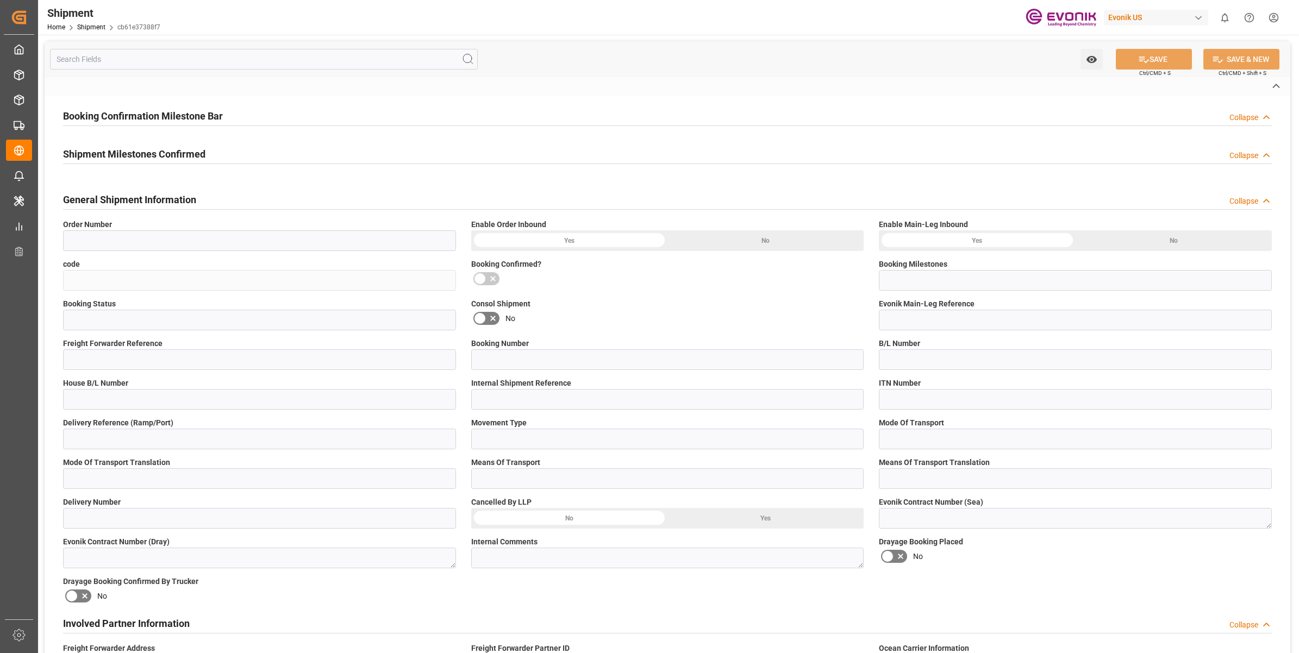
type input "2007135550"
type input "cb61e37388f7"
type input "Submitted to FFW for Booking (Pending)"
type input "Active"
type input "D2P"
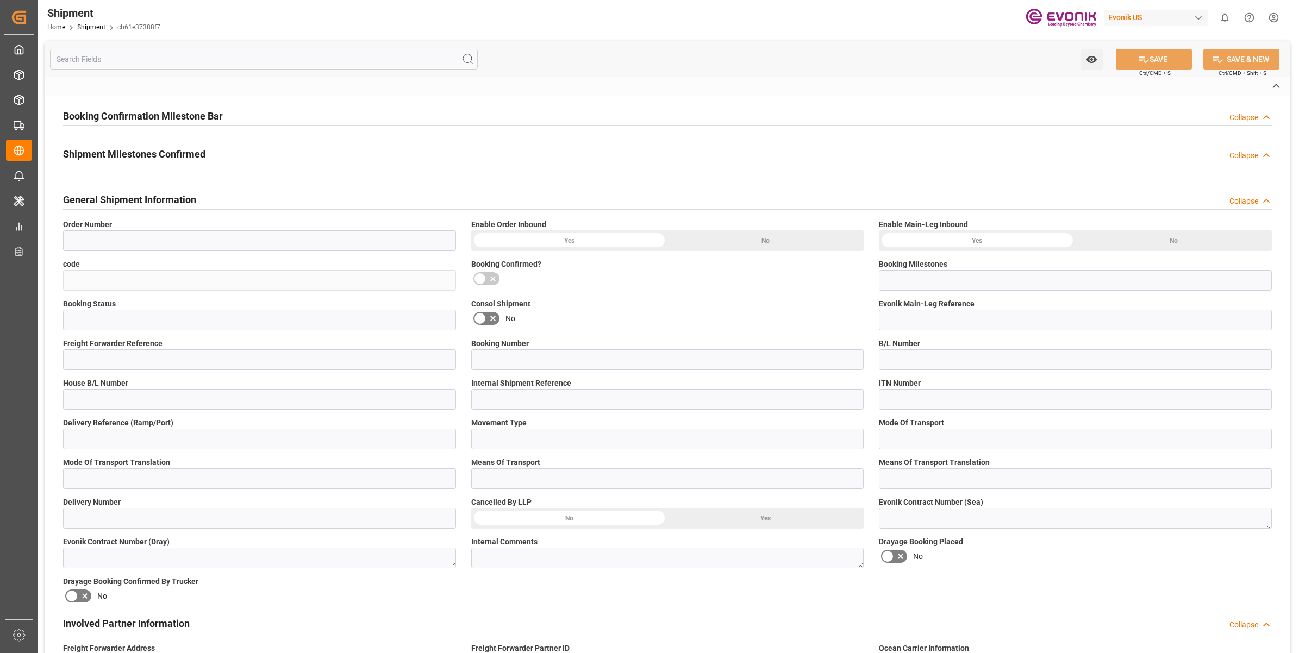
type input "45"
type input "FCL"
type input "0006"
type input "20GP"
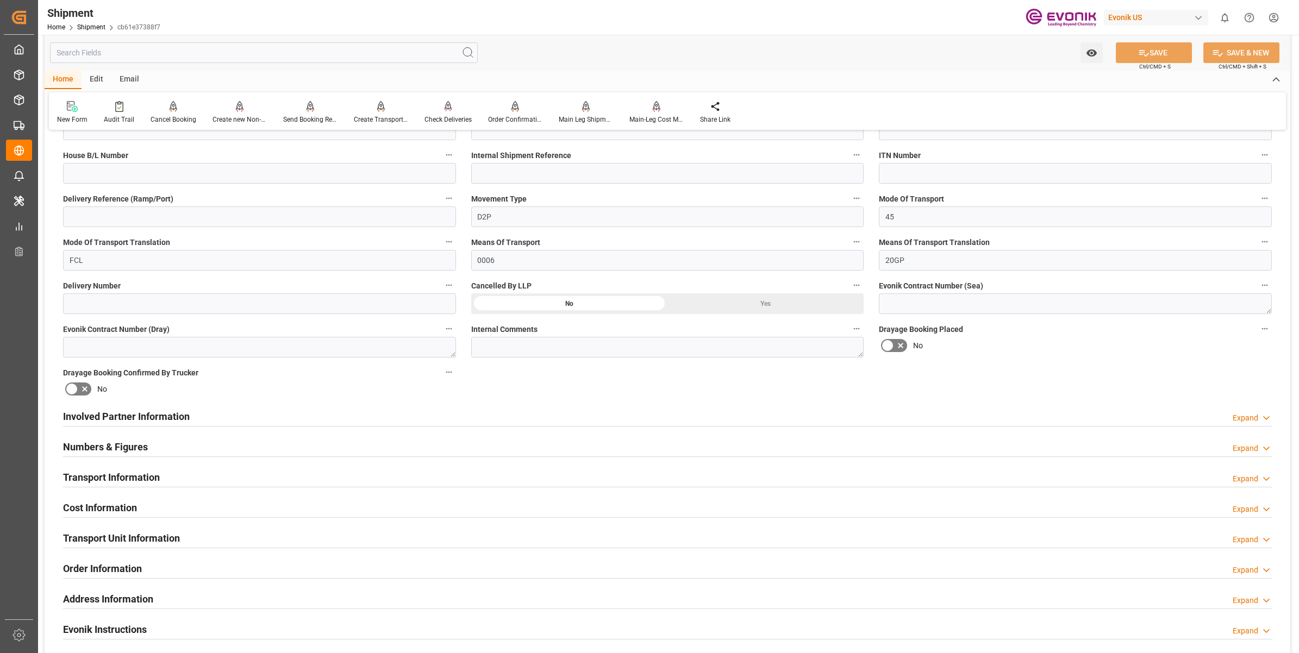
scroll to position [475, 0]
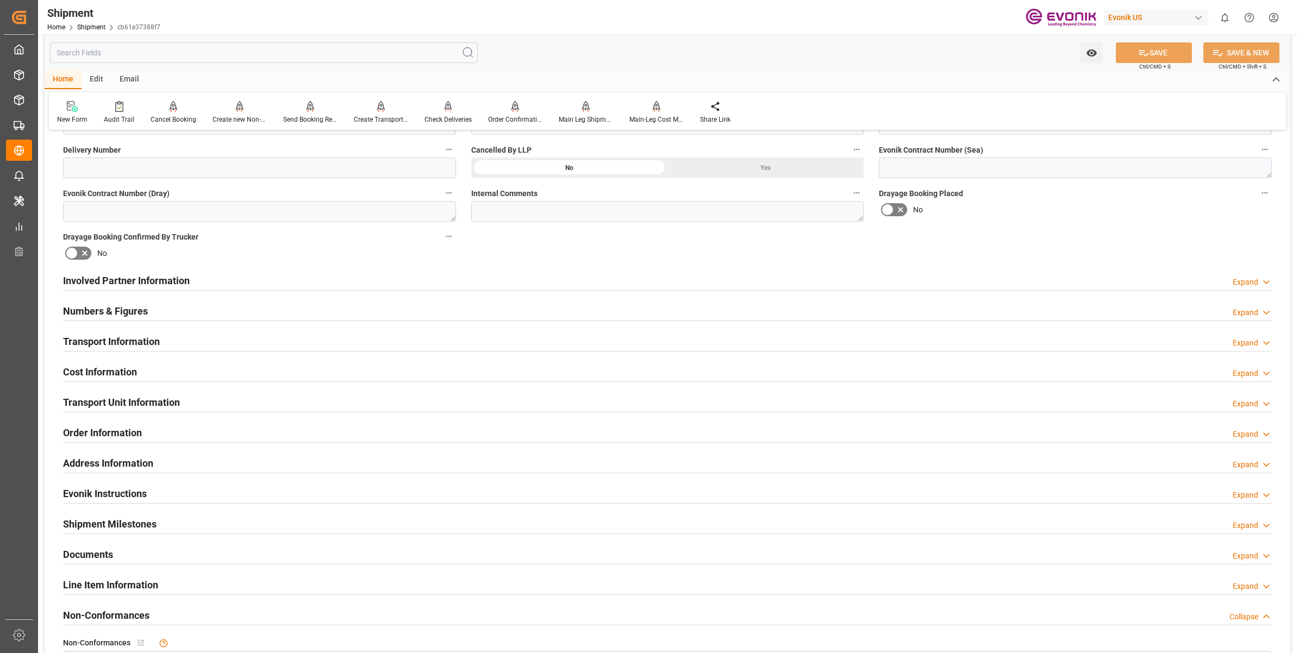
click at [185, 273] on h2 "Involved Partner Information" at bounding box center [126, 280] width 127 height 15
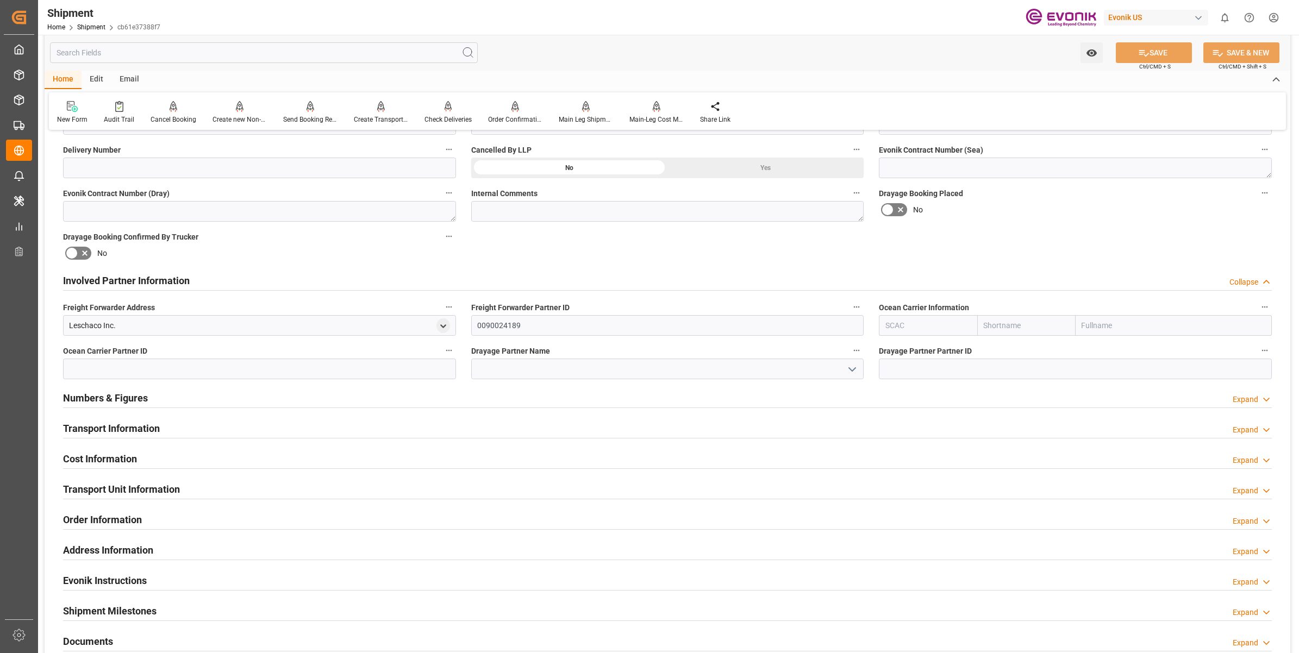
click at [910, 322] on input "text" at bounding box center [928, 325] width 98 height 21
paste input "Hapag"
click at [889, 346] on b "HLCU" at bounding box center [896, 349] width 20 height 9
type input "HLCU"
type input "Hapag Lloyd"
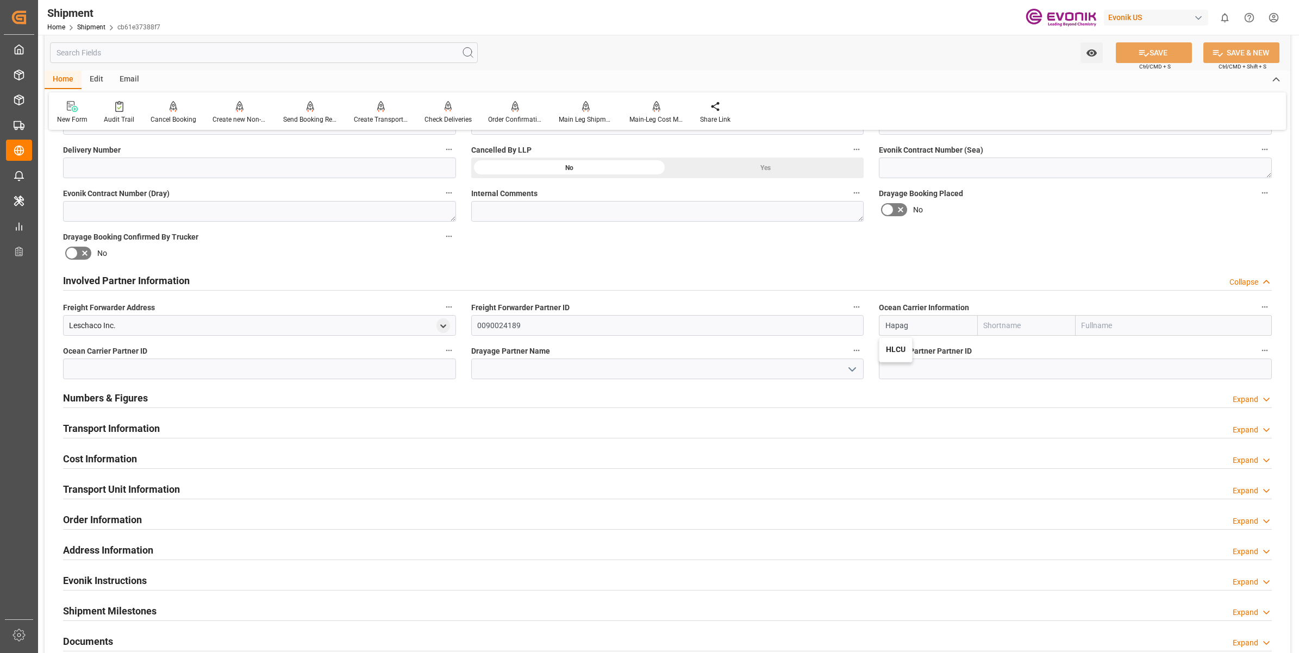
type input "Hapag Lloyd Aktiengesellschaft"
type input "HLCU"
click at [666, 365] on input at bounding box center [667, 369] width 393 height 21
paste input "Hapag"
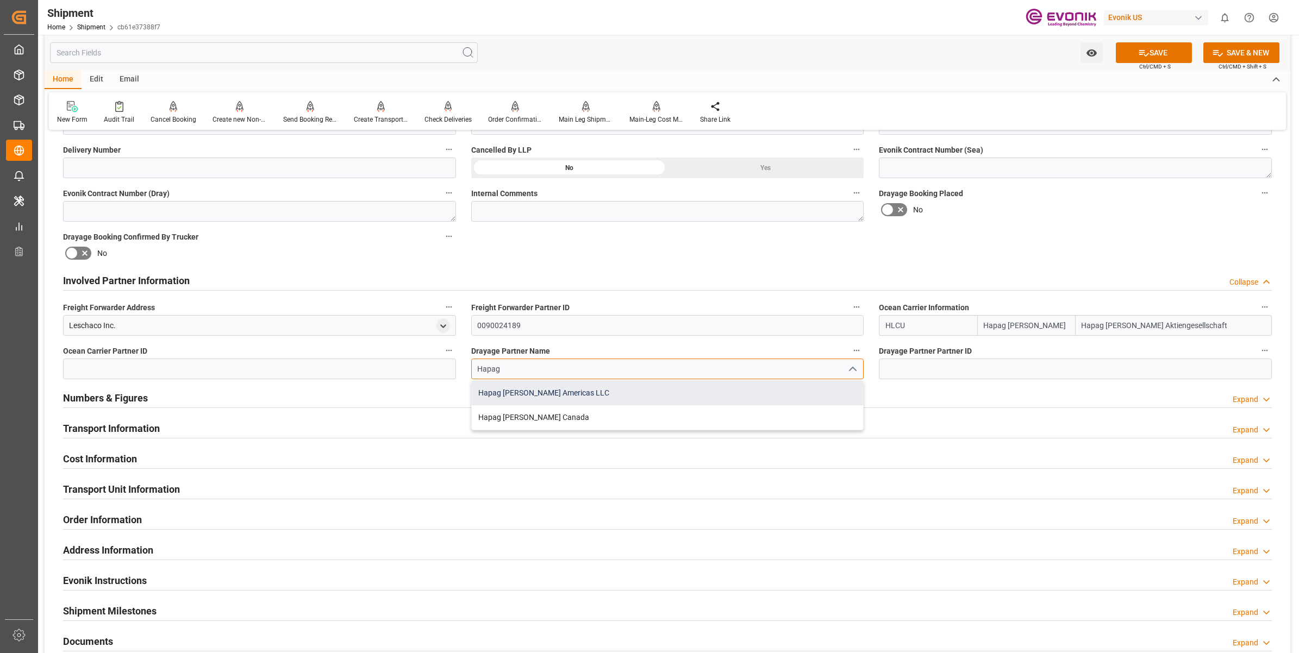
click at [566, 389] on div "Hapag Lloyd Americas LLC" at bounding box center [668, 393] width 392 height 24
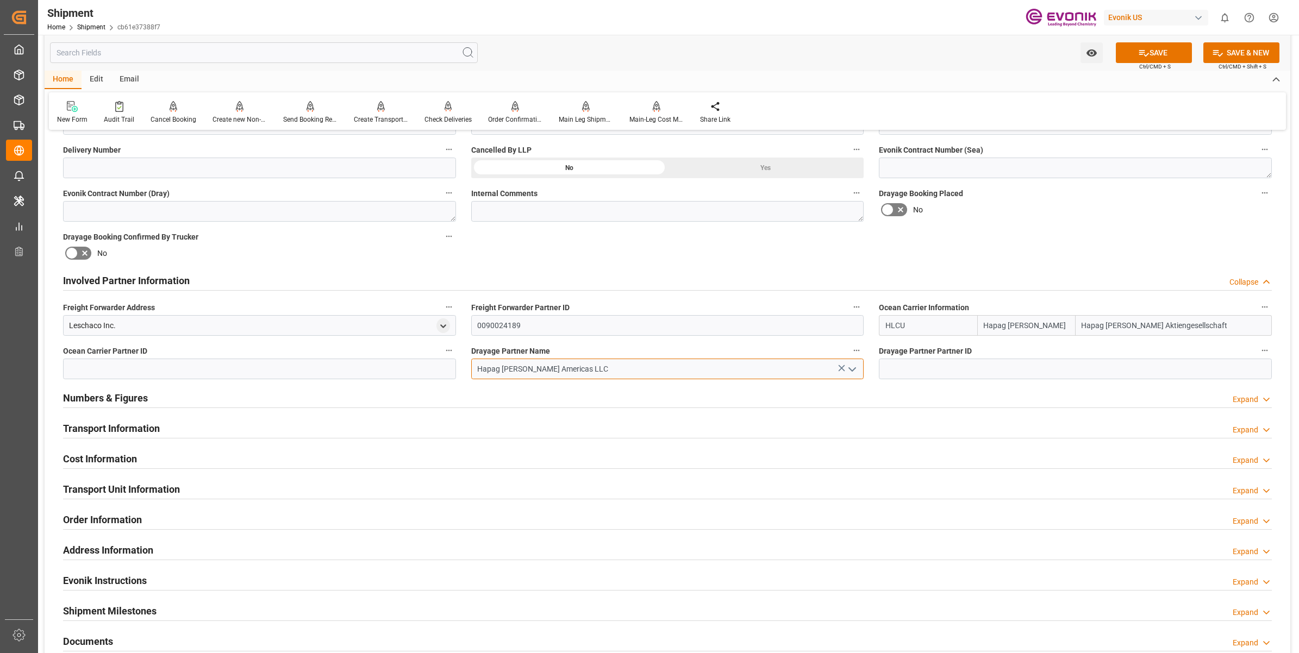
type input "Hapag Lloyd Americas LLC"
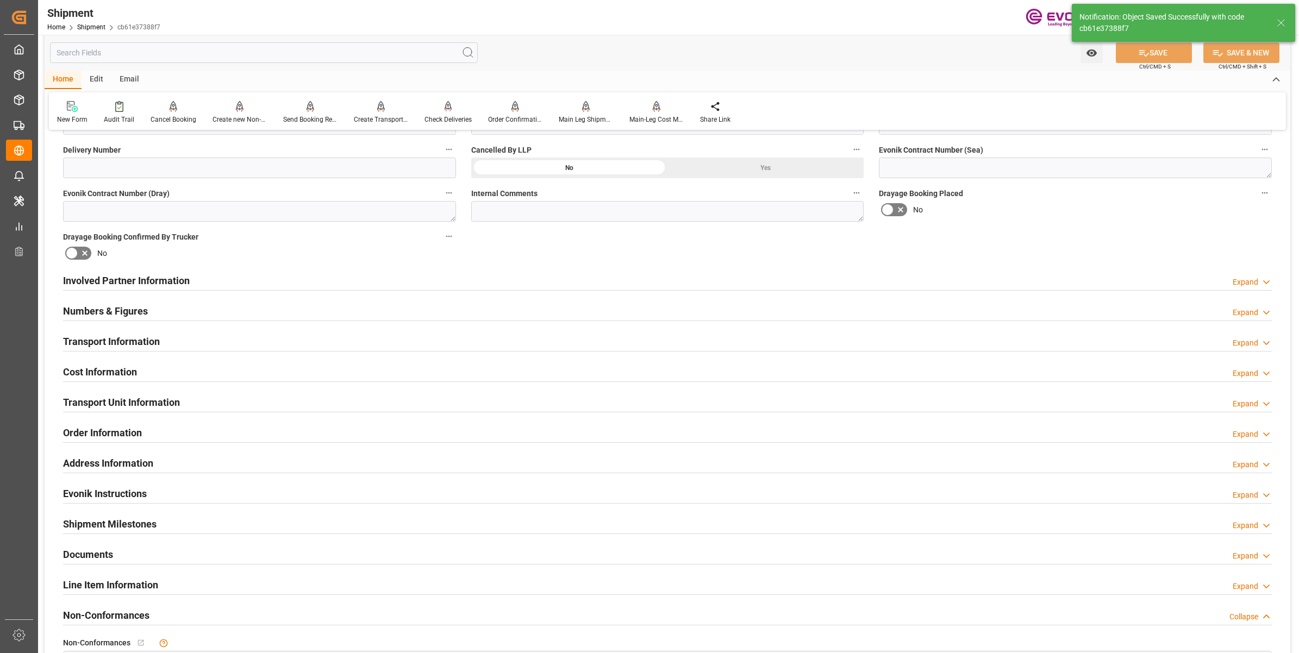
type input "0090027539"
click at [177, 284] on h2 "Involved Partner Information" at bounding box center [126, 280] width 127 height 15
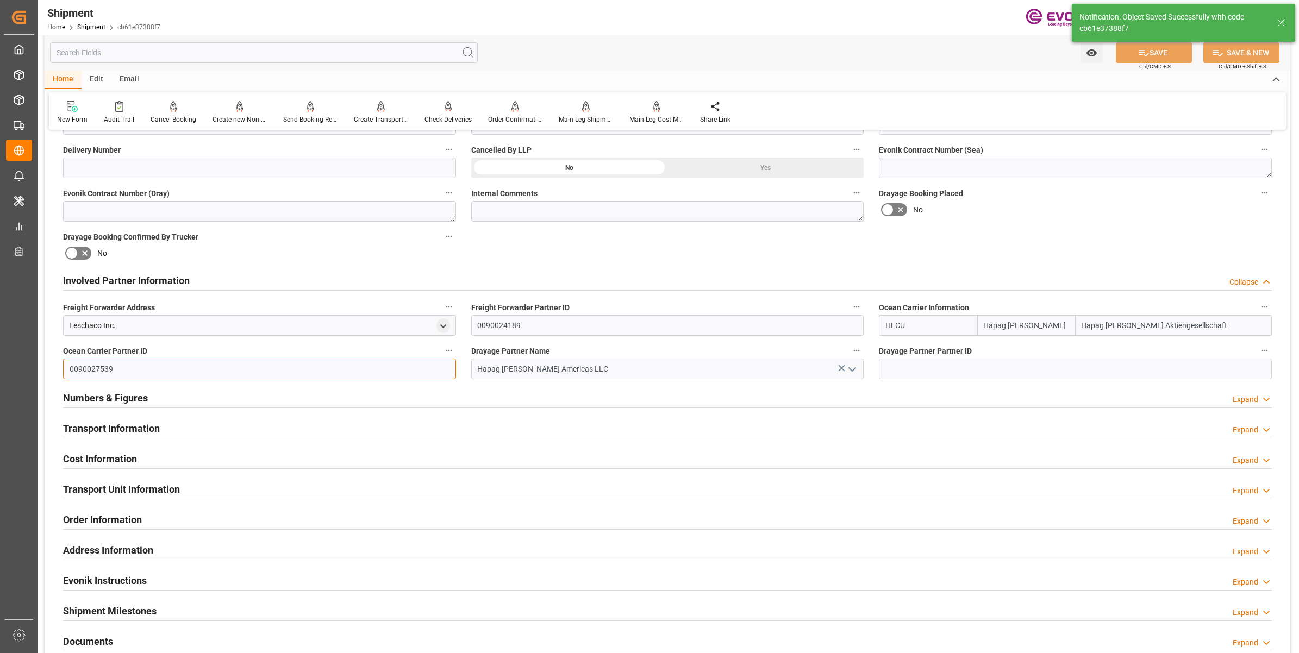
click at [104, 367] on input "0090027539" at bounding box center [259, 369] width 393 height 21
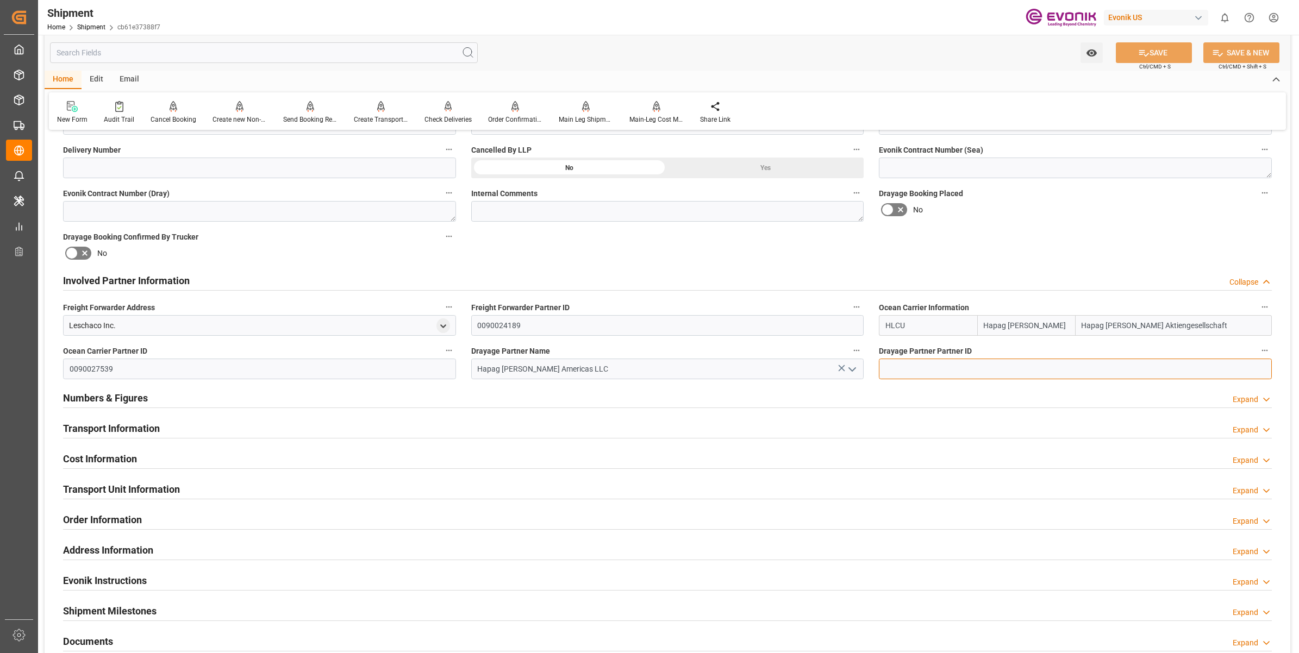
click at [951, 363] on input at bounding box center [1075, 369] width 393 height 21
paste input "0090027539"
type input "0090027539"
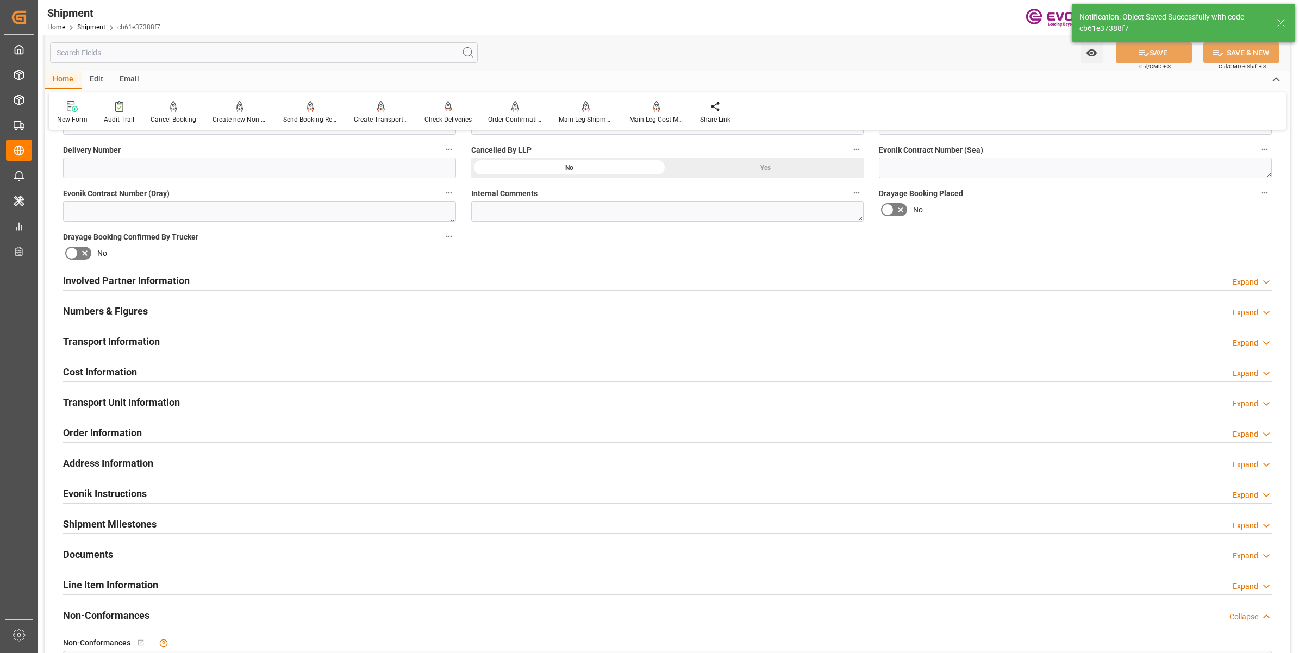
click at [215, 283] on div "Involved Partner Information Expand" at bounding box center [667, 279] width 1208 height 21
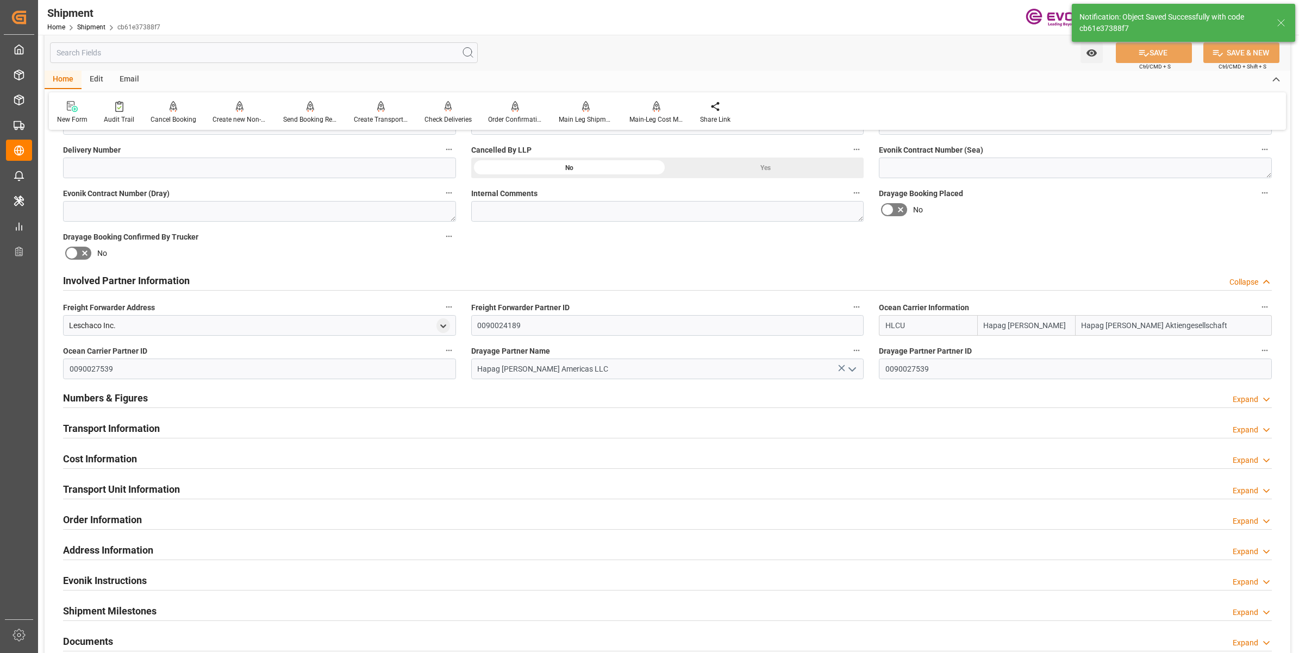
click at [215, 283] on div "Involved Partner Information Collapse" at bounding box center [667, 279] width 1208 height 21
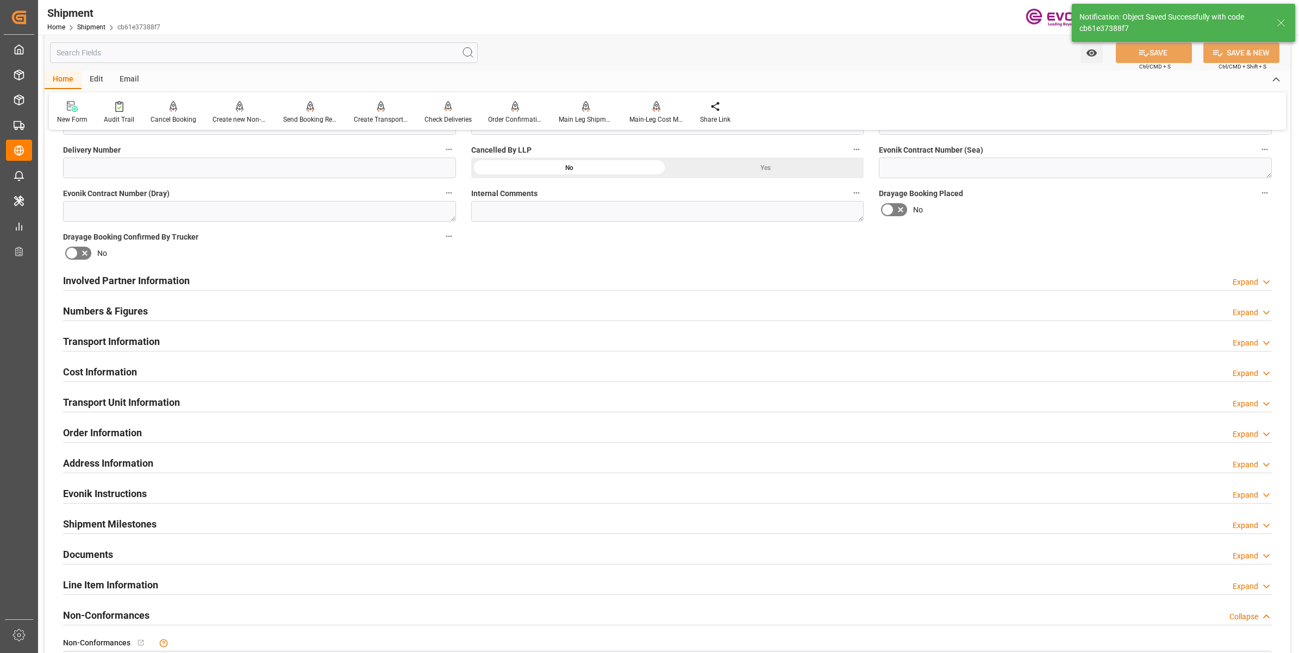
click at [136, 343] on h2 "Transport Information" at bounding box center [111, 341] width 97 height 15
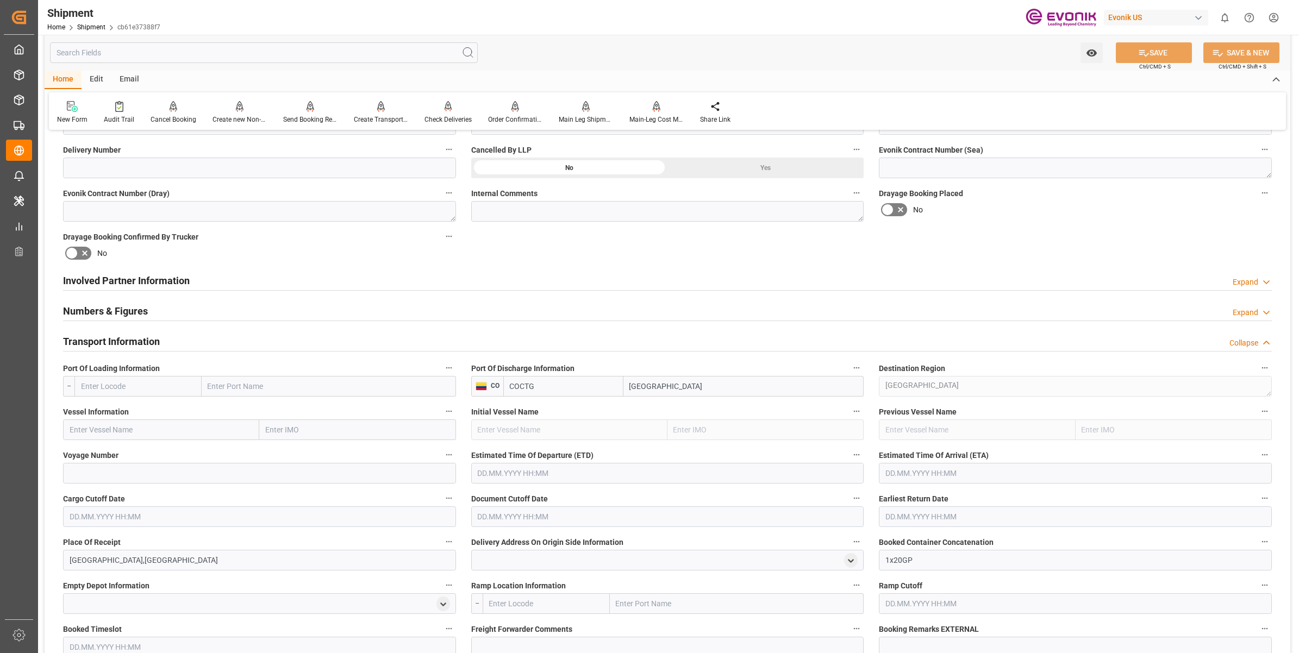
click at [172, 379] on input "text" at bounding box center [137, 386] width 127 height 21
paste input "USHOU"
type input "USHOU"
click at [137, 406] on span "USHOU - Houston" at bounding box center [131, 410] width 101 height 9
type input "Houston"
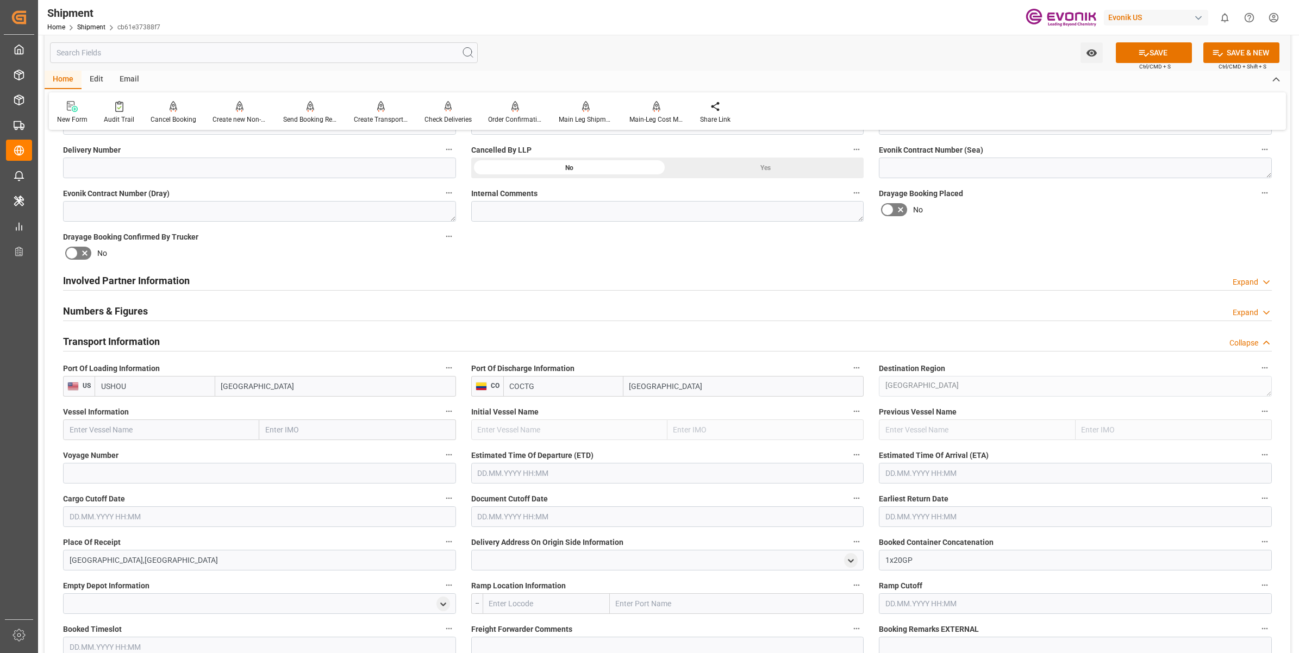
type input "USHOU"
drag, startPoint x: 198, startPoint y: 418, endPoint x: 191, endPoint y: 428, distance: 12.4
click at [195, 424] on input "text" at bounding box center [161, 429] width 196 height 21
click at [191, 428] on input "text" at bounding box center [161, 429] width 196 height 21
paste input "MAERSK LAVRA"
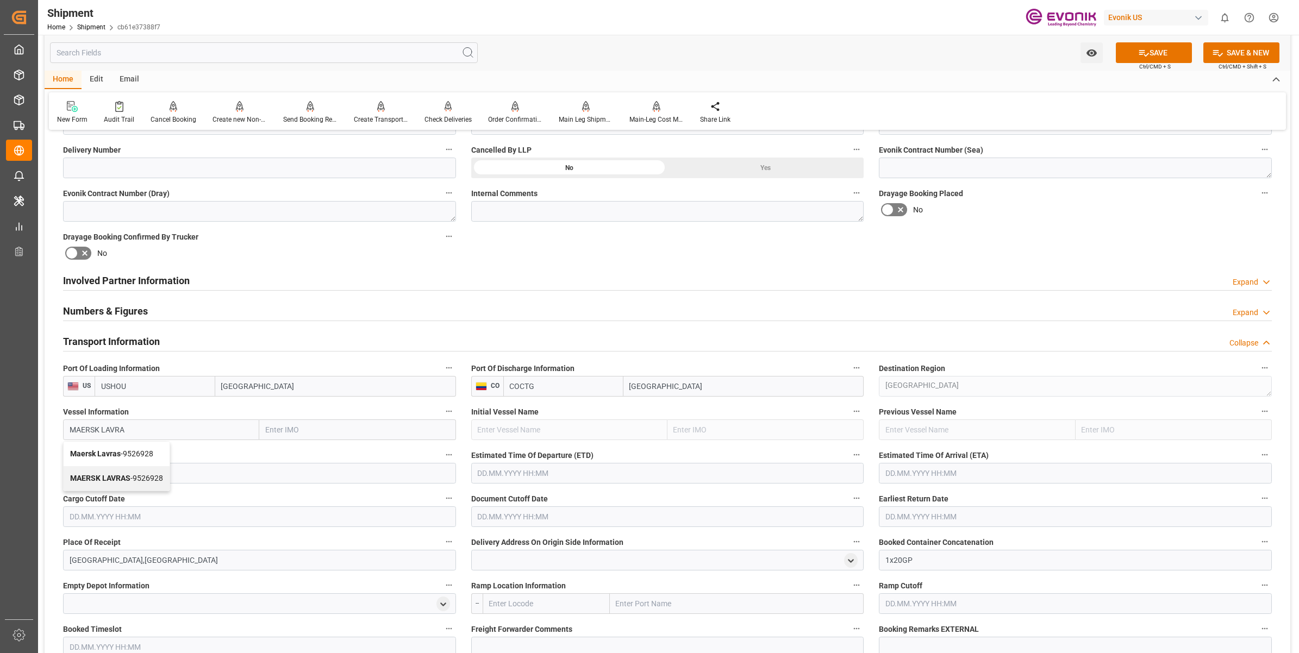
click at [144, 480] on span "MAERSK LAVRAS - 9526928" at bounding box center [116, 478] width 93 height 9
type input "MAERSK LAVRAS"
type input "9526928"
type input "MAERSK LAVRAS"
click at [183, 474] on input at bounding box center [259, 473] width 393 height 21
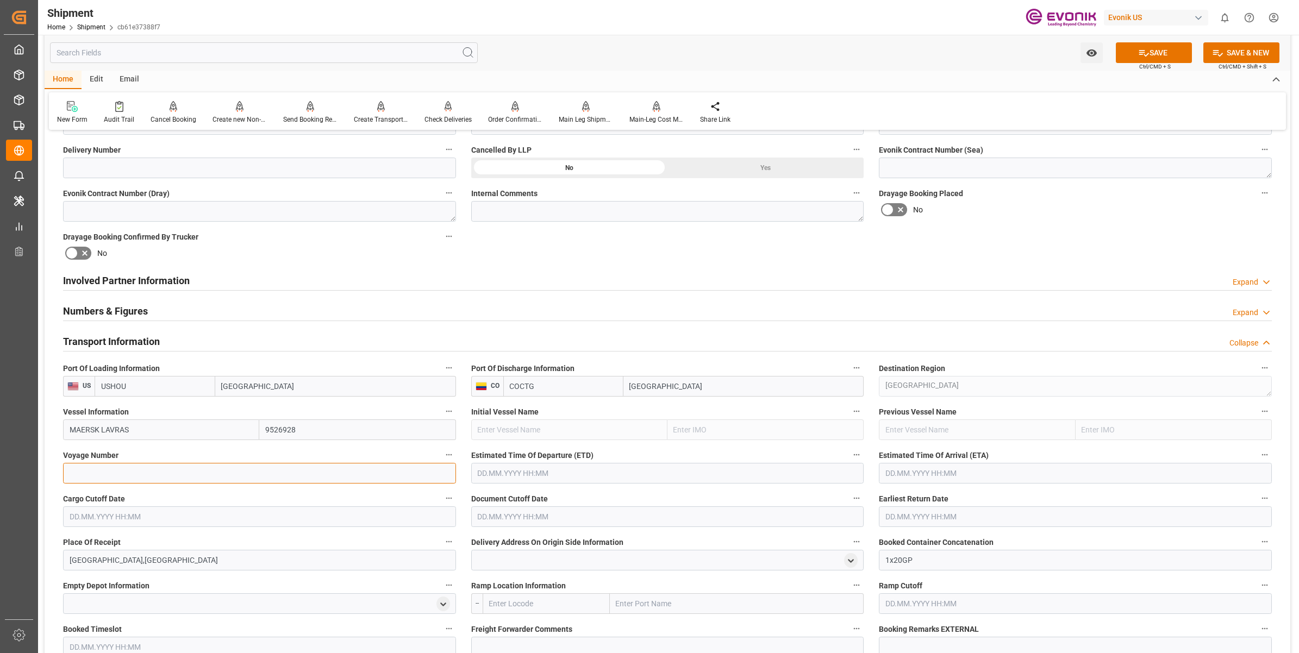
paste input "536W"
type input "536W"
click at [511, 471] on input "text" at bounding box center [667, 473] width 393 height 21
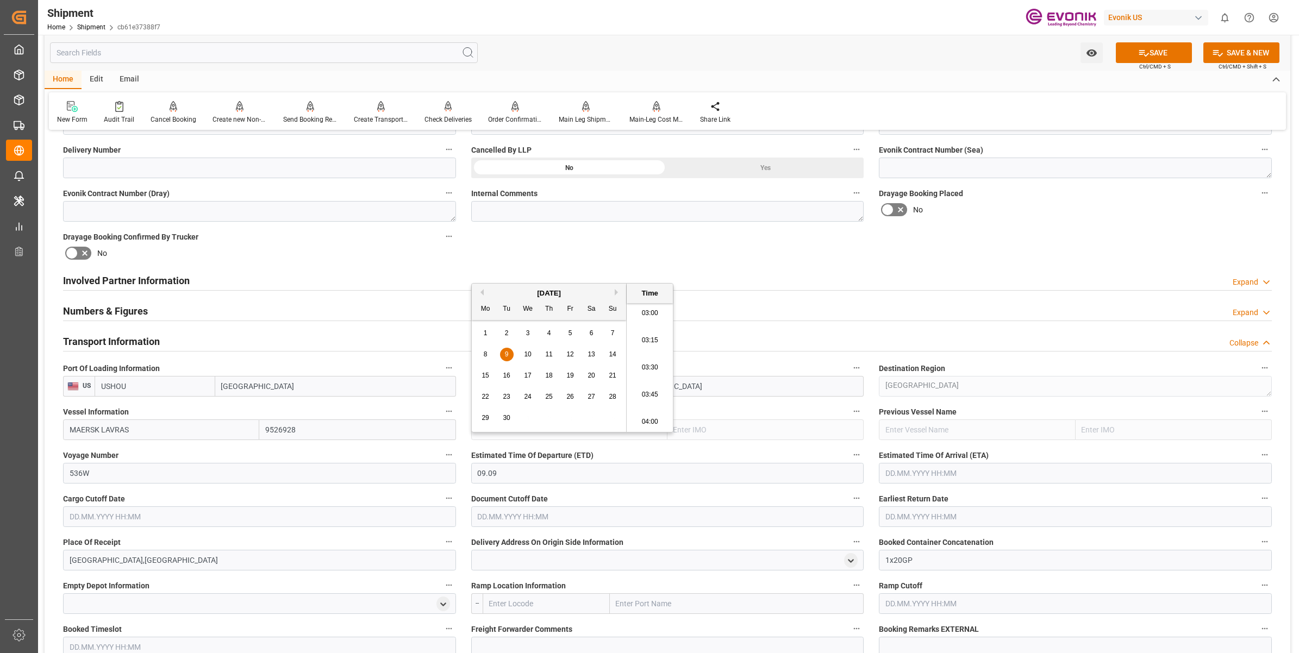
type input "09.09.2025 00:00"
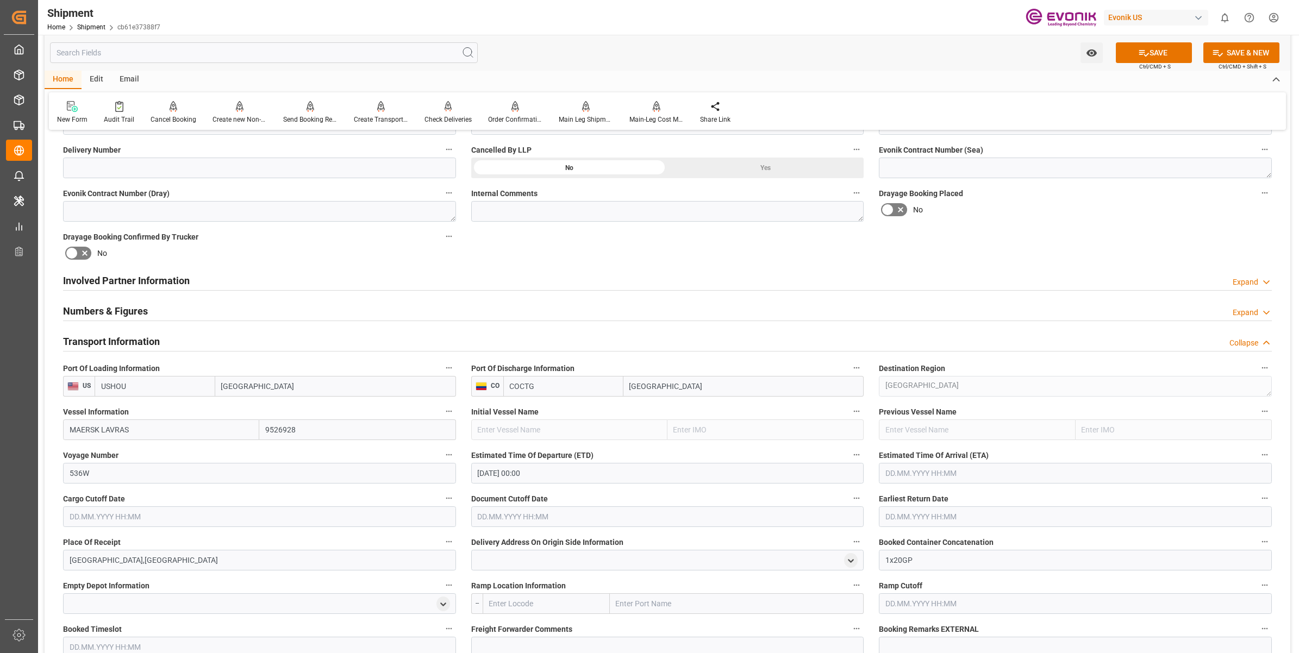
click at [944, 463] on input "text" at bounding box center [1075, 473] width 393 height 21
type input "16.09.2025 00:00"
click at [327, 515] on input "text" at bounding box center [259, 516] width 393 height 21
type input "27.08.2025 00:00"
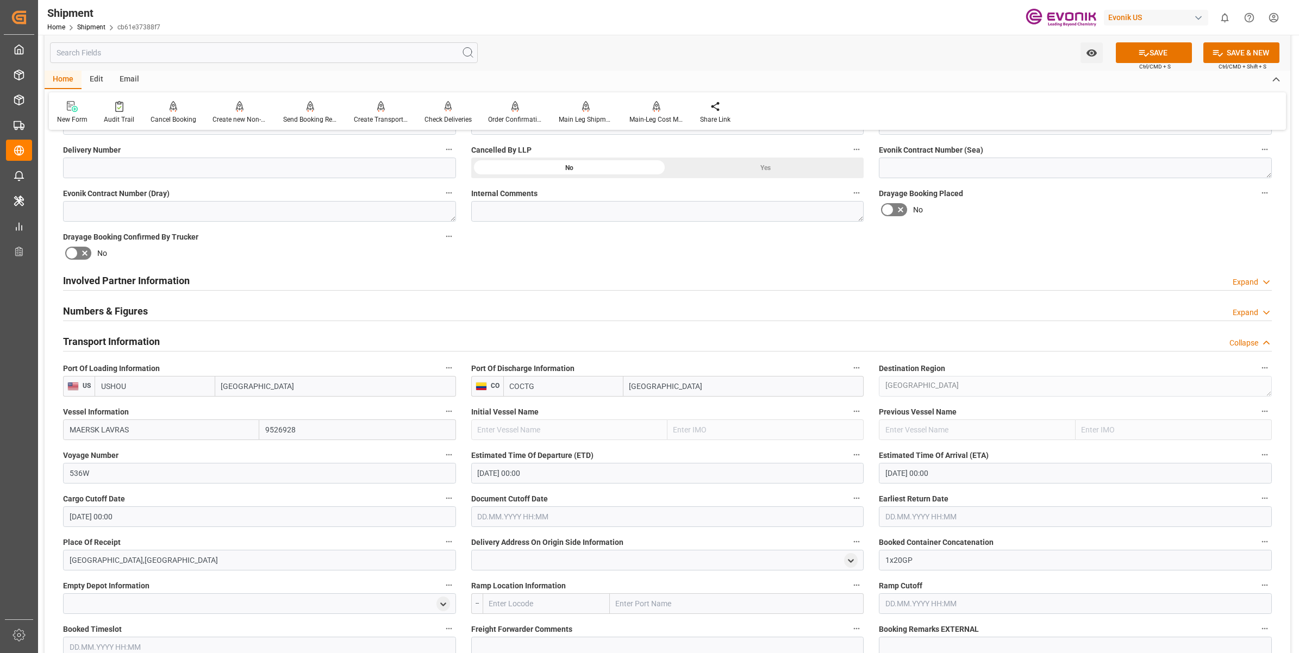
click at [498, 515] on input "text" at bounding box center [667, 516] width 393 height 21
type input "27.08.2025 00:00"
click at [900, 517] on input "text" at bounding box center [1075, 516] width 393 height 21
type input "27.08.2025 00:00"
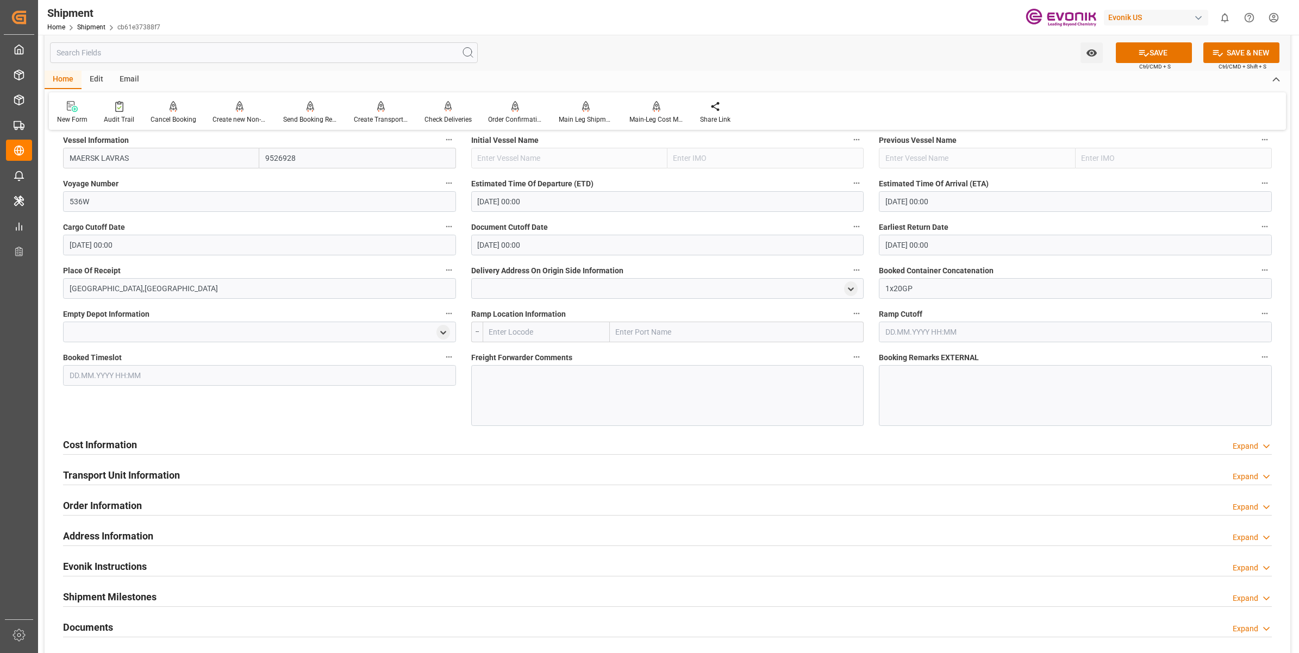
click at [525, 392] on div at bounding box center [667, 395] width 393 height 61
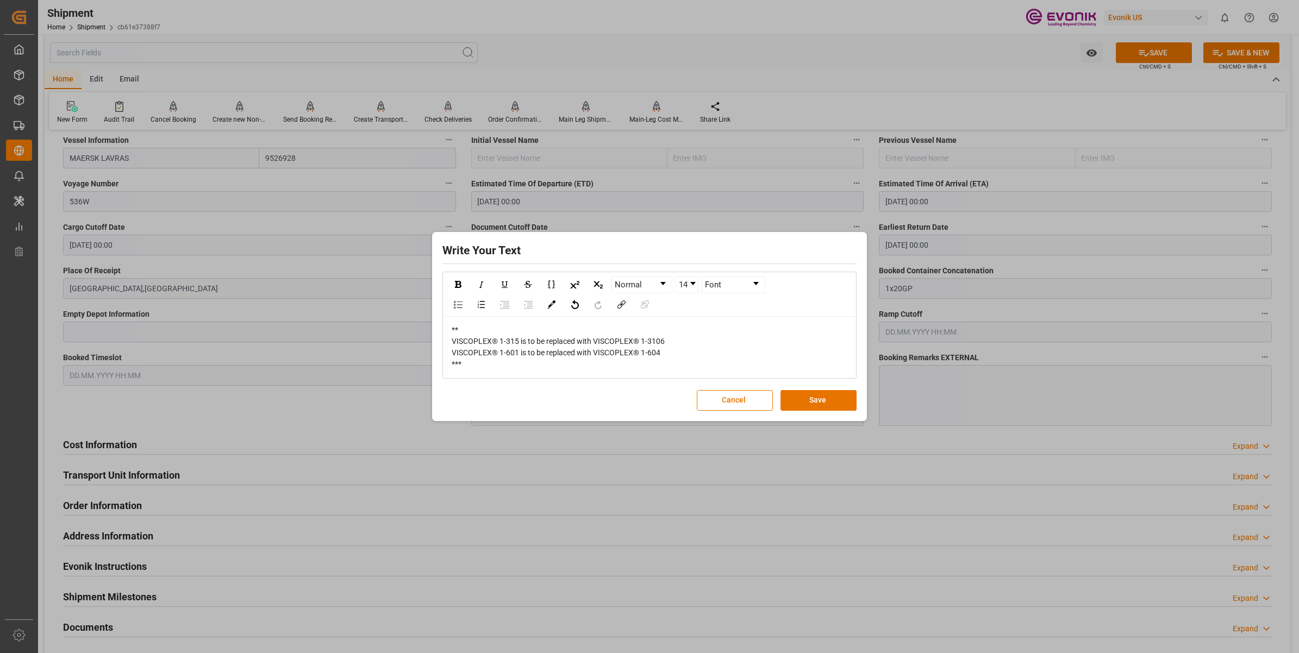
click at [489, 333] on div "**" at bounding box center [649, 329] width 396 height 11
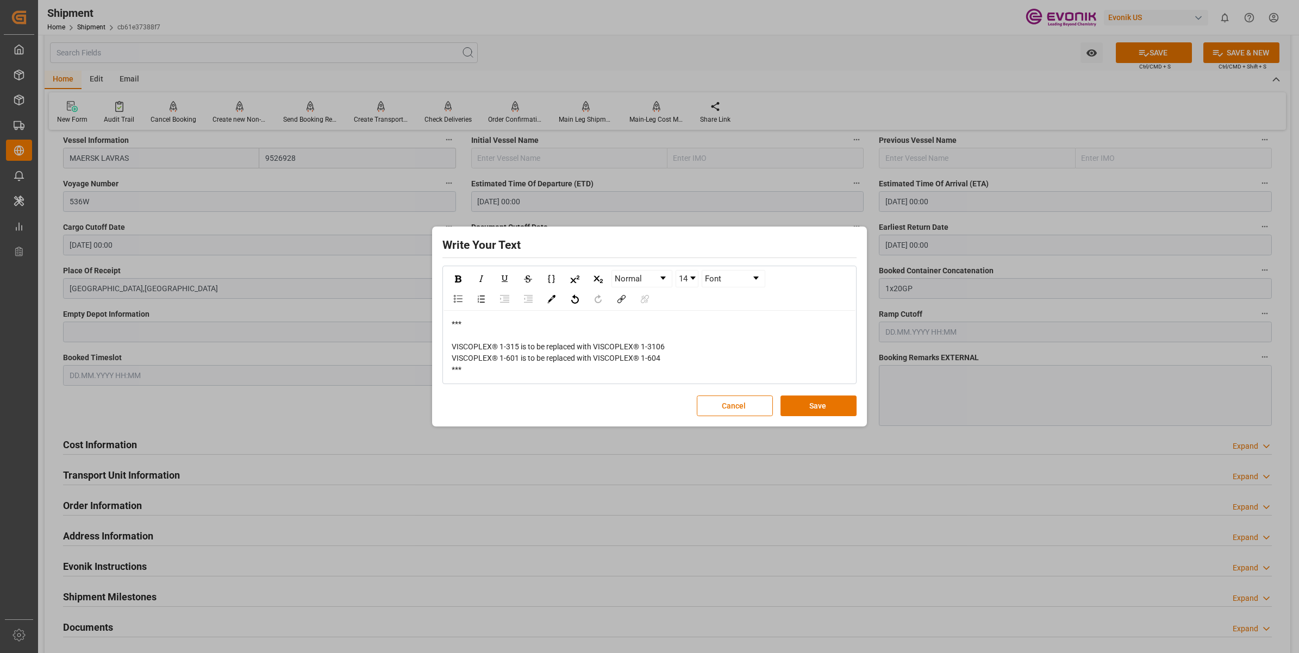
click at [664, 359] on div "VISCOPLEX® 1-315 is to be replaced with VISCOPLEX® 1-3106 VISCOPLEX® 1-601 is t…" at bounding box center [649, 352] width 396 height 23
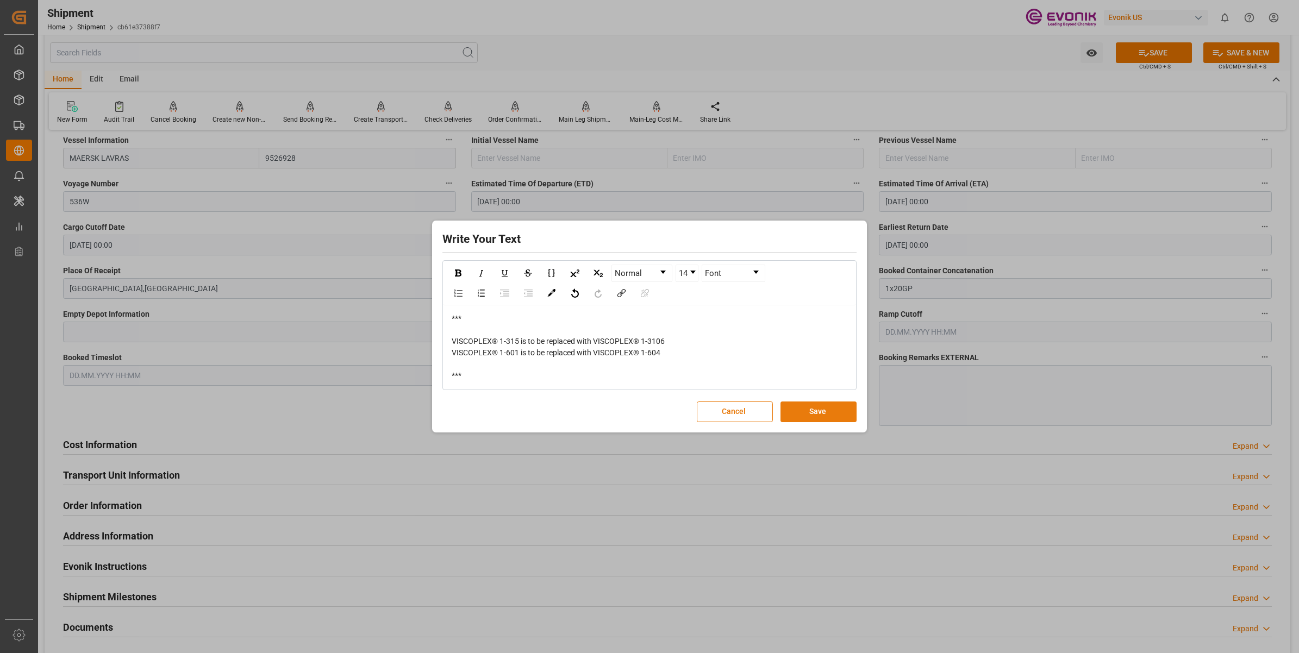
click at [815, 405] on button "Save" at bounding box center [818, 412] width 76 height 21
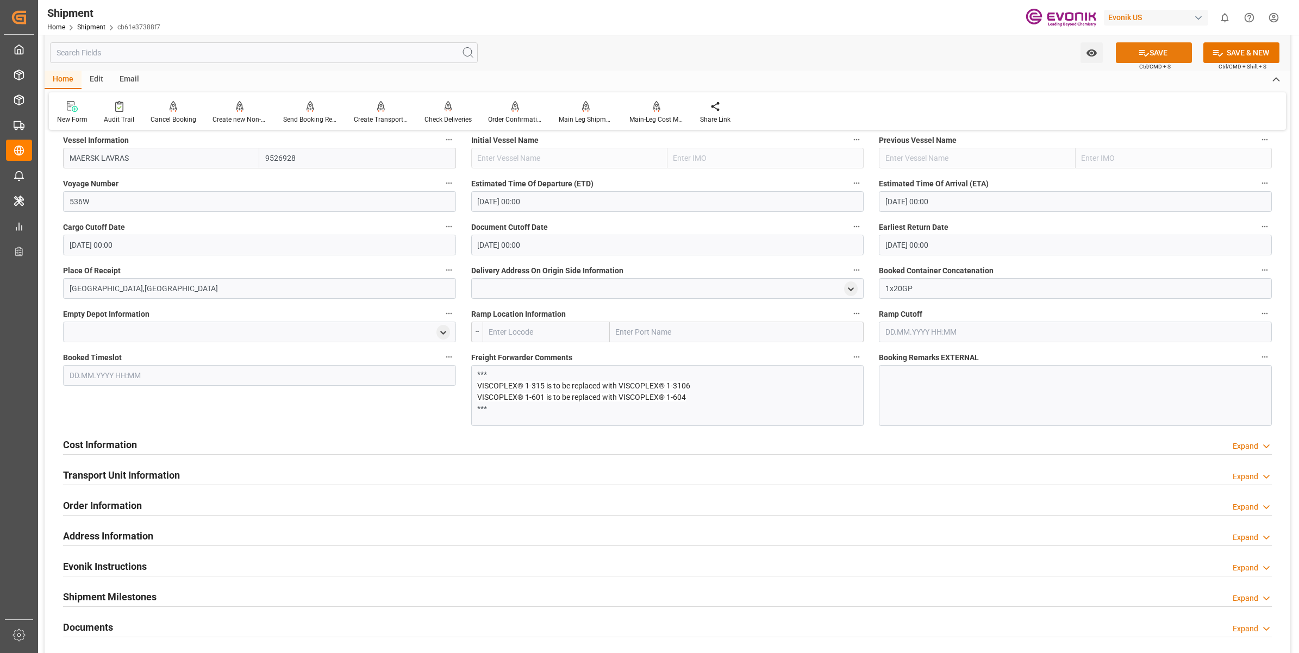
click at [1134, 60] on button "SAVE" at bounding box center [1153, 52] width 76 height 21
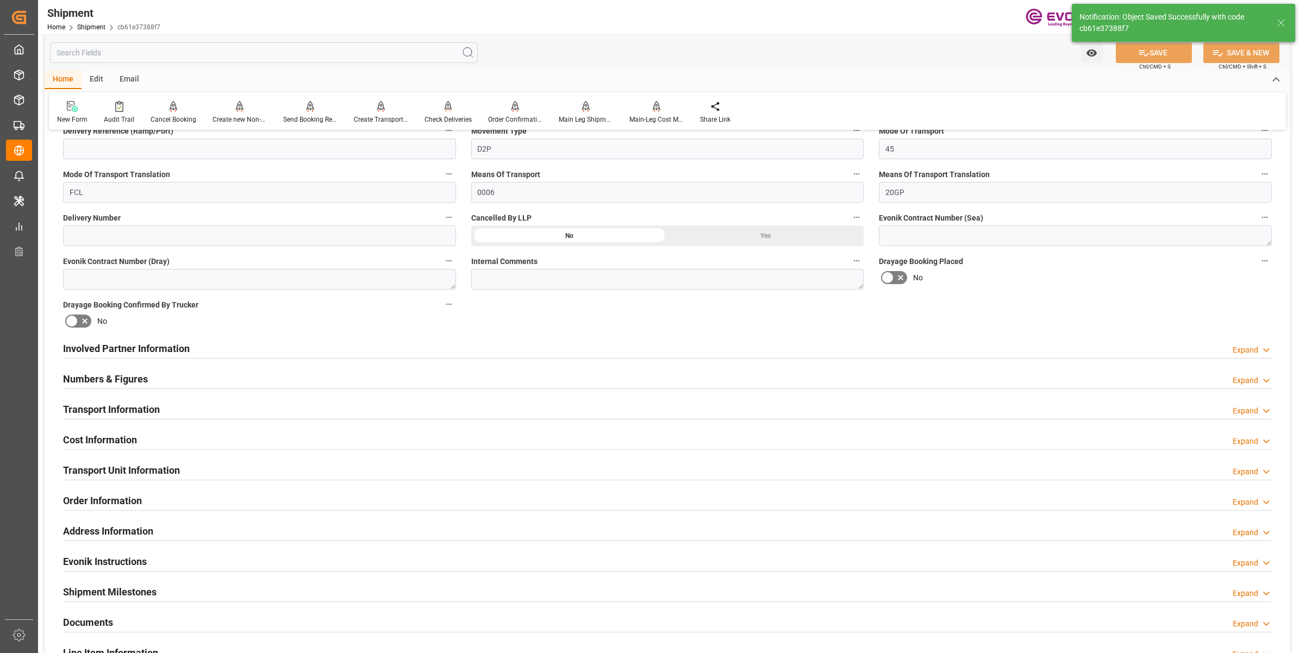
scroll to position [340, 0]
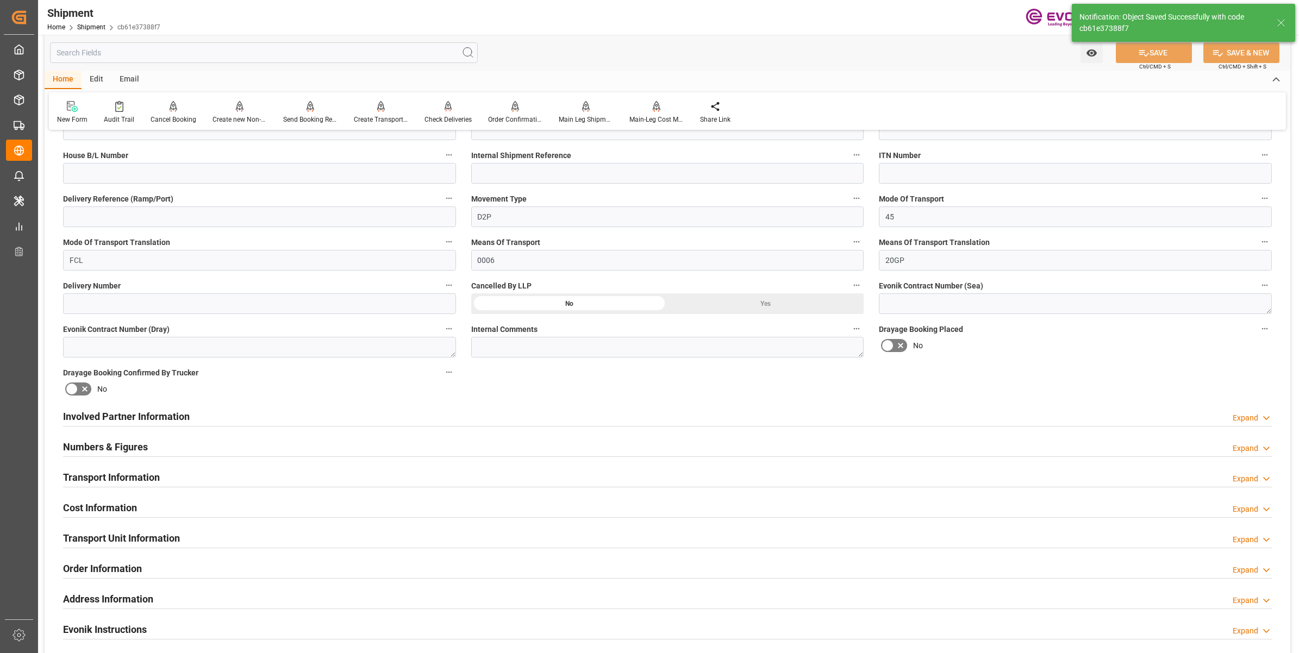
click at [130, 477] on h2 "Transport Information" at bounding box center [111, 477] width 97 height 15
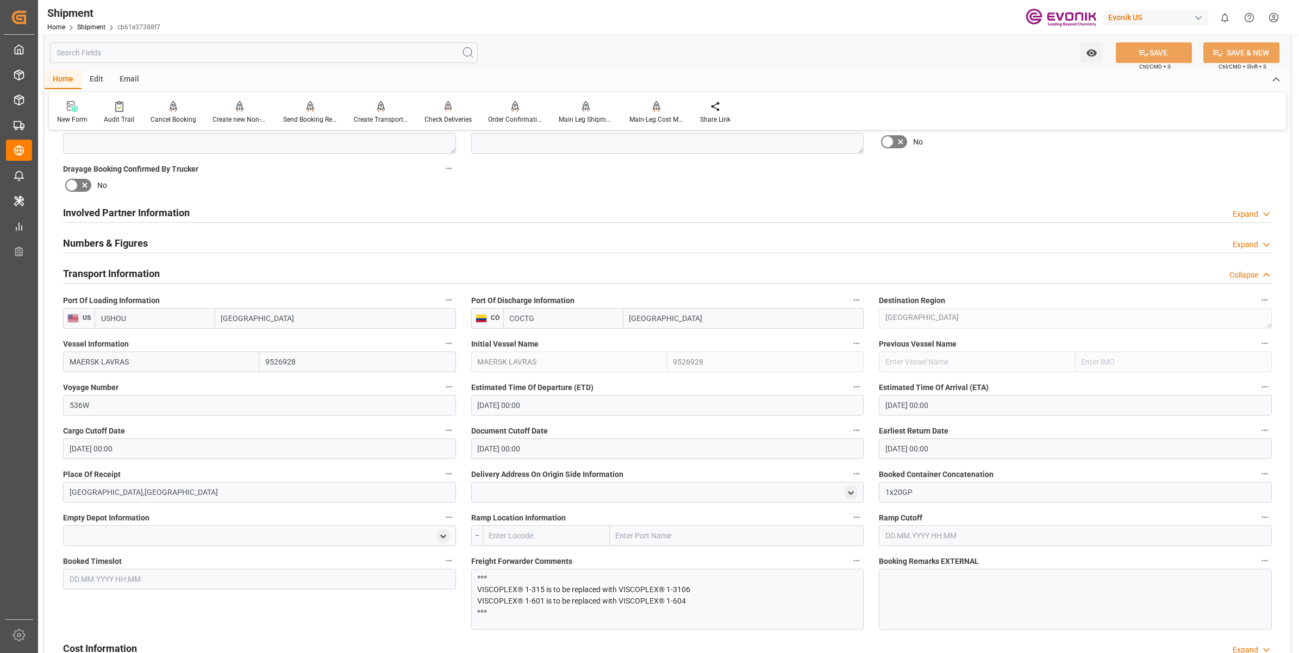
scroll to position [815, 0]
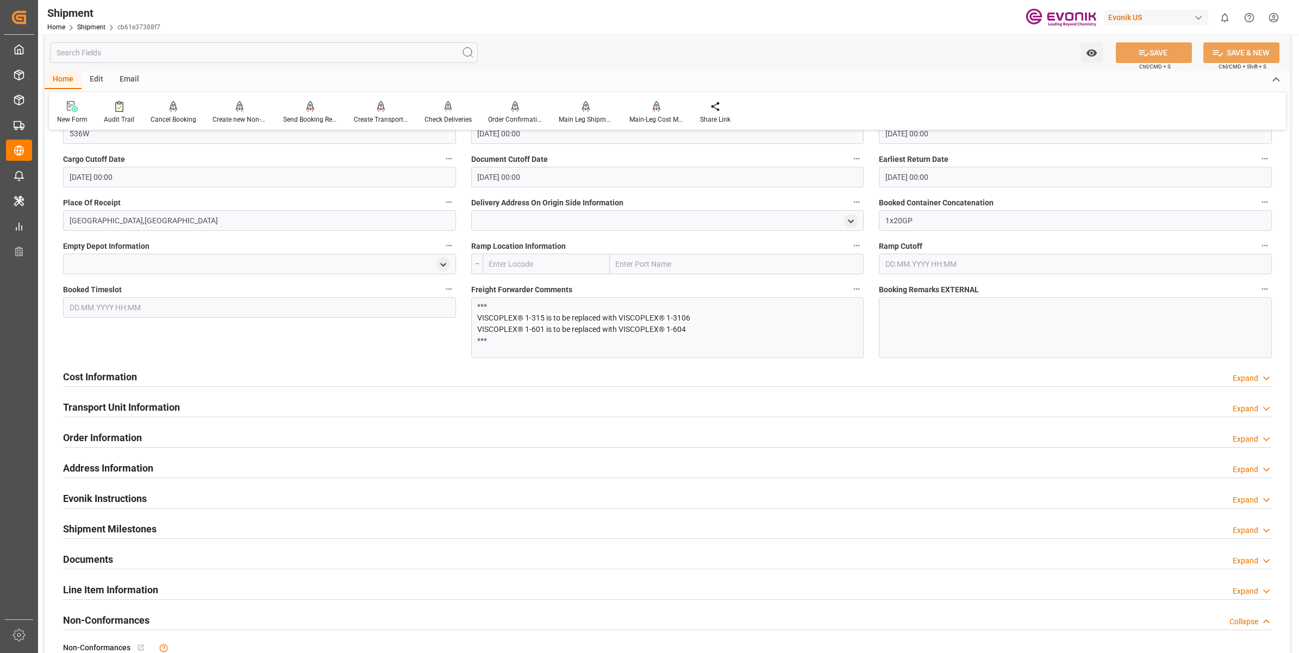
click at [114, 376] on h2 "Cost Information" at bounding box center [100, 376] width 74 height 15
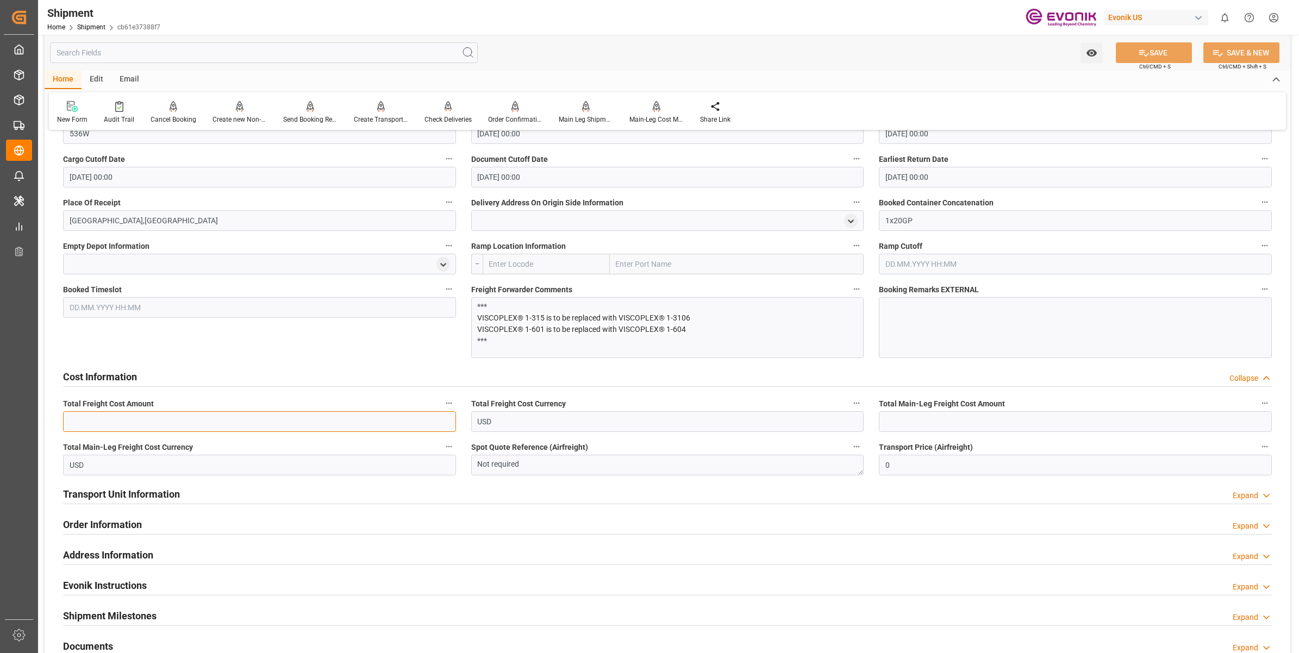
click at [250, 422] on input "text" at bounding box center [259, 421] width 393 height 21
paste input "1022"
type input "1022"
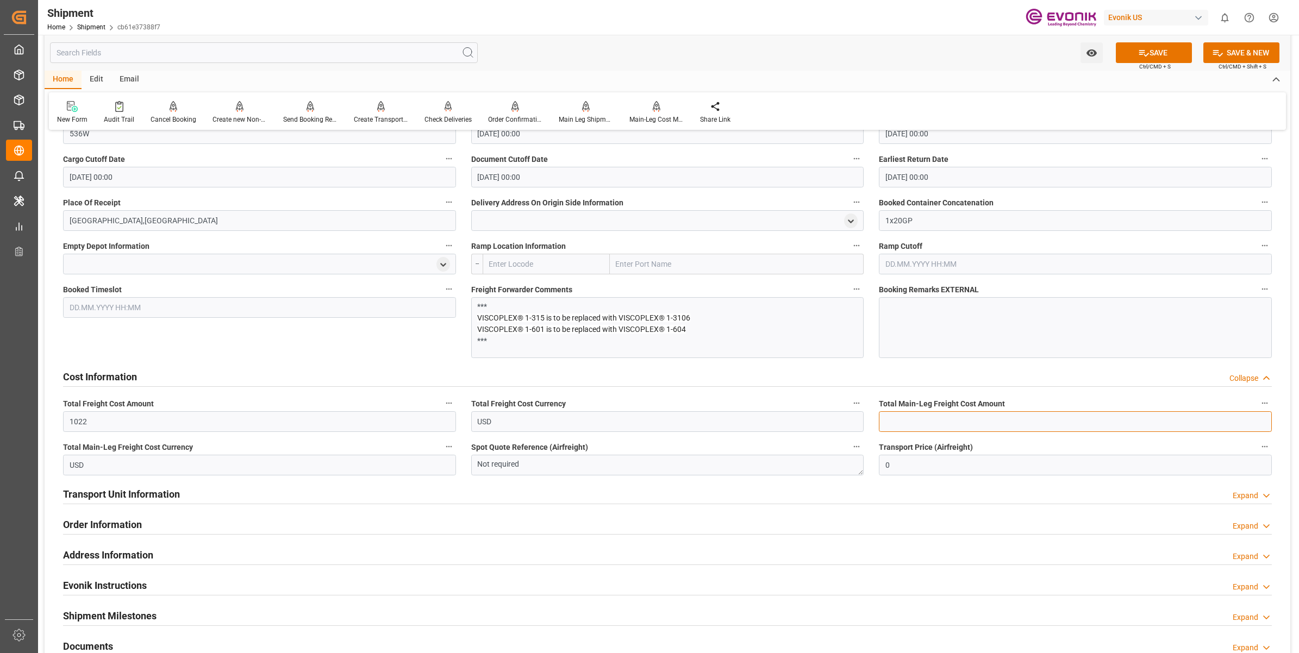
click at [971, 417] on input "text" at bounding box center [1075, 421] width 393 height 21
paste input "1022"
type input "1022"
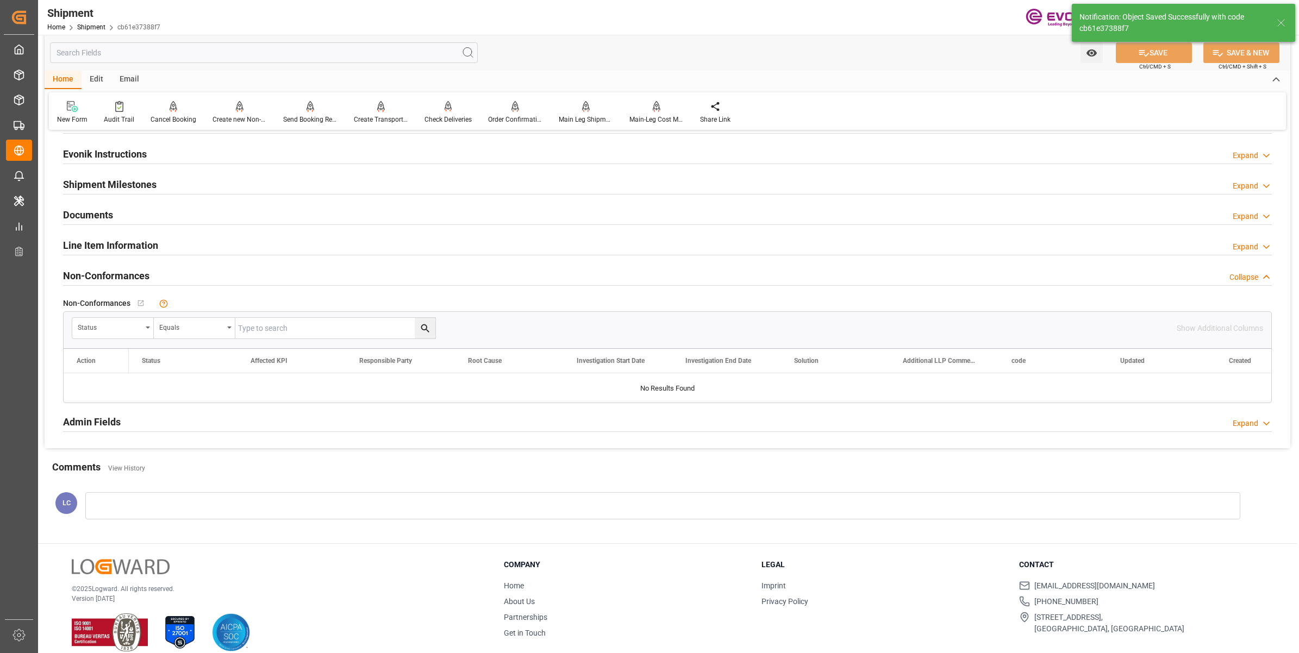
scroll to position [471, 0]
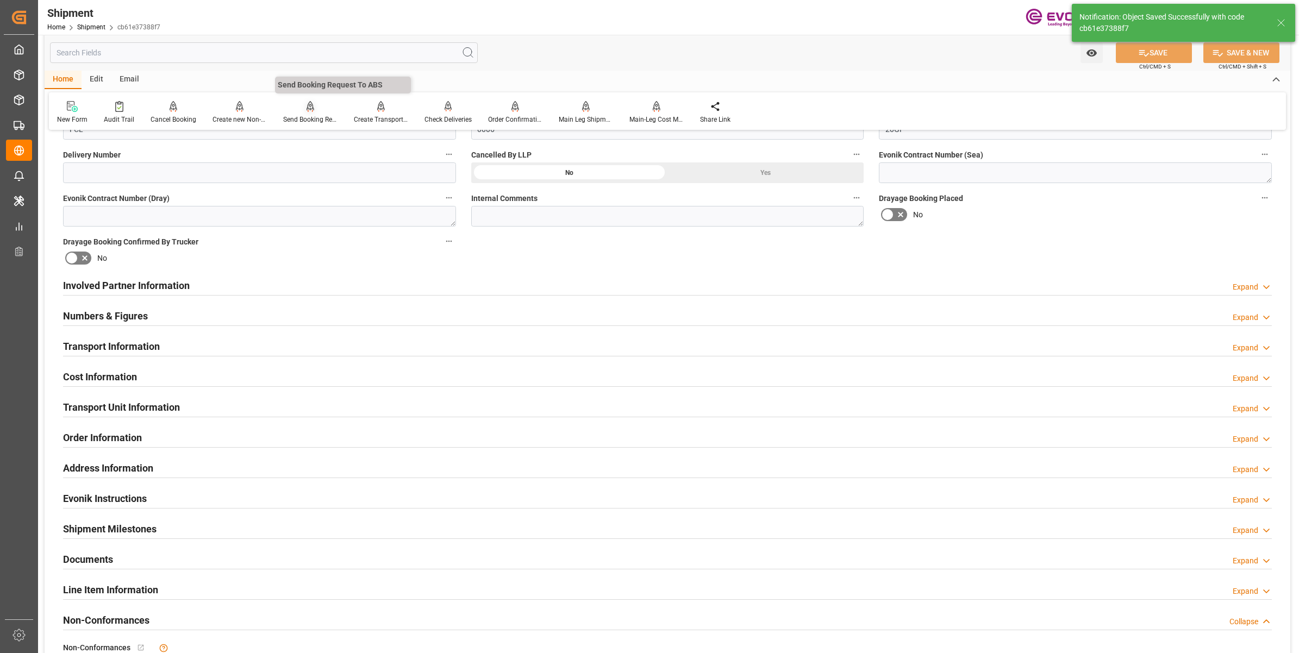
click at [308, 120] on div "Send Booking Request To ABS" at bounding box center [310, 120] width 54 height 10
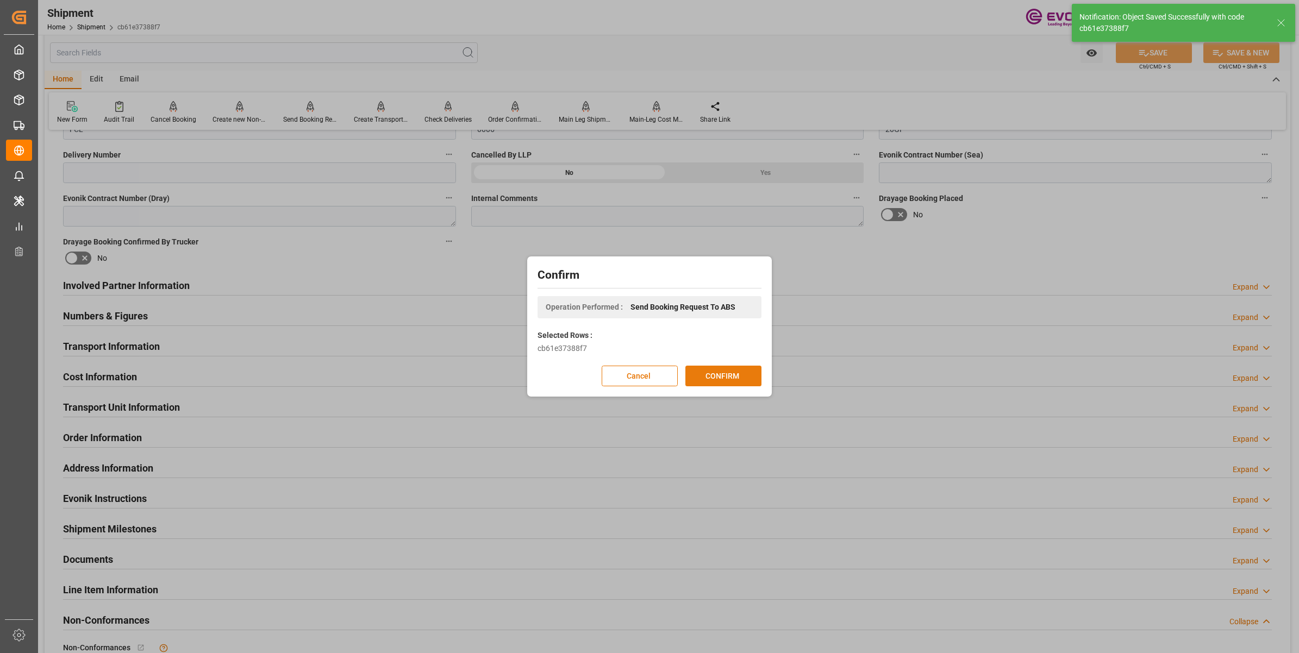
click at [709, 378] on button "CONFIRM" at bounding box center [723, 376] width 76 height 21
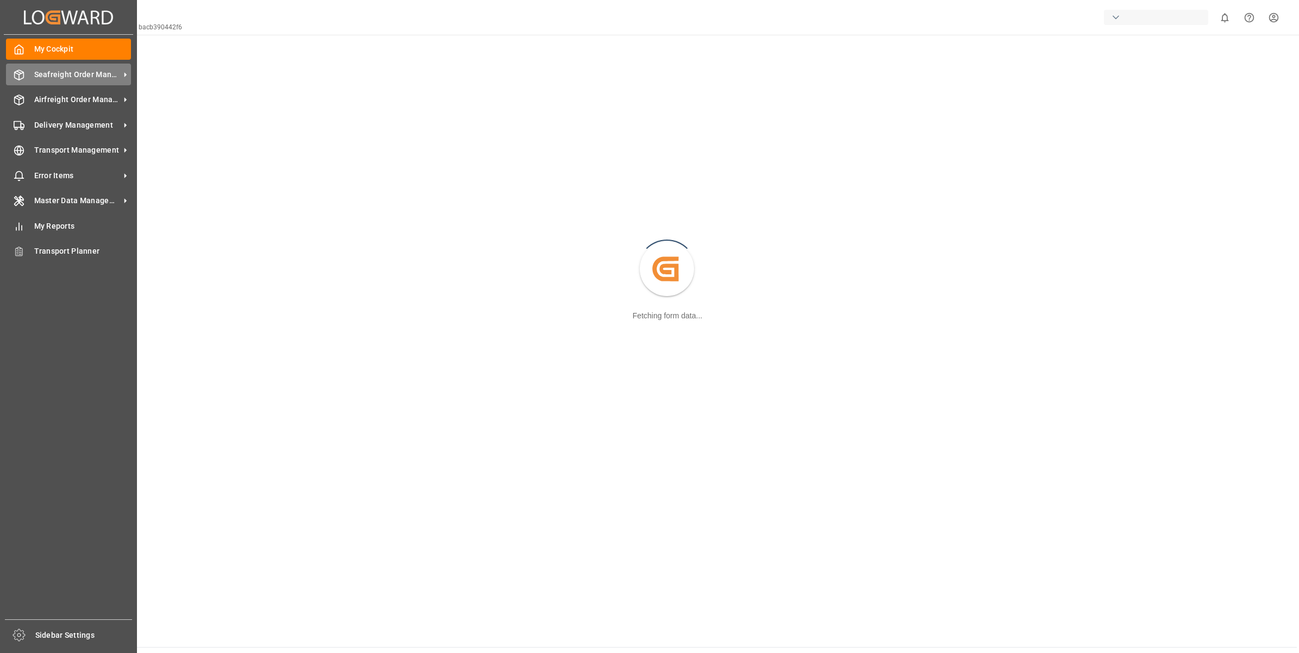
click at [21, 79] on icon at bounding box center [19, 75] width 9 height 10
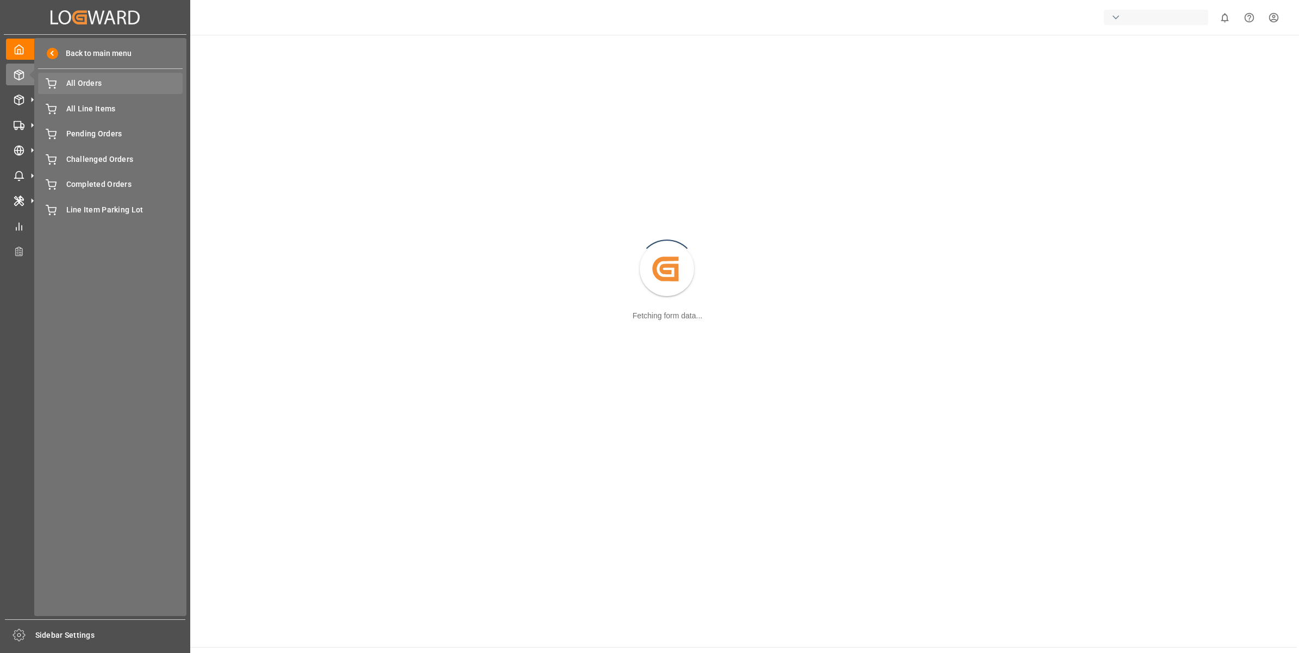
click at [88, 80] on span "All Orders" at bounding box center [124, 83] width 117 height 11
